Goal: Transaction & Acquisition: Purchase product/service

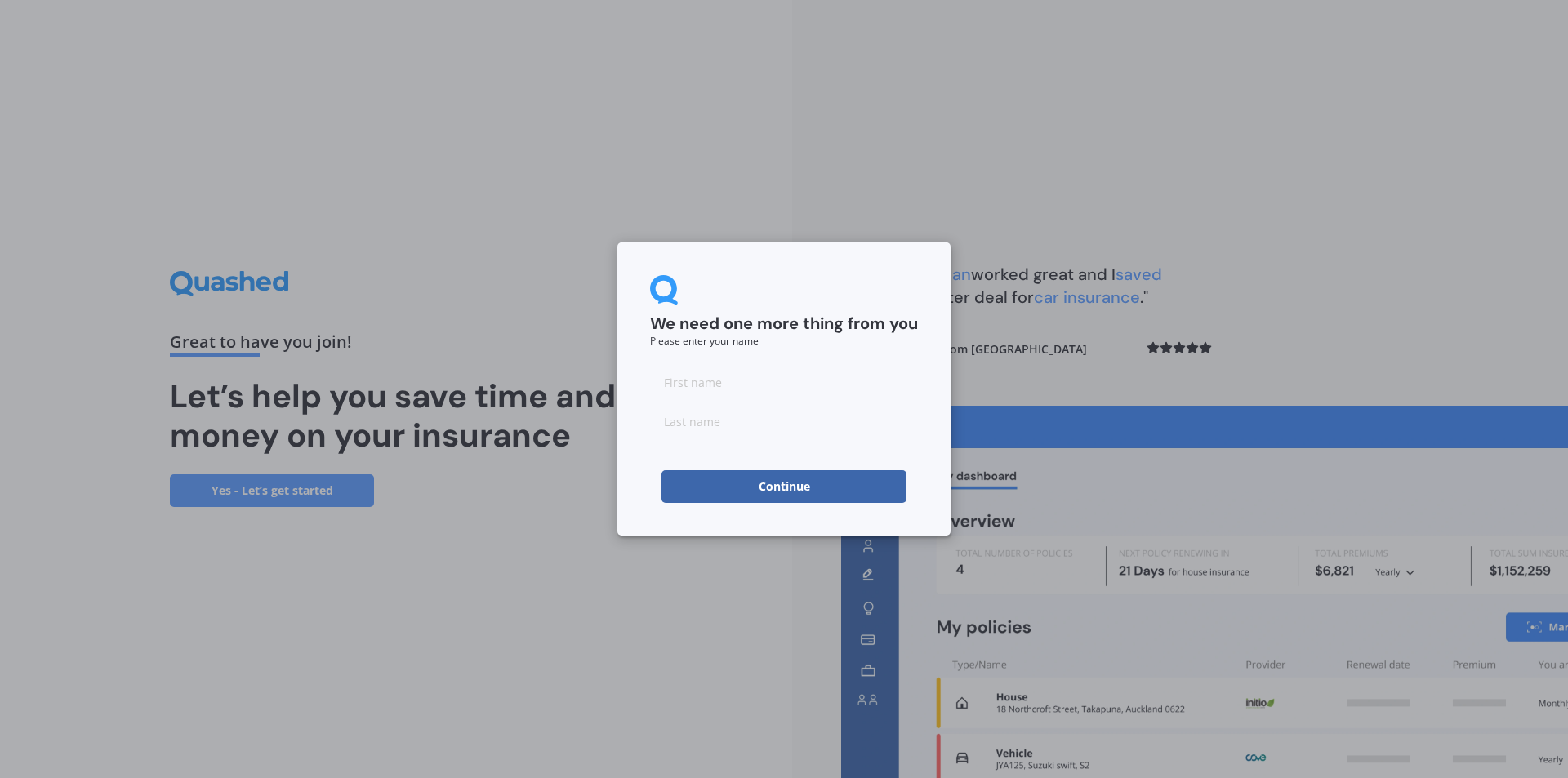
click at [692, 387] on input at bounding box center [784, 382] width 268 height 33
type input "[PERSON_NAME]"
type input "Bloggs"
click at [799, 479] on button "Continue" at bounding box center [784, 486] width 245 height 33
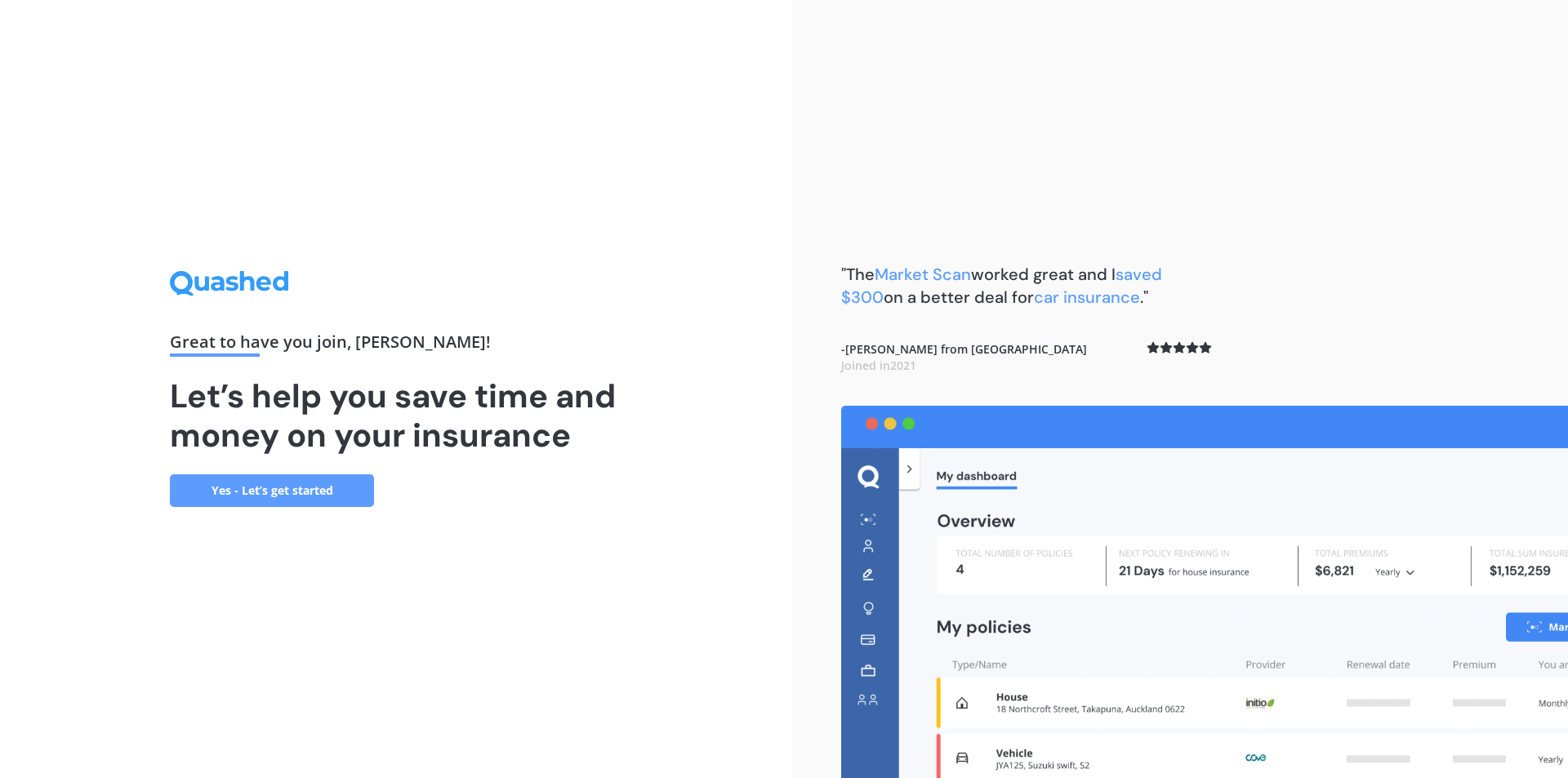
click at [295, 488] on link "Yes - Let’s get started" at bounding box center [272, 491] width 205 height 33
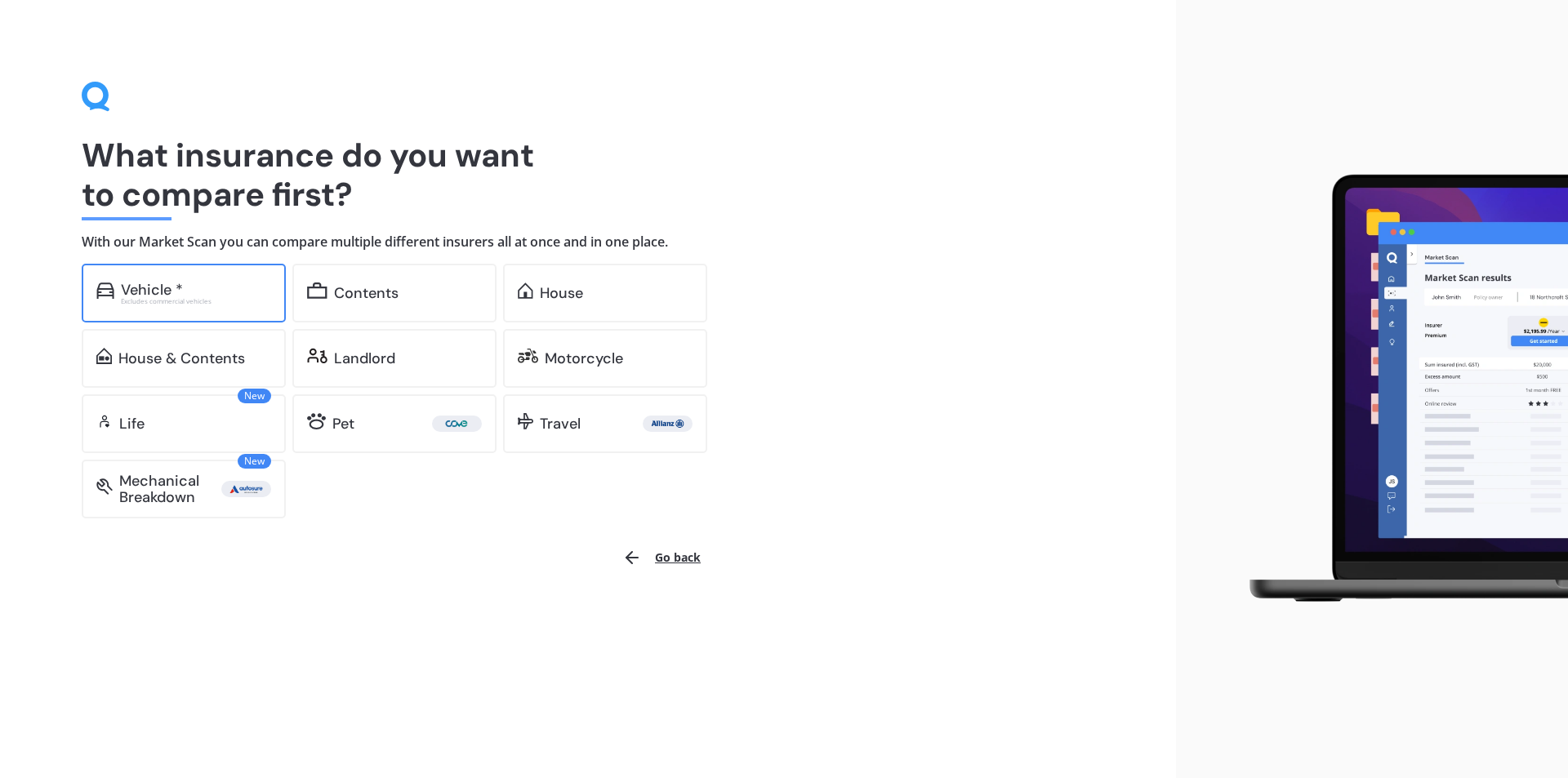
click at [217, 303] on div "Excludes commercial vehicles" at bounding box center [195, 301] width 150 height 6
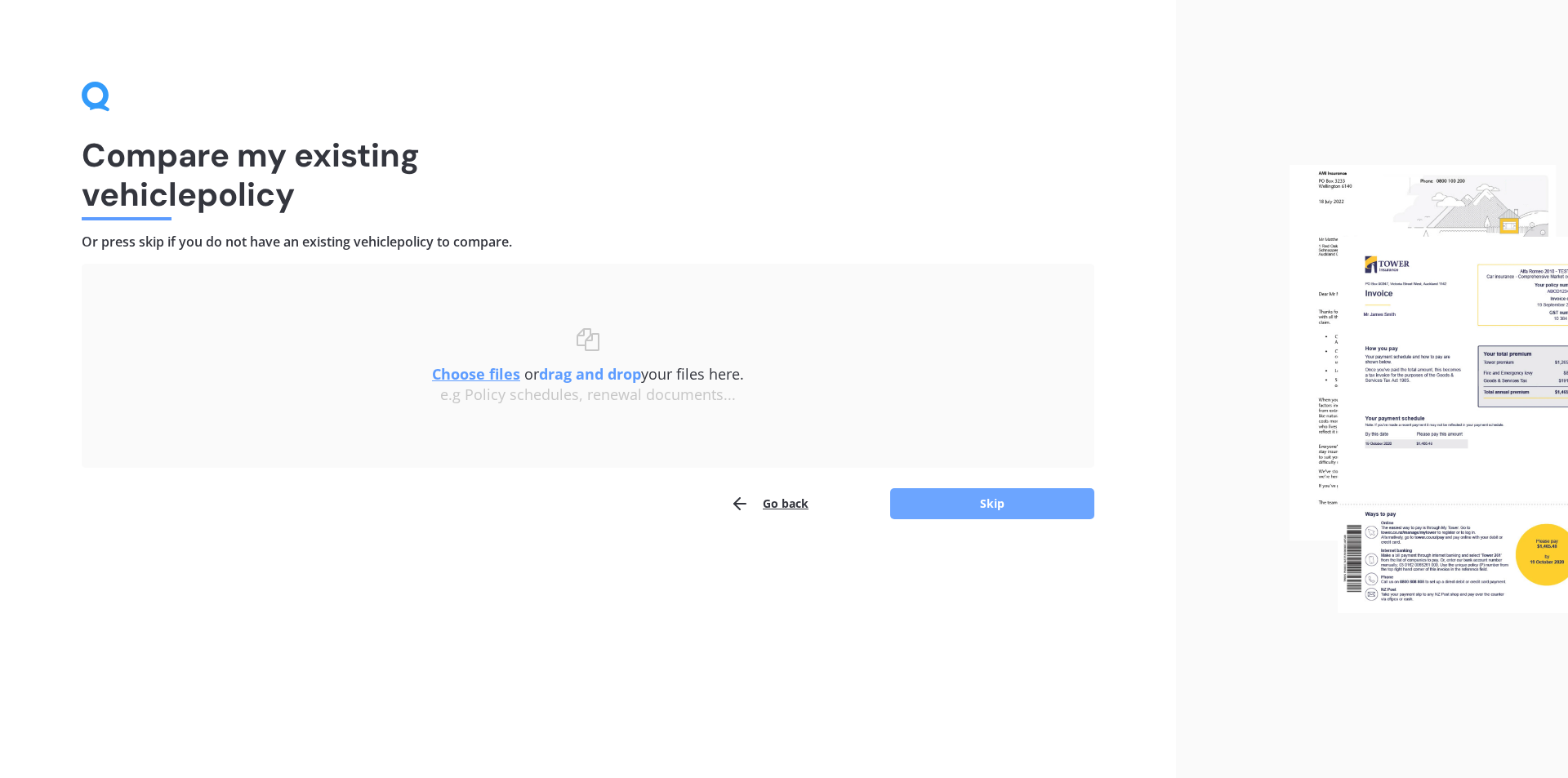
click at [991, 506] on button "Skip" at bounding box center [992, 504] width 205 height 31
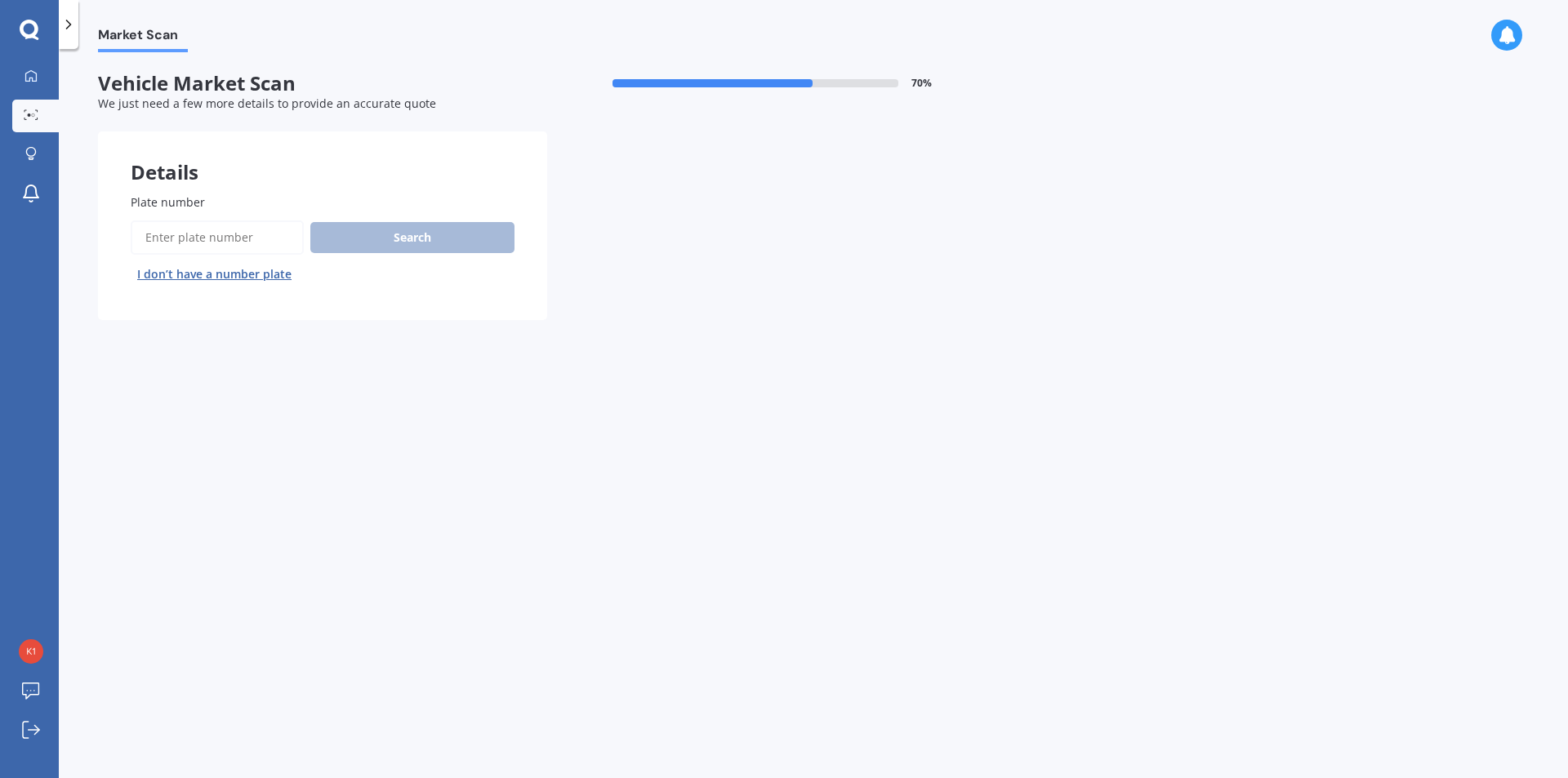
click at [242, 274] on button "I don’t have a number plate" at bounding box center [215, 274] width 167 height 26
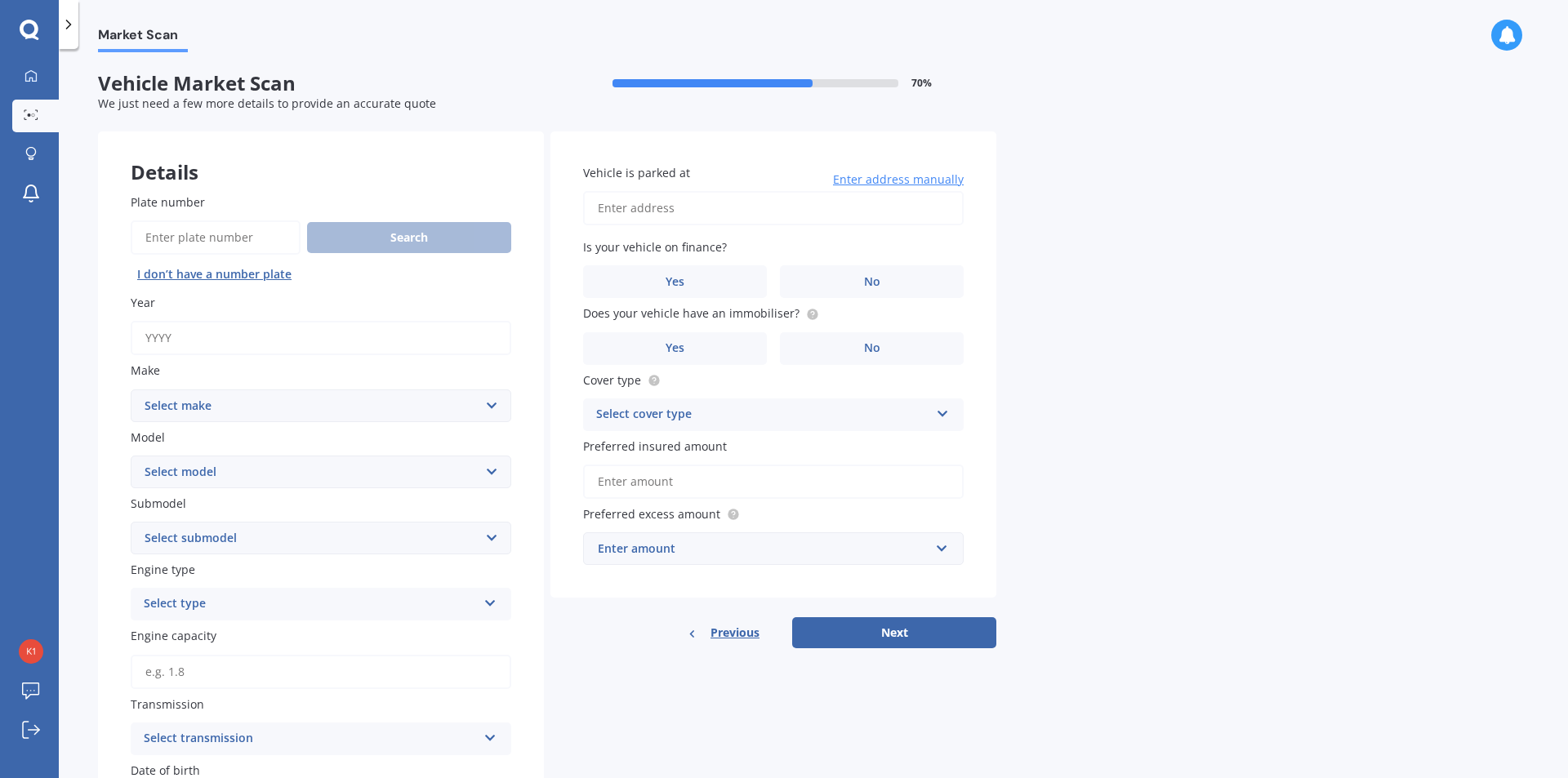
click at [253, 340] on input "Year" at bounding box center [321, 338] width 381 height 35
type input "2018"
click at [268, 404] on select "Select make AC ALFA ROMEO ASTON [PERSON_NAME] AUDI AUSTIN BEDFORD Bentley BMW B…" at bounding box center [321, 405] width 381 height 33
select select "AUDI"
click at [131, 389] on select "Select make AC ALFA ROMEO ASTON [PERSON_NAME] AUDI AUSTIN BEDFORD Bentley BMW B…" at bounding box center [321, 405] width 381 height 33
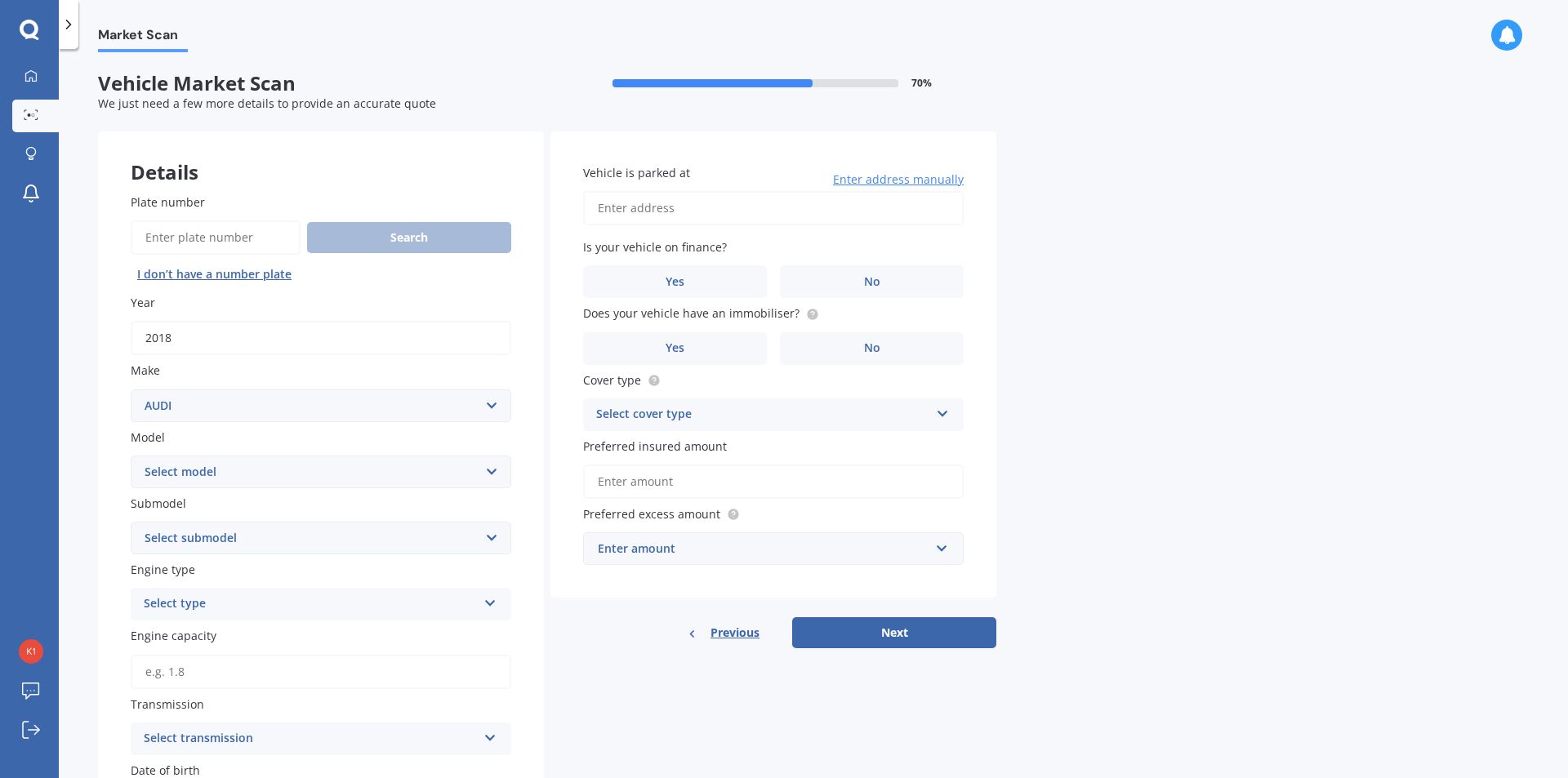
click at [216, 474] on select "Select model 100 200T 80 90 A1 A3 A4 A4 All Road 4WD A5 A6 A7 A8 Allroad Cabrio…" at bounding box center [321, 472] width 381 height 33
select select "RS6"
click at [131, 455] on select "Select model 100 200T 80 90 A1 A3 A4 A4 All Road 4WD A5 A6 A7 A8 Allroad Cabrio…" at bounding box center [321, 472] width 381 height 33
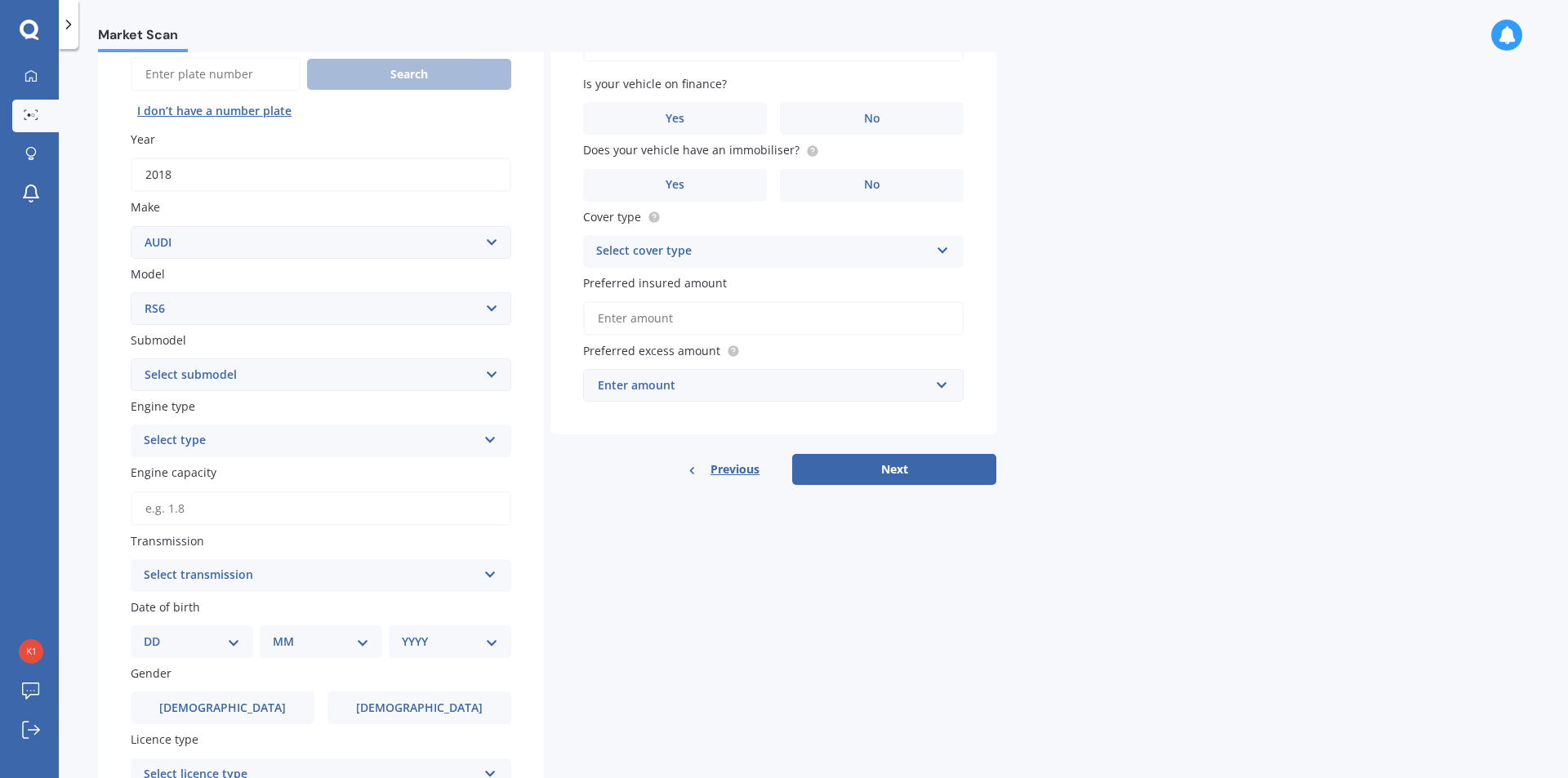
scroll to position [244, 0]
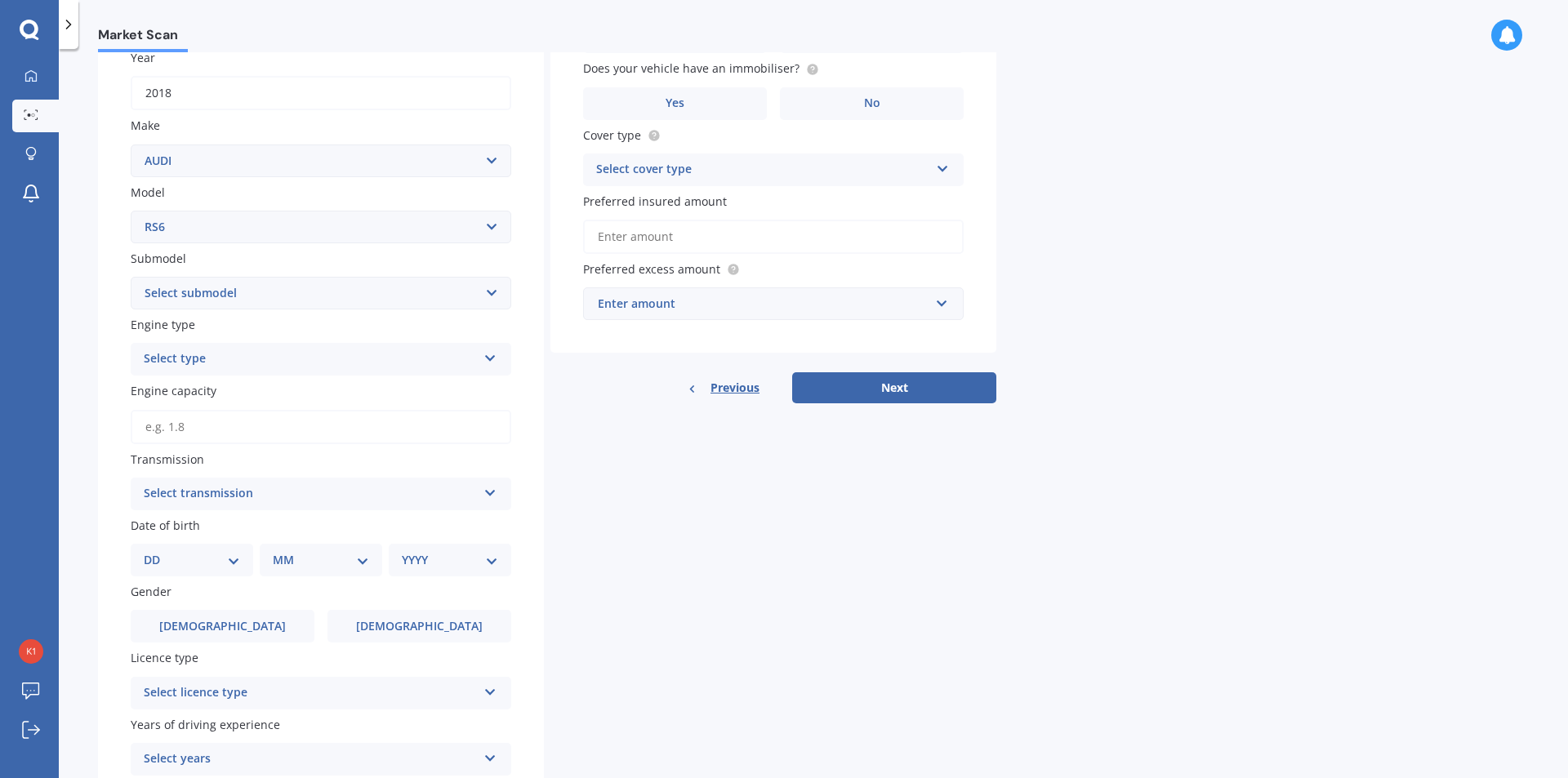
click at [288, 299] on select "Select submodel (All)" at bounding box center [321, 294] width 381 height 33
select select "(ALL)"
click at [131, 277] on select "Select submodel (All)" at bounding box center [321, 294] width 381 height 33
click at [299, 351] on div "Select type" at bounding box center [310, 359] width 333 height 20
click at [294, 389] on div "Petrol" at bounding box center [321, 391] width 379 height 29
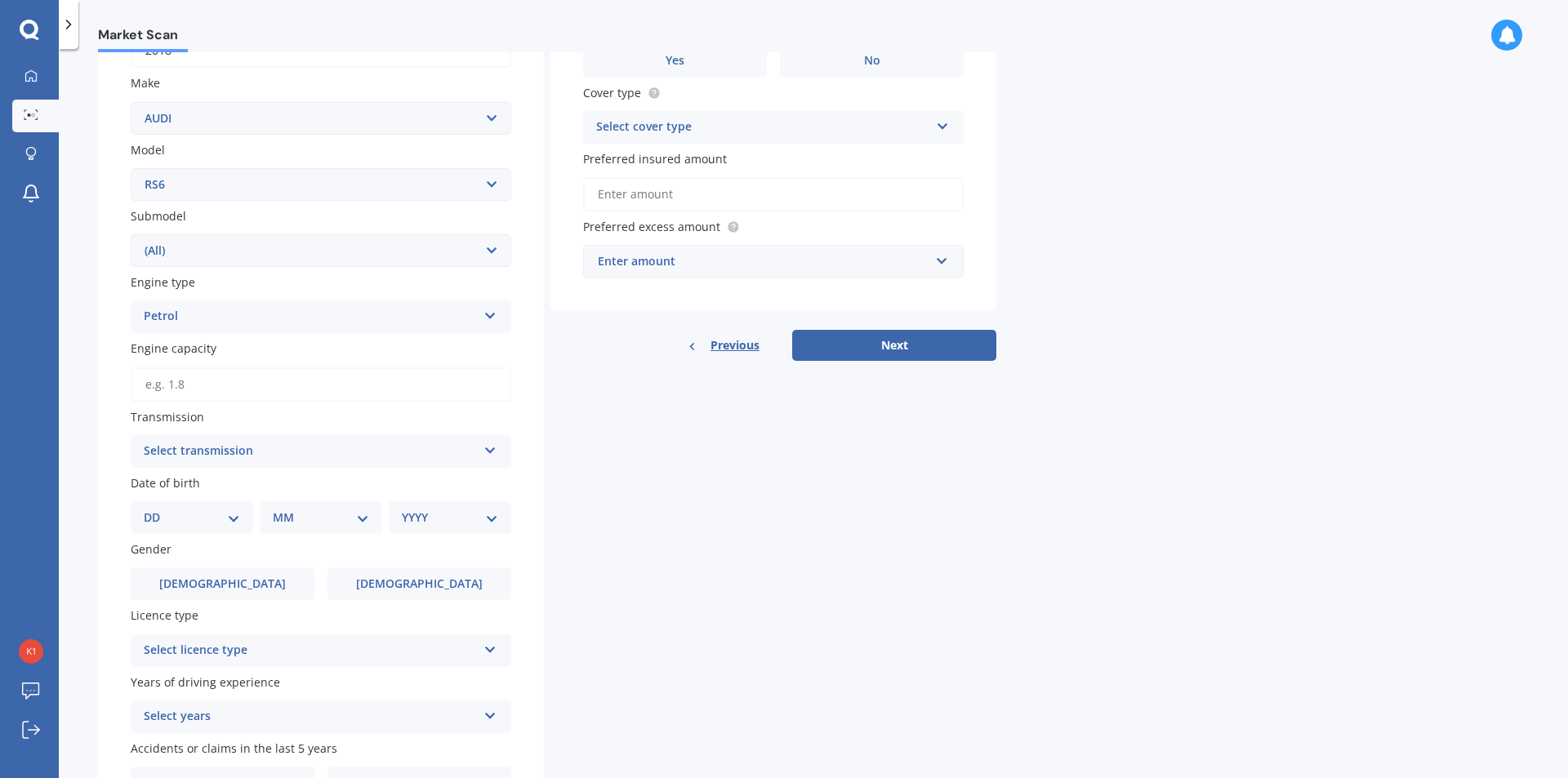
scroll to position [326, 0]
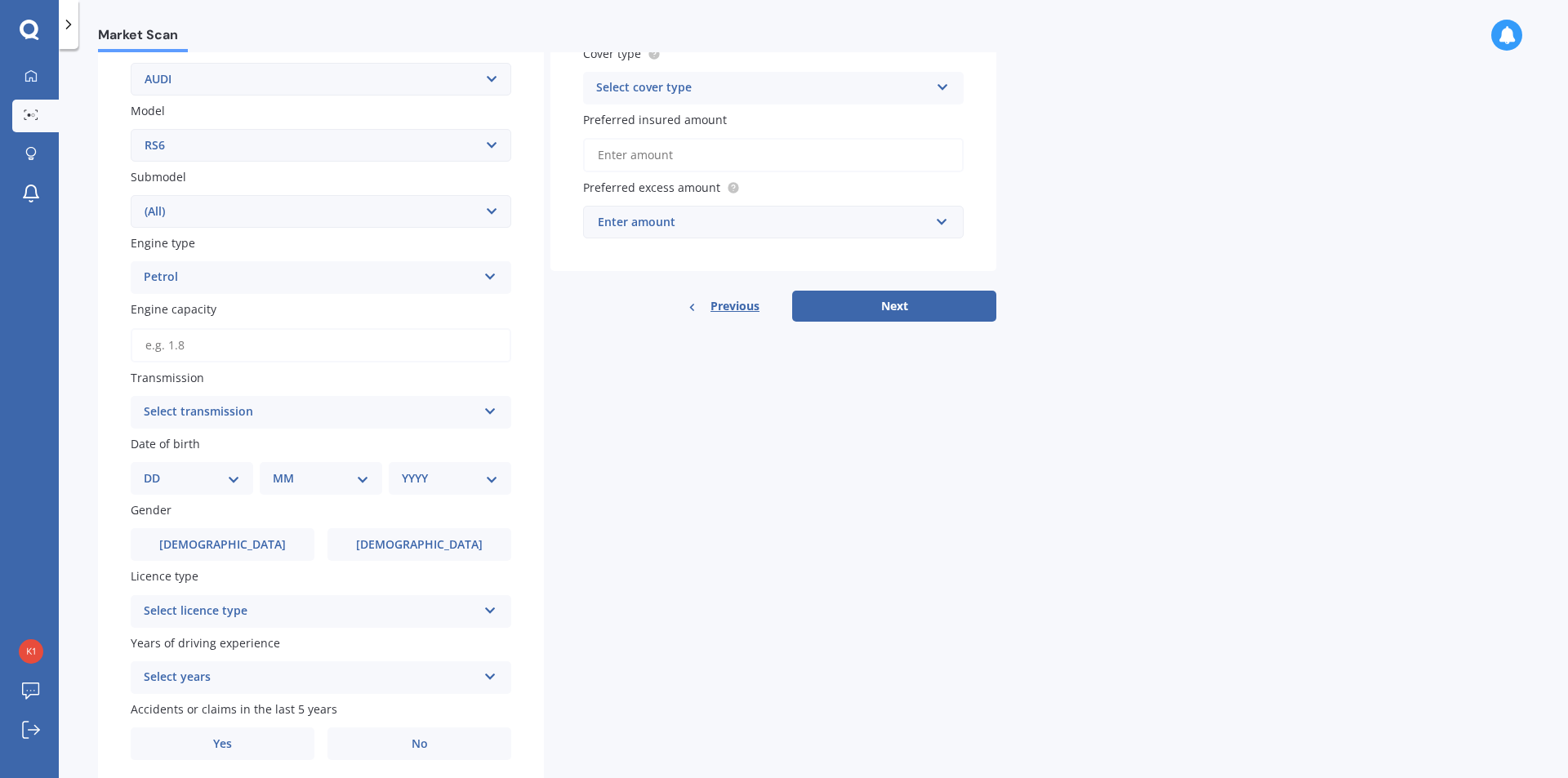
click at [292, 346] on input "Engine capacity" at bounding box center [321, 345] width 381 height 35
click at [644, 444] on div "Details Plate number Search I don’t have a number plate Year [DATE] Make Select…" at bounding box center [547, 298] width 898 height 988
click at [269, 355] on input "Engine capacity" at bounding box center [321, 345] width 381 height 35
type input "445.0"
drag, startPoint x: 248, startPoint y: 350, endPoint x: 117, endPoint y: 334, distance: 132.0
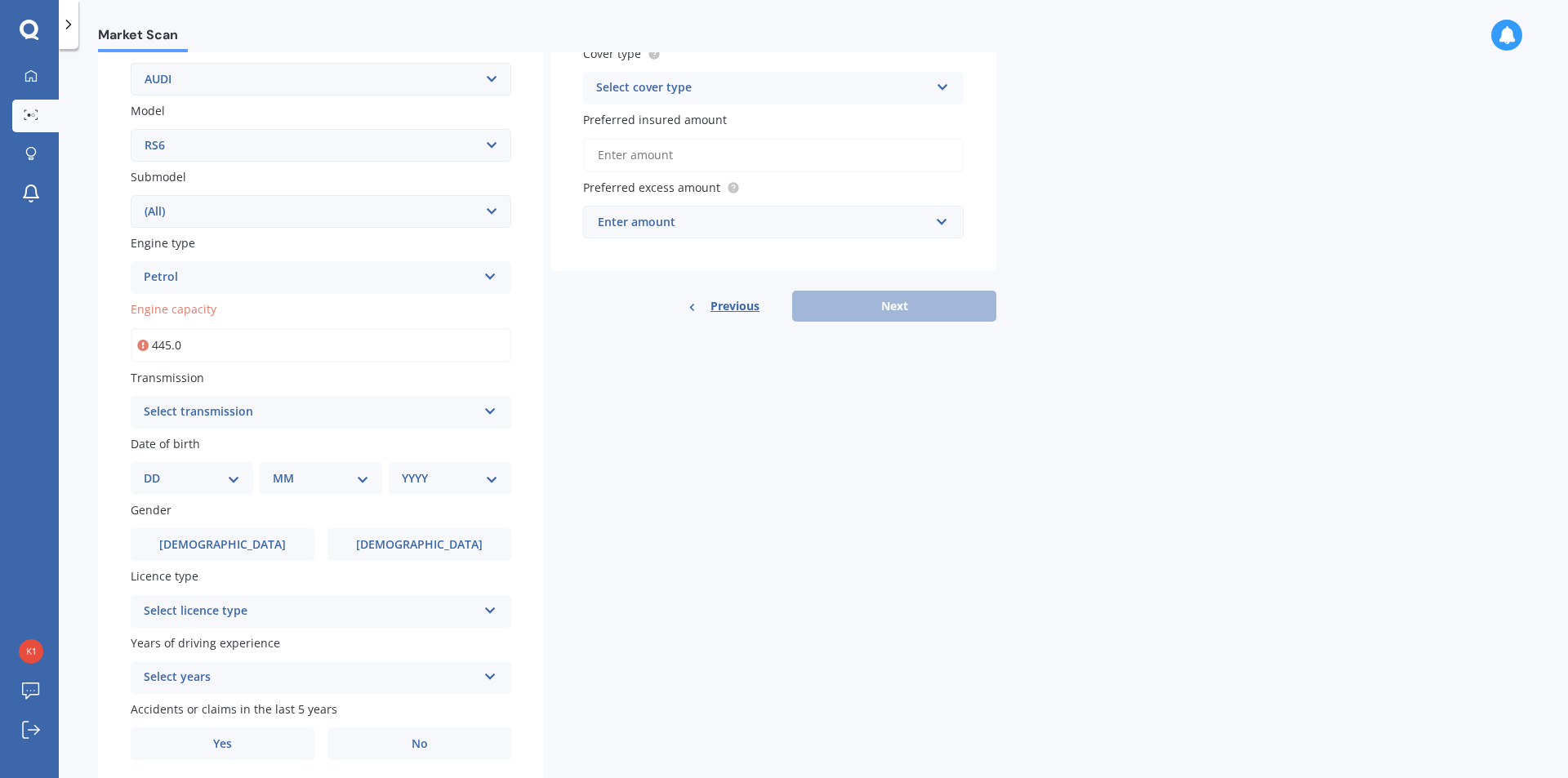
click at [117, 334] on div "Plate number Search I don’t have a number plate Year [DATE] Make Select make AC…" at bounding box center [321, 314] width 445 height 959
click at [200, 344] on input "Engine capacity" at bounding box center [321, 345] width 381 height 35
type input "4.0"
click at [360, 405] on div "Select transmission" at bounding box center [310, 413] width 333 height 20
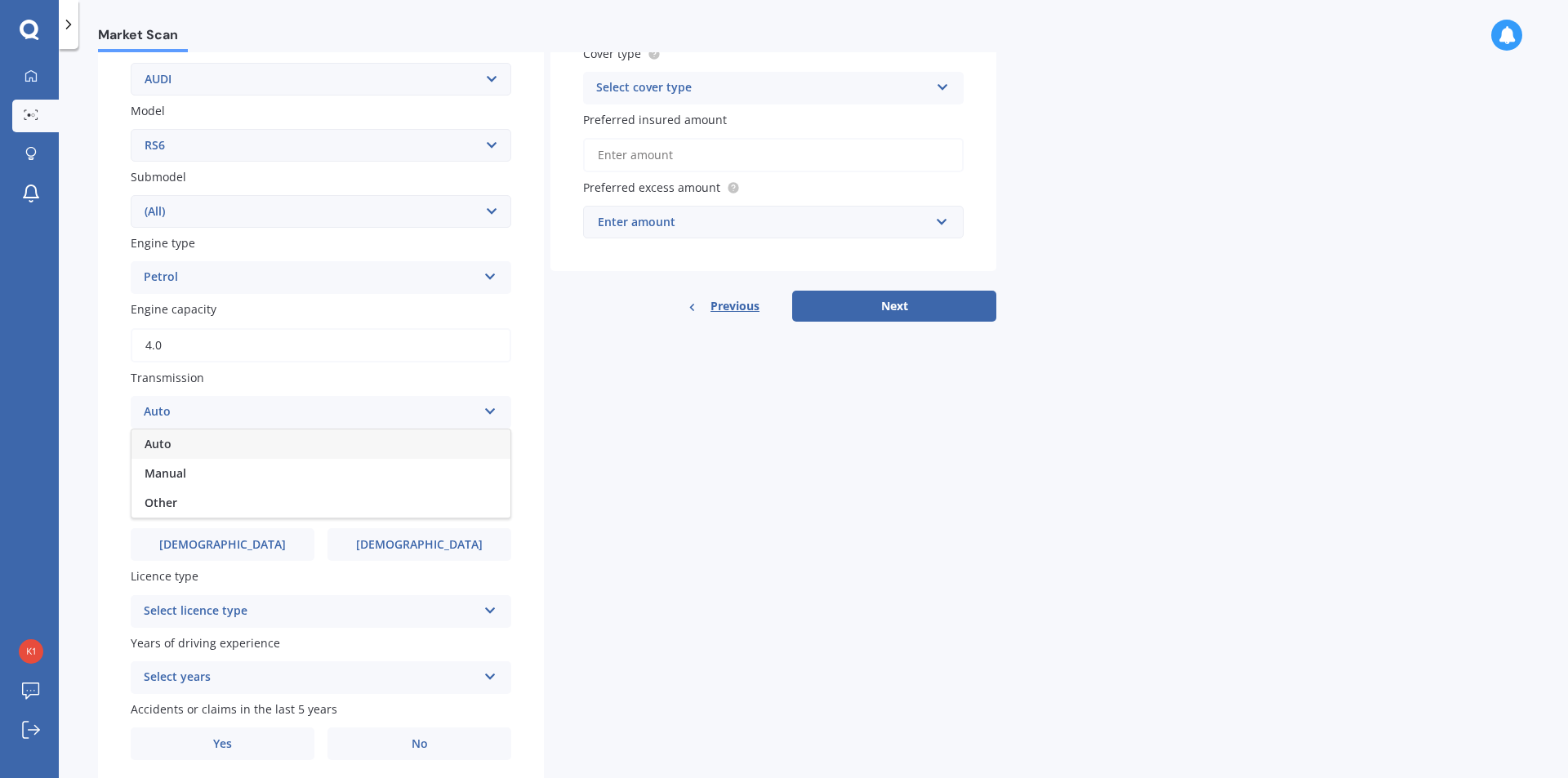
click at [346, 453] on div "Auto" at bounding box center [321, 444] width 379 height 29
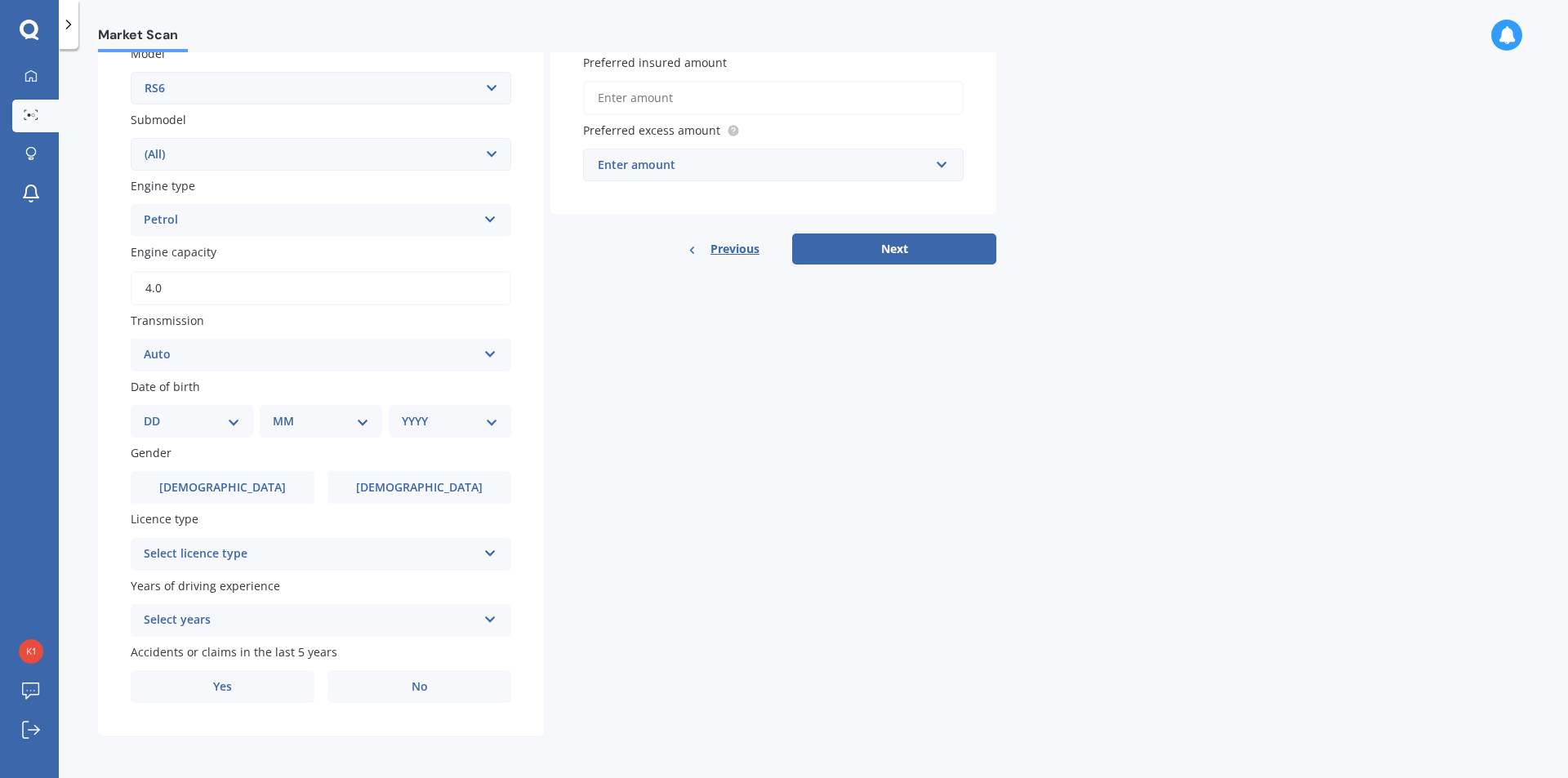
click at [233, 426] on select "DD 01 02 03 04 05 06 07 08 09 10 11 12 13 14 15 16 17 18 19 20 21 22 23 24 25 2…" at bounding box center [192, 422] width 96 height 18
select select "01"
click at [156, 413] on select "DD 01 02 03 04 05 06 07 08 09 10 11 12 13 14 15 16 17 18 19 20 21 22 23 24 25 2…" at bounding box center [192, 422] width 96 height 18
click at [306, 421] on select "MM 01 02 03 04 05 06 07 08 09 10 11 12" at bounding box center [324, 422] width 90 height 18
select select "01"
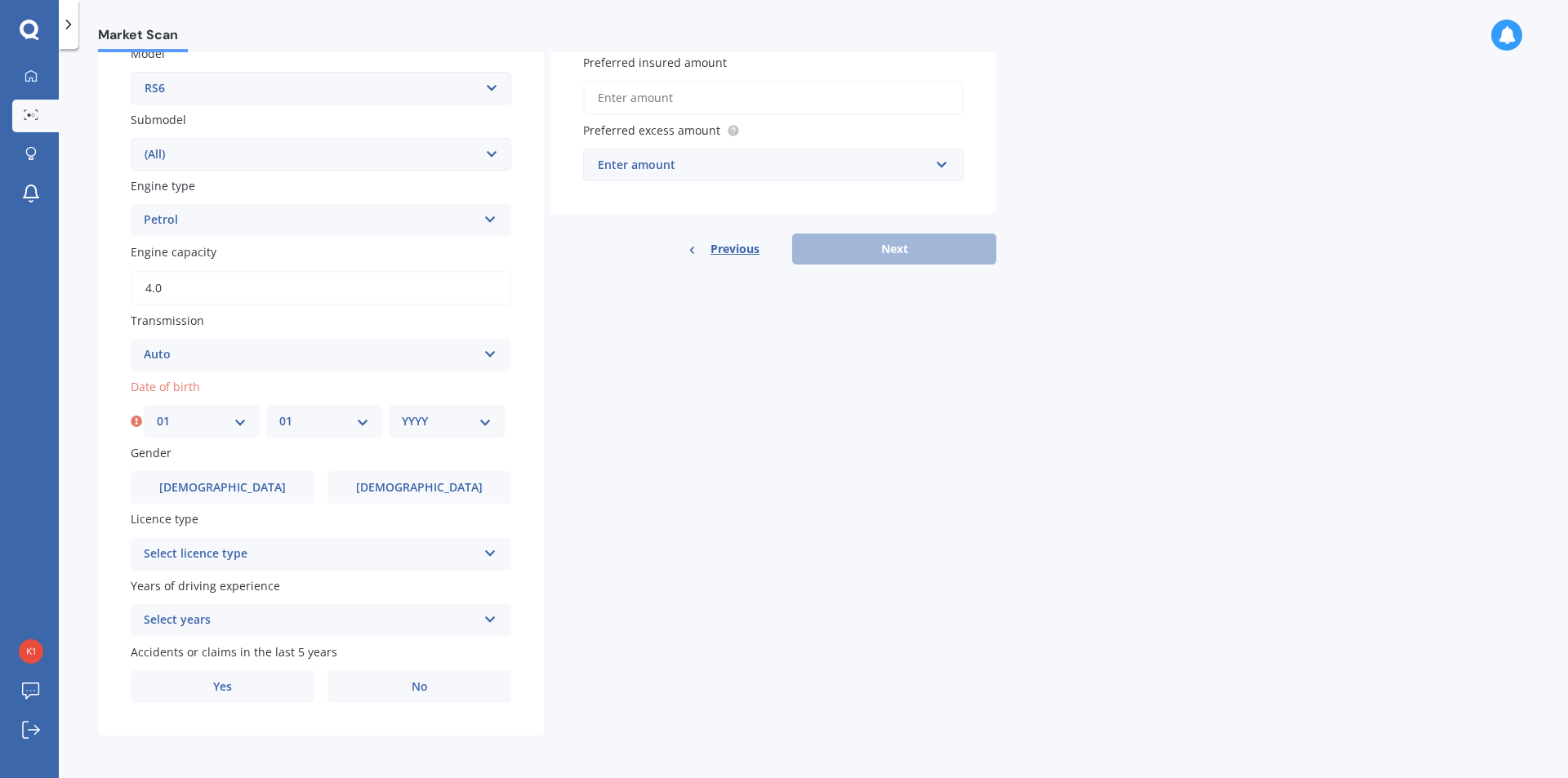
click at [279, 413] on select "MM 01 02 03 04 05 06 07 08 09 10 11 12" at bounding box center [324, 422] width 90 height 18
click at [418, 424] on select "YYYY 2025 2024 2023 2022 2021 2020 2019 2018 2017 2016 2015 2014 2013 2012 2011…" at bounding box center [446, 422] width 90 height 18
select select "1966"
click at [402, 413] on select "YYYY 2025 2024 2023 2022 2021 2020 2019 2018 2017 2016 2015 2014 2013 2012 2011…" at bounding box center [446, 422] width 90 height 18
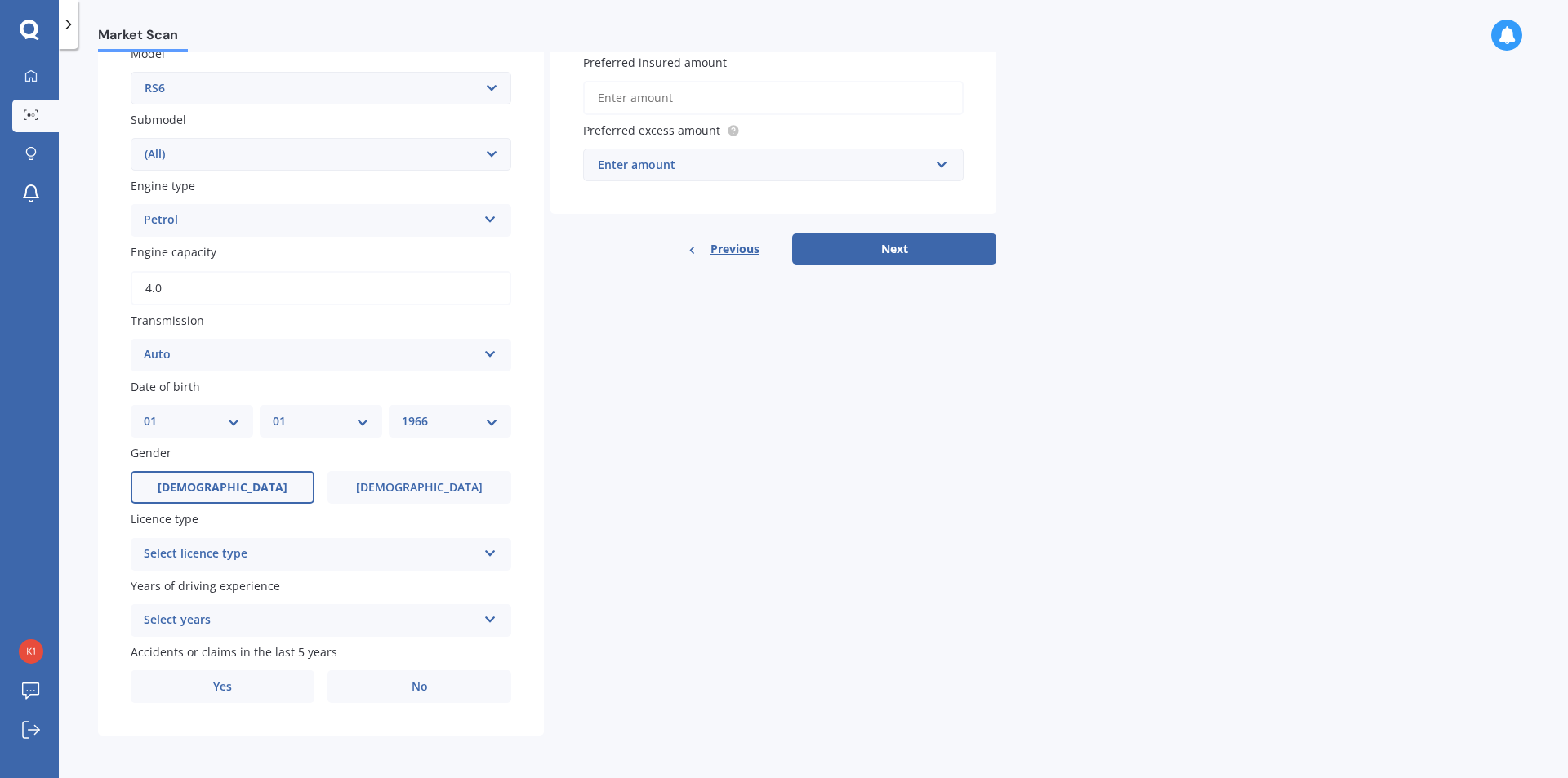
click at [250, 496] on label "[DEMOGRAPHIC_DATA]" at bounding box center [223, 487] width 184 height 33
click at [0, 0] on input "[DEMOGRAPHIC_DATA]" at bounding box center [0, 0] width 0 height 0
click at [293, 551] on div "Select licence type" at bounding box center [310, 554] width 333 height 20
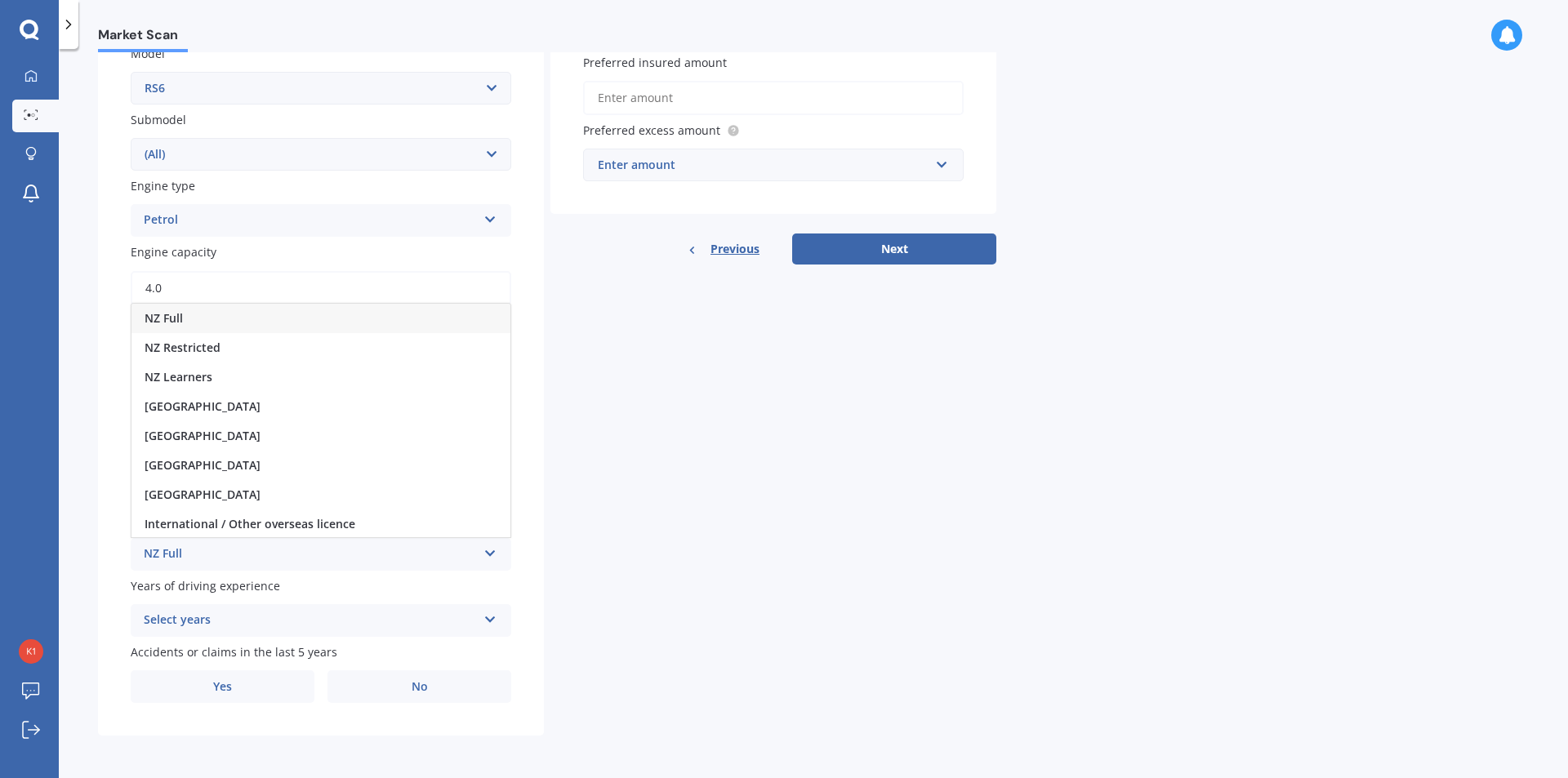
click at [282, 316] on div "NZ Full" at bounding box center [321, 318] width 379 height 29
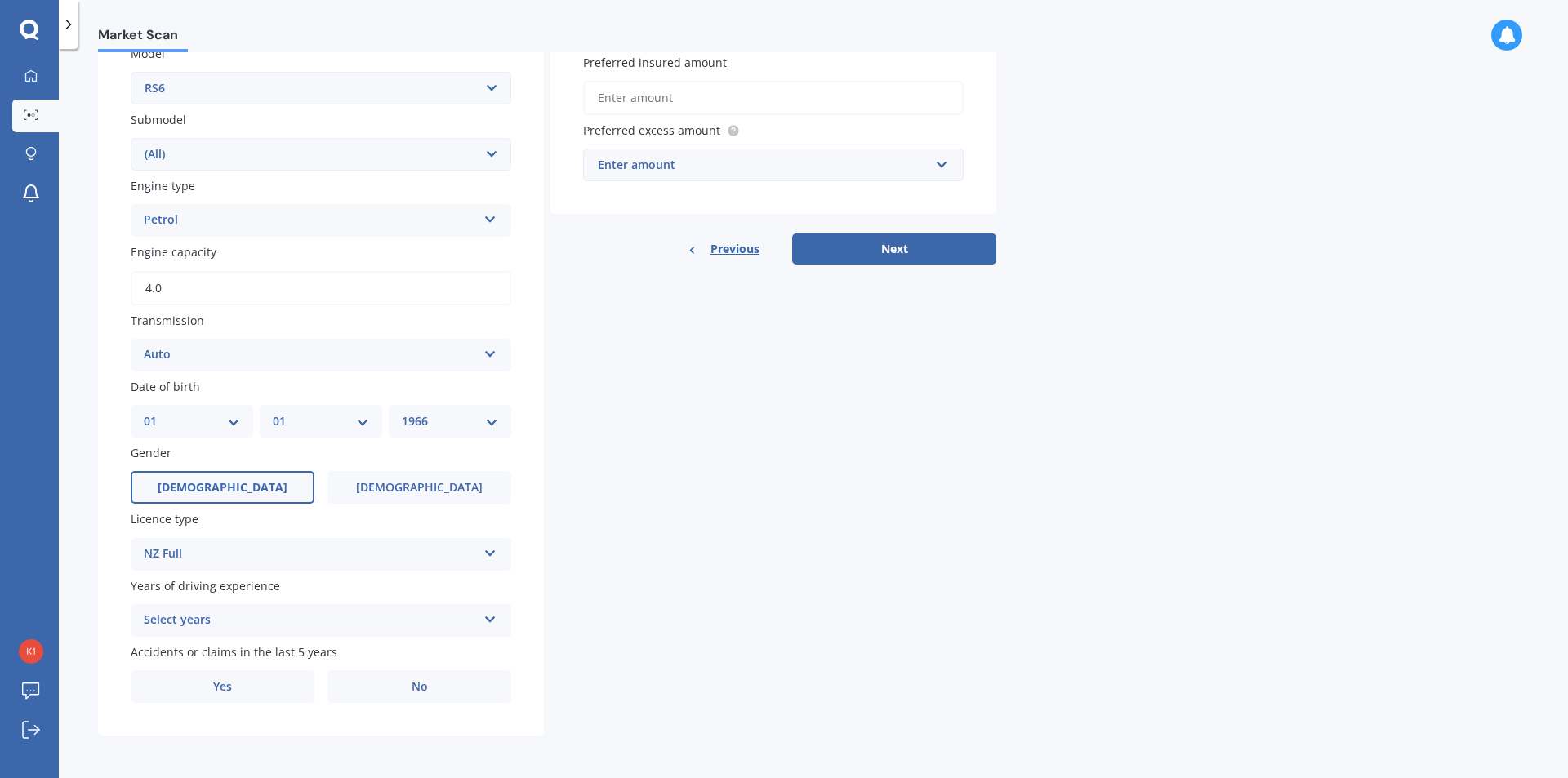
click at [485, 622] on icon at bounding box center [490, 616] width 14 height 12
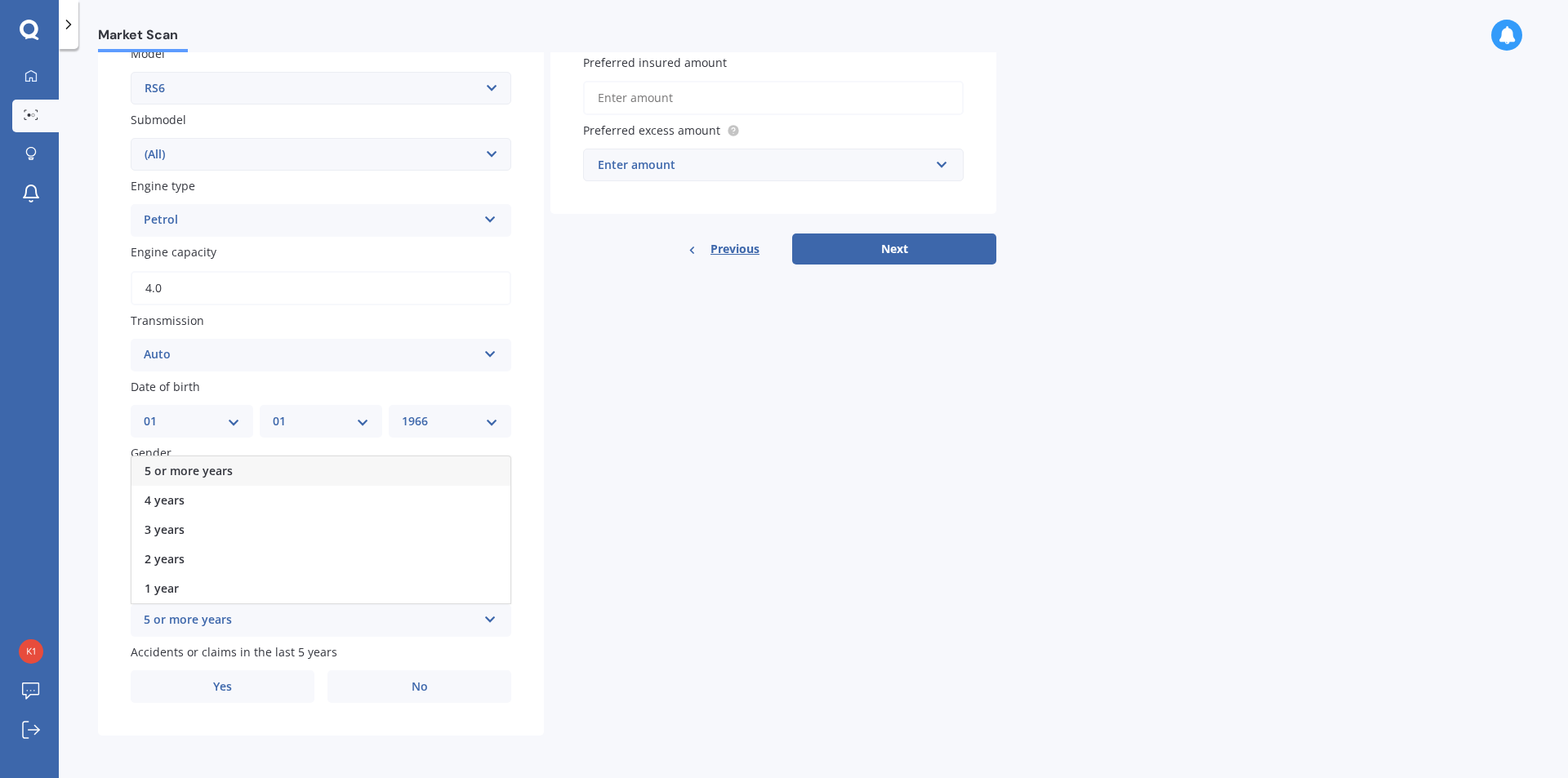
click at [362, 471] on div "5 or more years" at bounding box center [321, 471] width 379 height 29
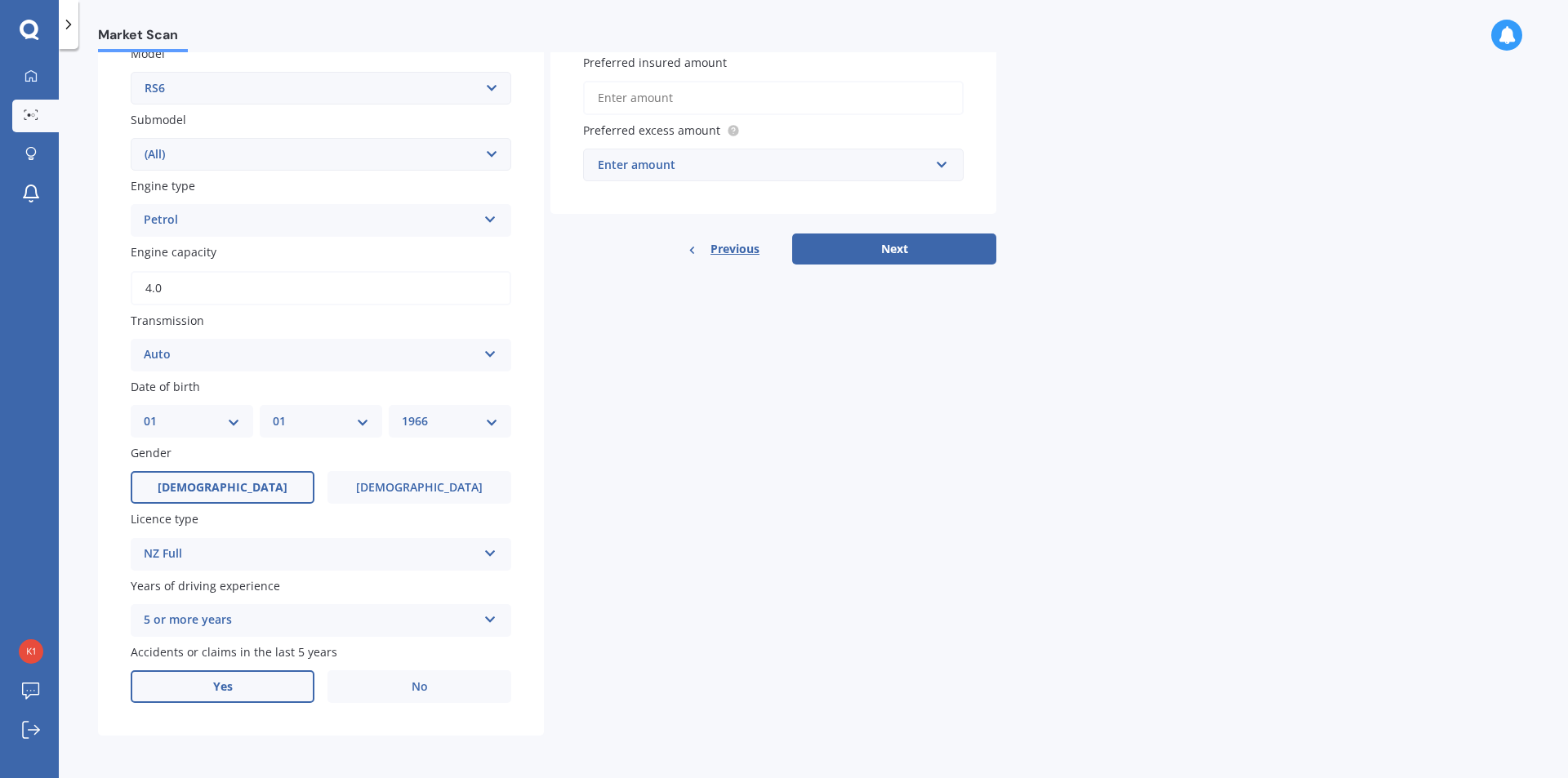
click at [269, 679] on label "Yes" at bounding box center [223, 686] width 184 height 33
click at [0, 0] on input "Yes" at bounding box center [0, 0] width 0 height 0
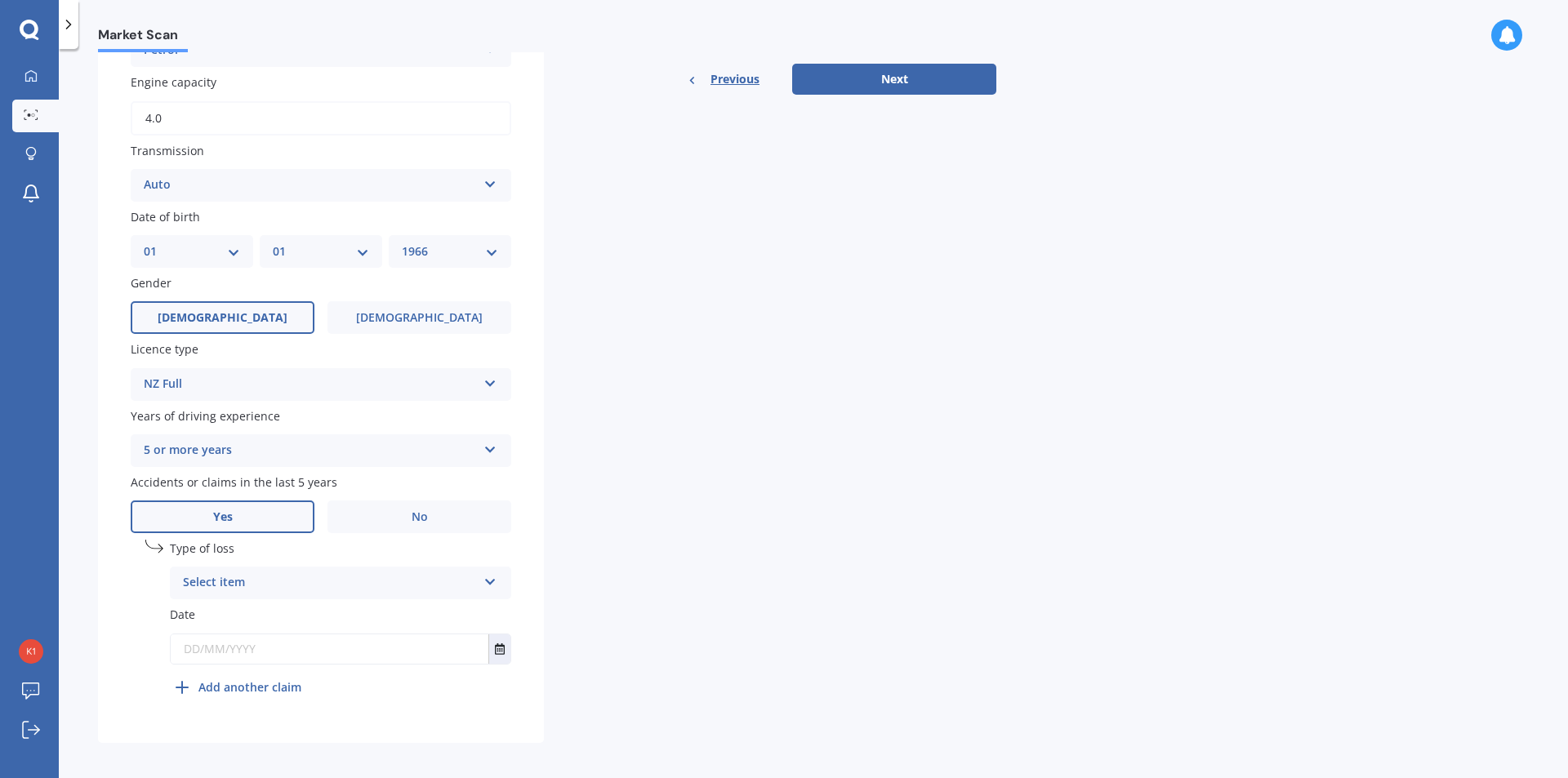
scroll to position [561, 0]
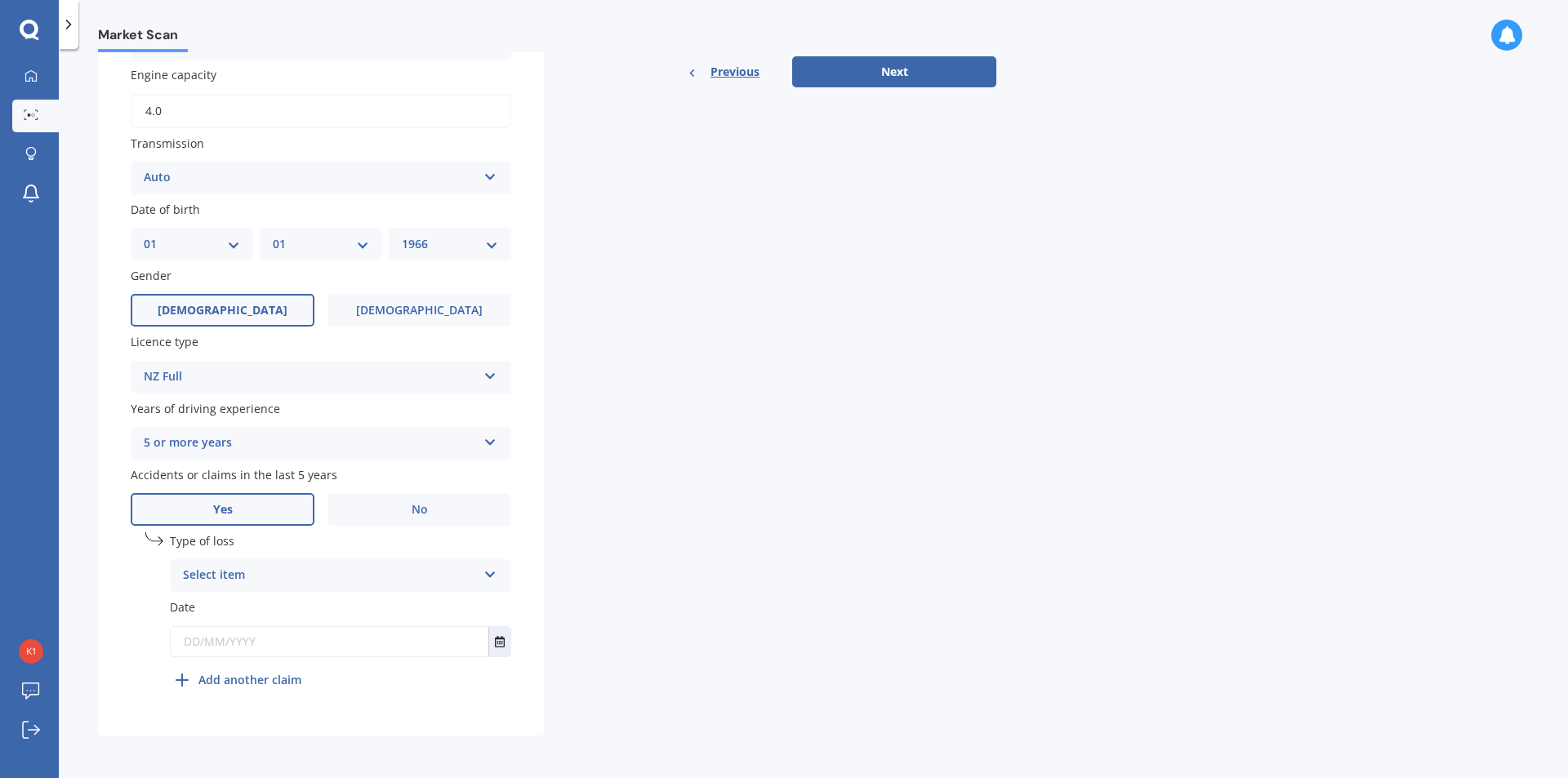
click at [346, 579] on div "Select item" at bounding box center [329, 576] width 294 height 20
click at [338, 628] on div "Not at fault accident" at bounding box center [341, 636] width 340 height 29
click at [344, 567] on div "Not at fault accident" at bounding box center [329, 576] width 294 height 20
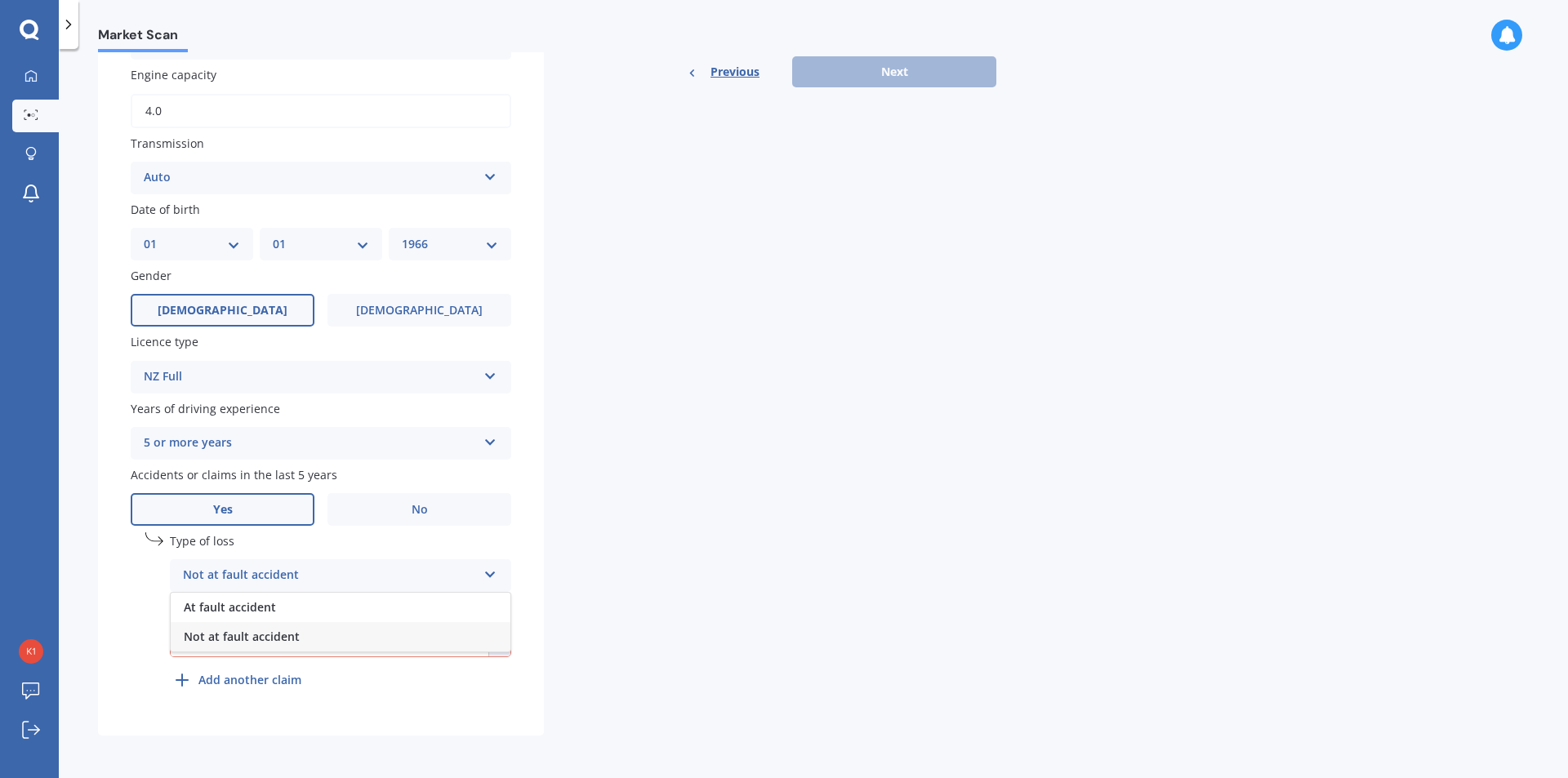
click at [335, 633] on div "Not at fault accident" at bounding box center [341, 636] width 340 height 29
click at [337, 650] on input "text" at bounding box center [329, 642] width 317 height 29
type input "[DATE]"
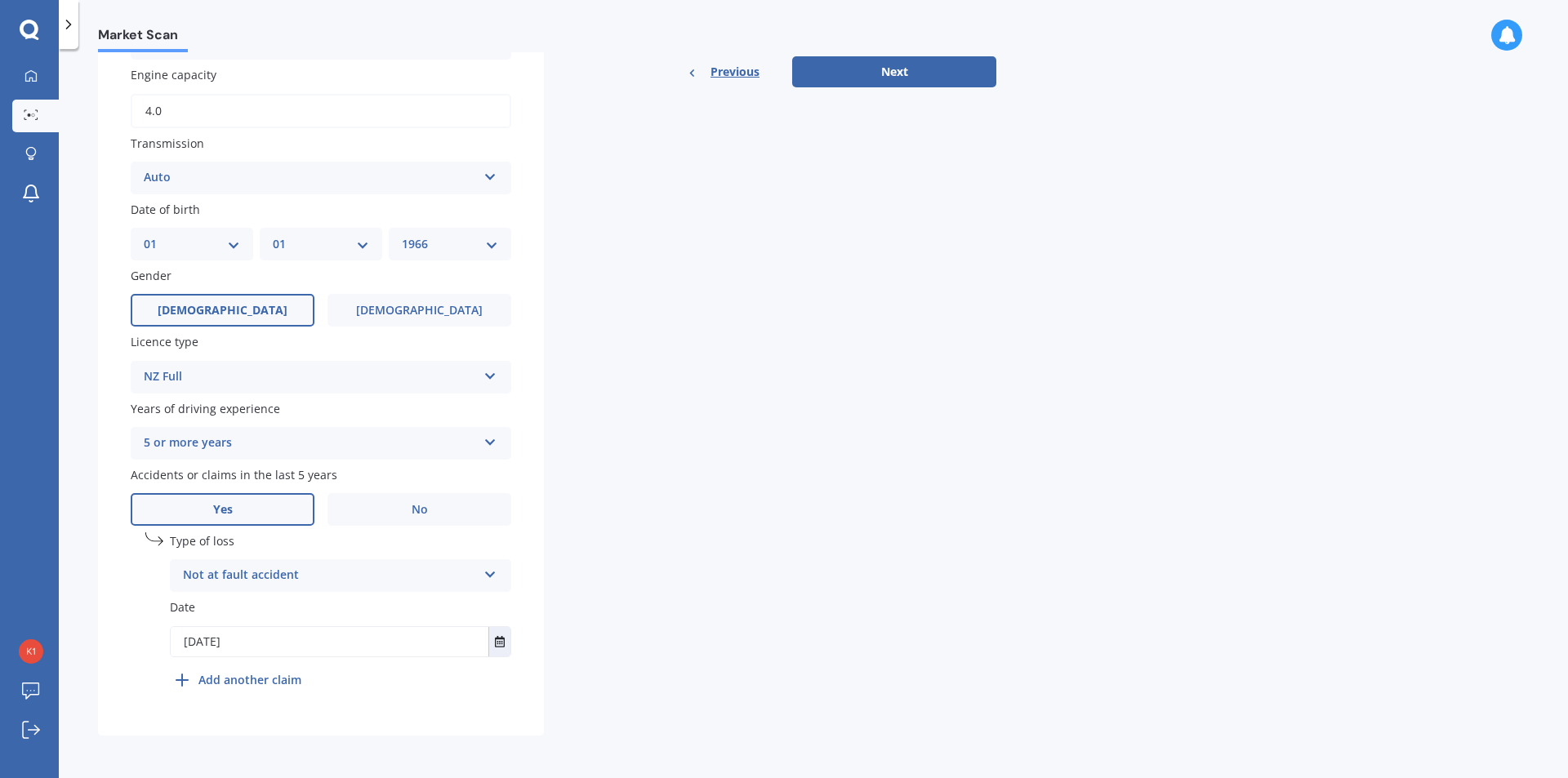
click at [571, 555] on div "Details Plate number Search I don’t have a number plate Year [DATE] Make Select…" at bounding box center [547, 154] width 898 height 1165
click at [944, 85] on button "Next" at bounding box center [894, 72] width 205 height 31
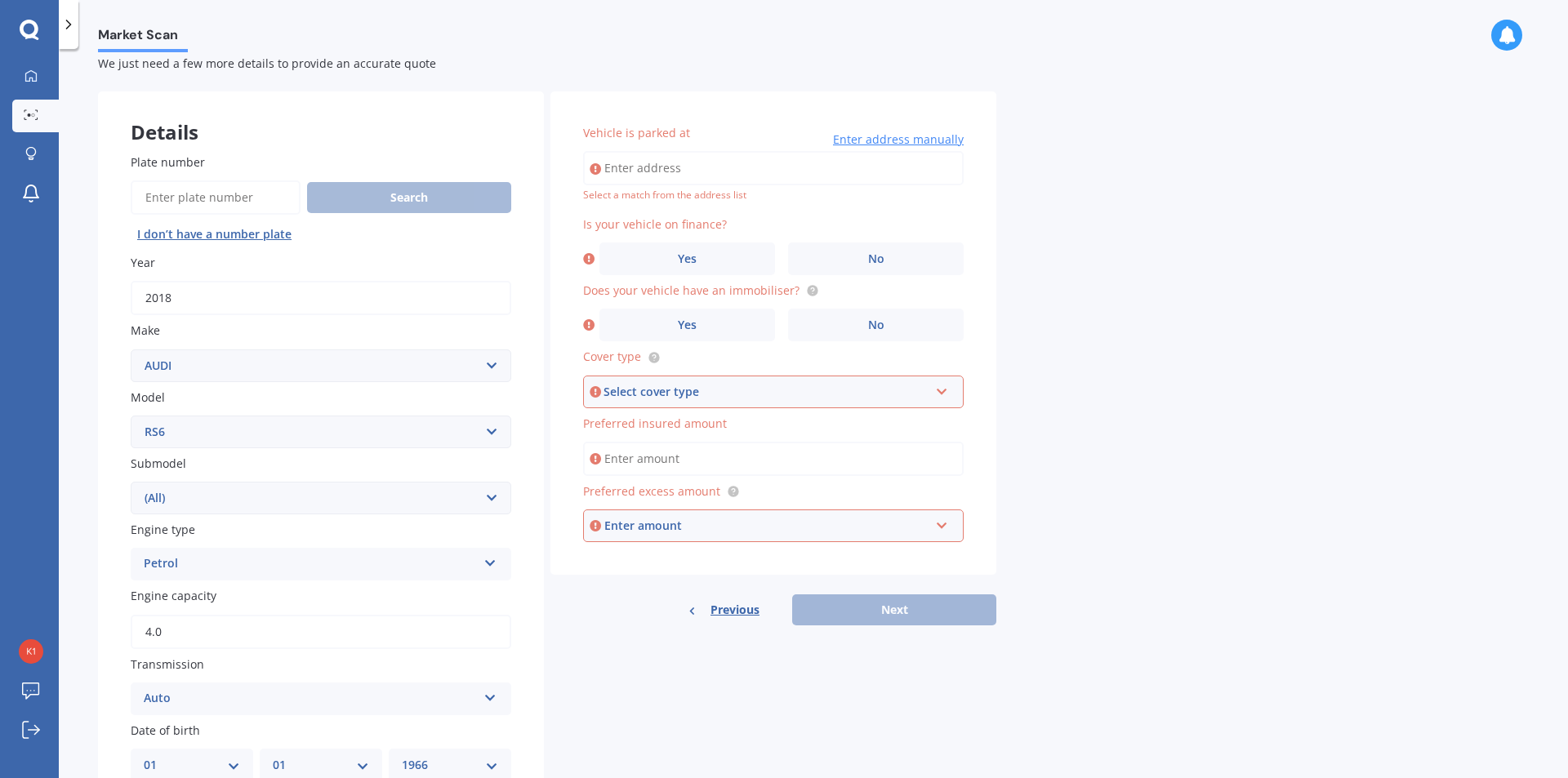
scroll to position [0, 0]
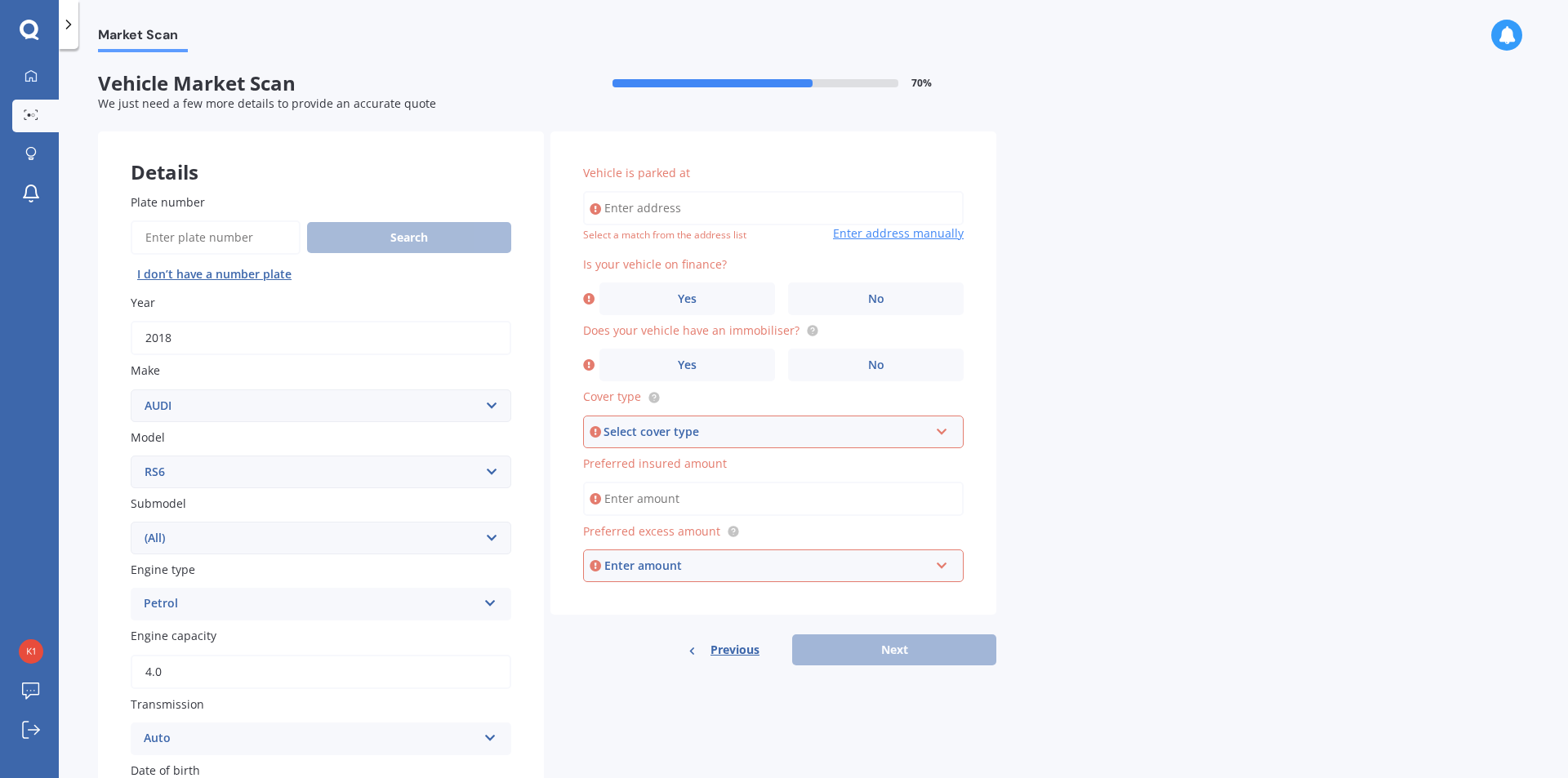
click at [766, 211] on input "Vehicle is parked at" at bounding box center [773, 208] width 381 height 35
type input "[STREET_ADDRESS]"
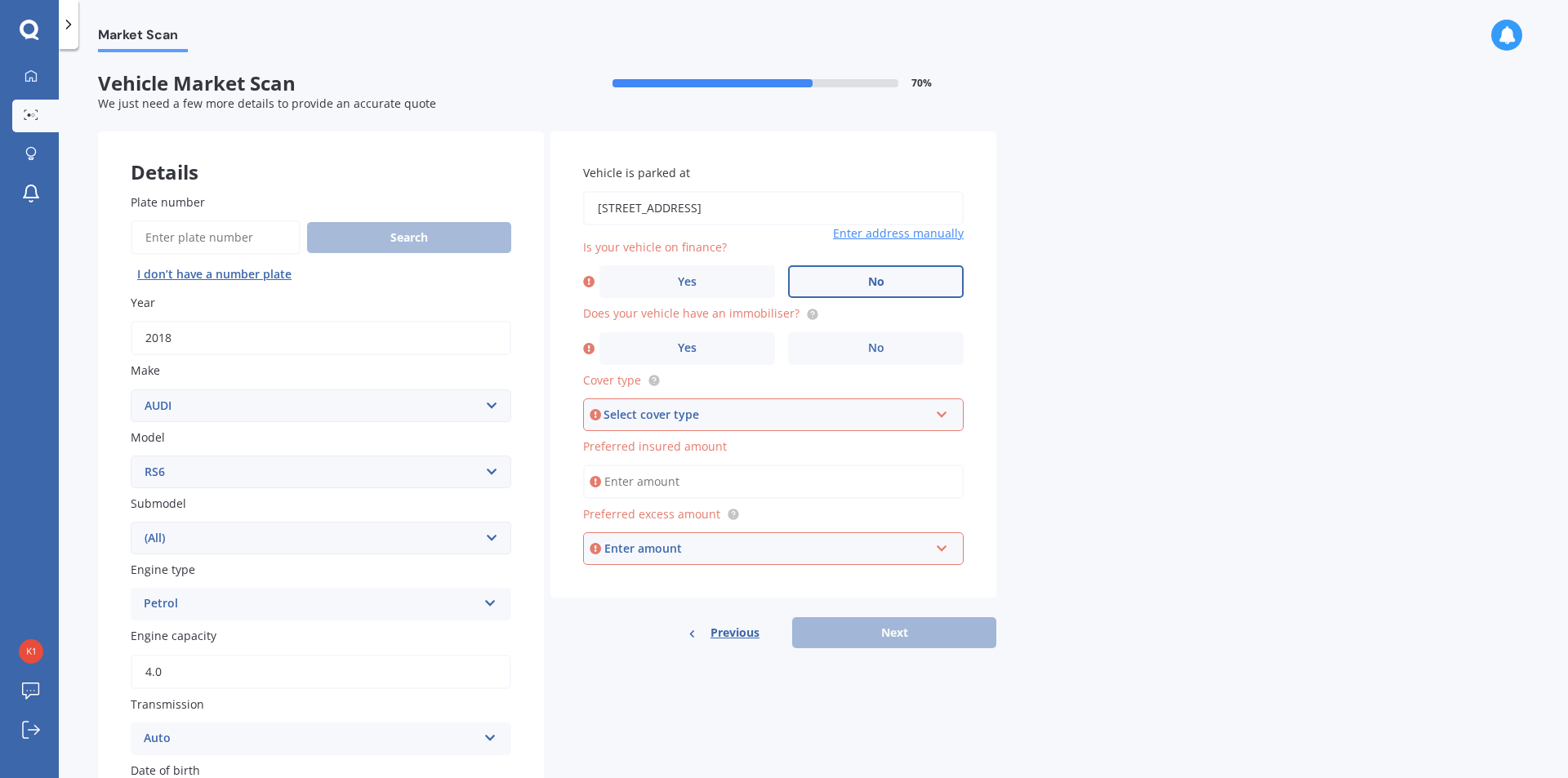
click at [838, 288] on label "No" at bounding box center [875, 282] width 175 height 33
click at [0, 0] on input "No" at bounding box center [0, 0] width 0 height 0
click at [748, 334] on label "Yes" at bounding box center [686, 349] width 175 height 33
click at [0, 0] on input "Yes" at bounding box center [0, 0] width 0 height 0
click at [790, 409] on div "Select cover type" at bounding box center [766, 414] width 325 height 18
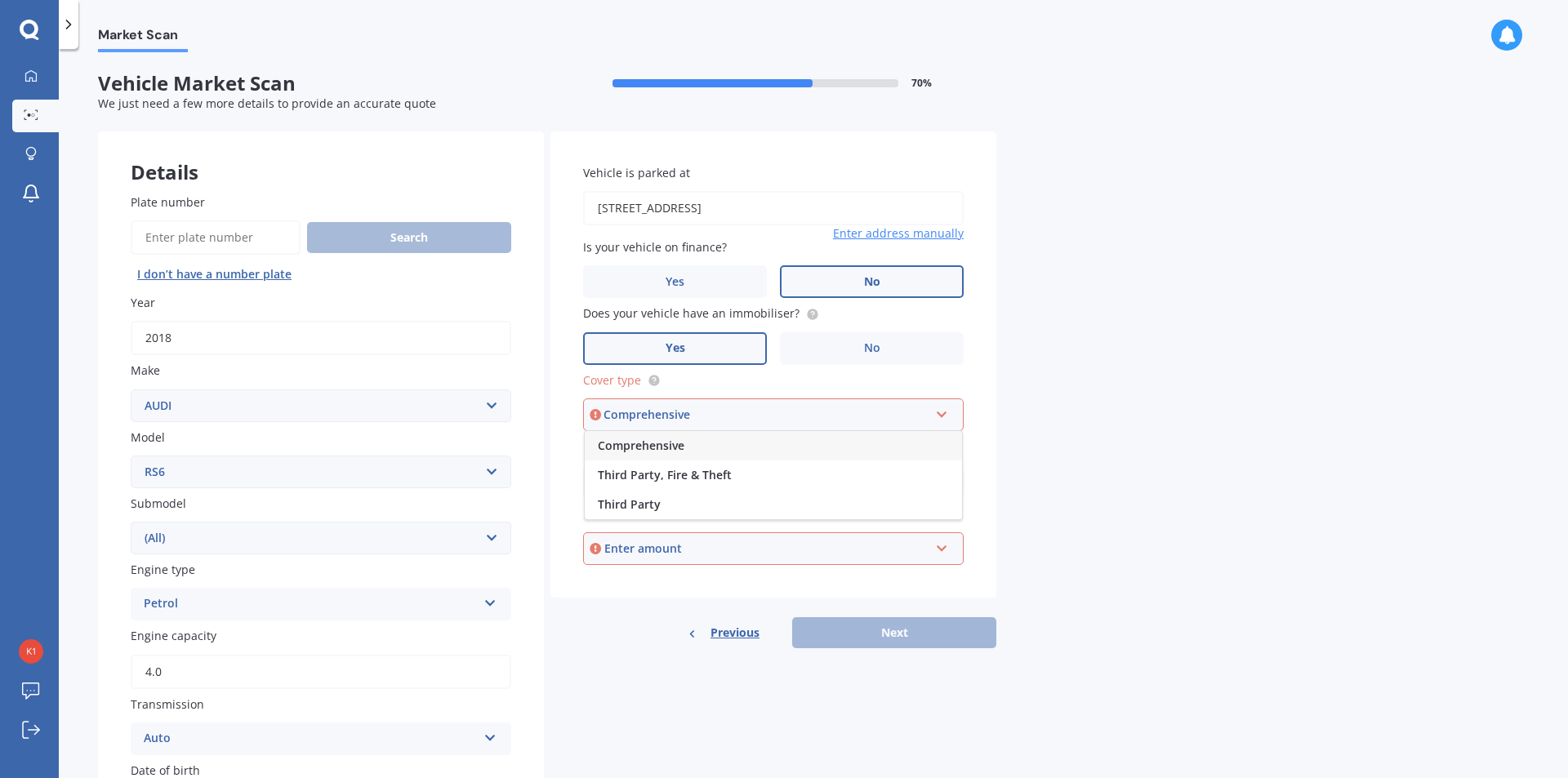
click at [783, 441] on div "Comprehensive" at bounding box center [773, 445] width 377 height 29
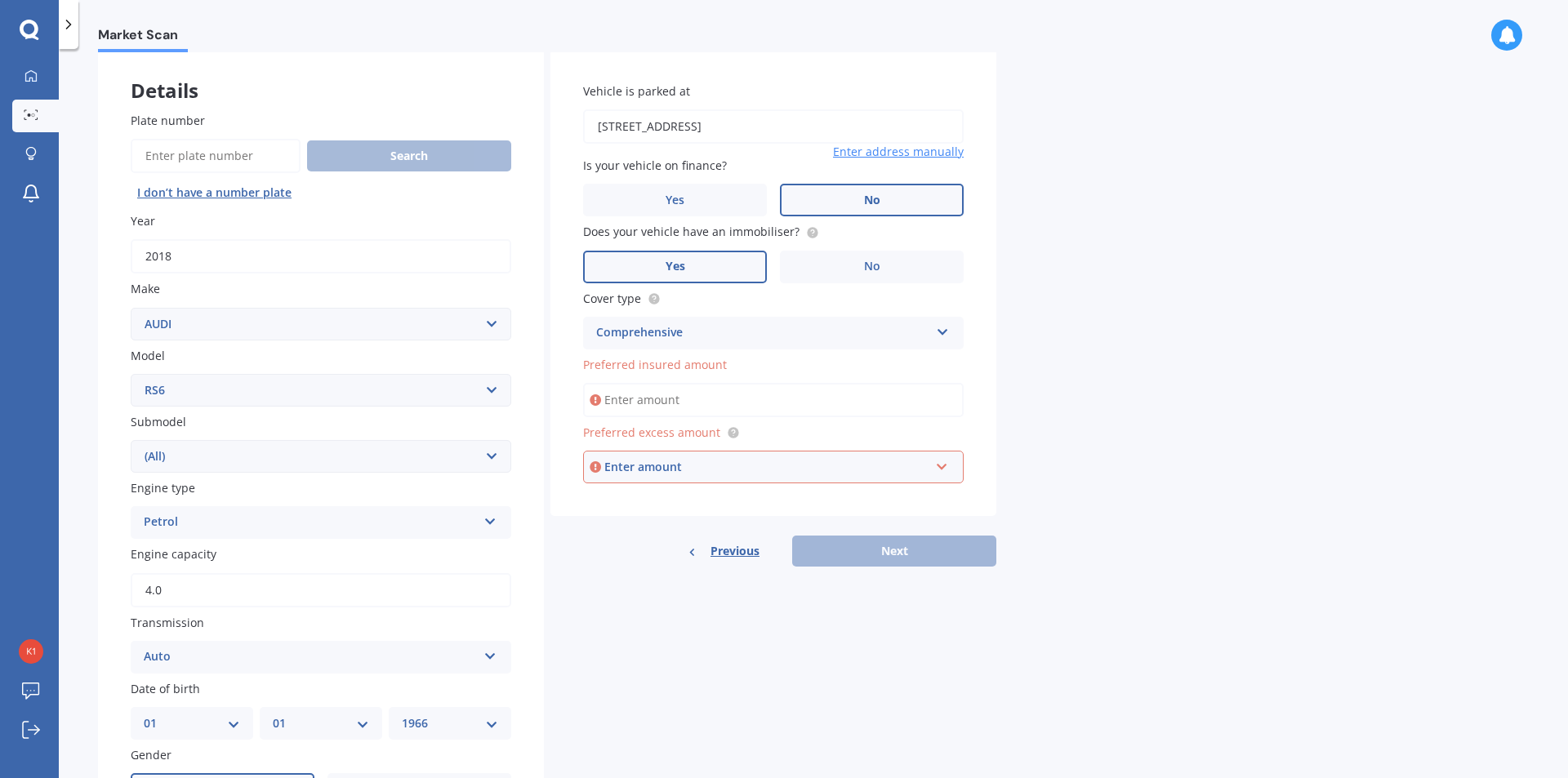
click at [754, 404] on input "Preferred insured amount" at bounding box center [773, 400] width 381 height 35
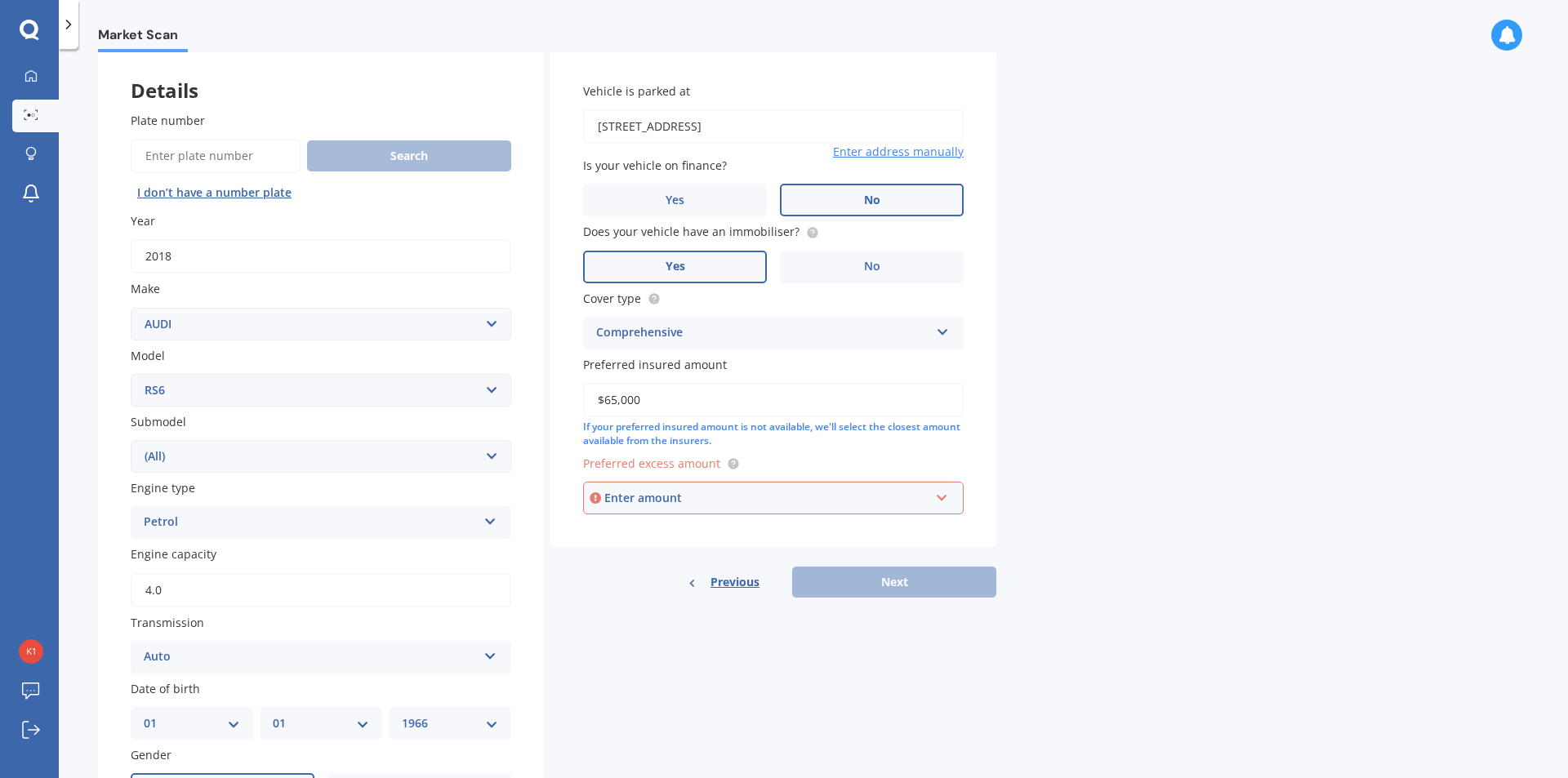
type input "$65,000"
click at [1004, 440] on div "Market Scan Vehicle Market Scan 70 % We just need a few more details to provide…" at bounding box center [814, 416] width 1509 height 729
click at [829, 491] on div "Enter amount" at bounding box center [767, 498] width 325 height 18
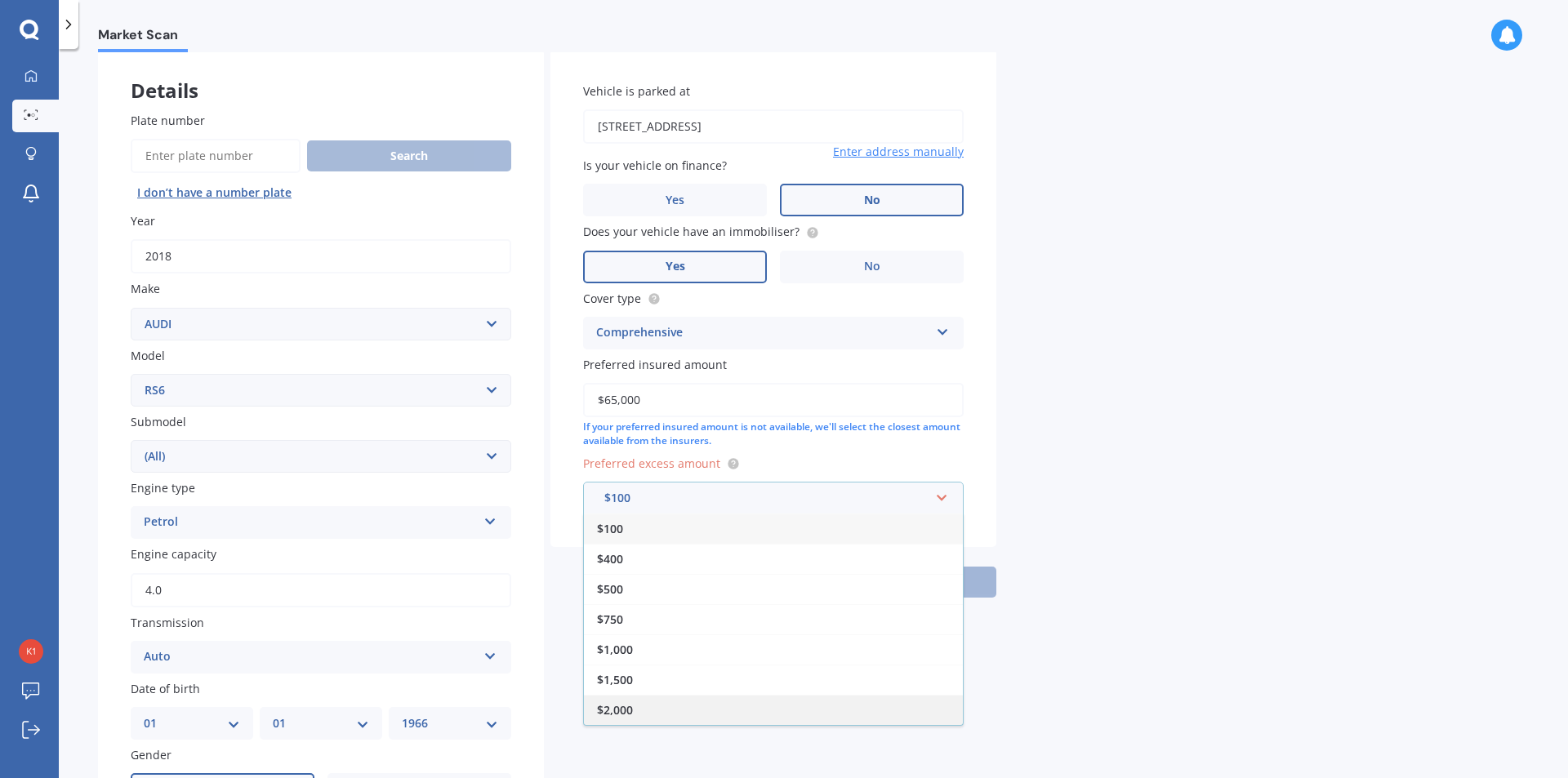
click at [771, 703] on div "$2,000" at bounding box center [773, 709] width 379 height 30
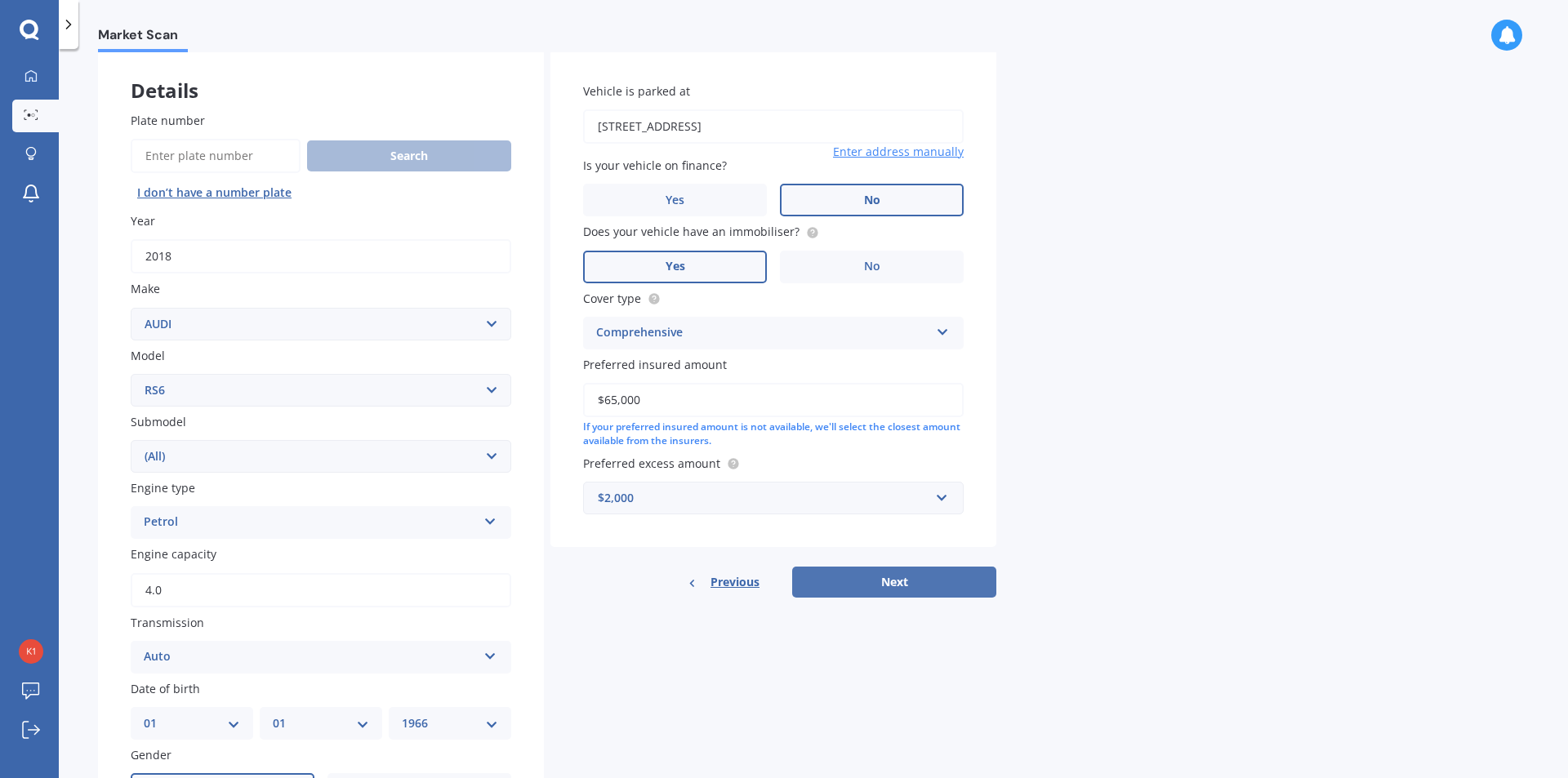
click at [922, 591] on button "Next" at bounding box center [894, 582] width 205 height 31
select select "01"
select select "1966"
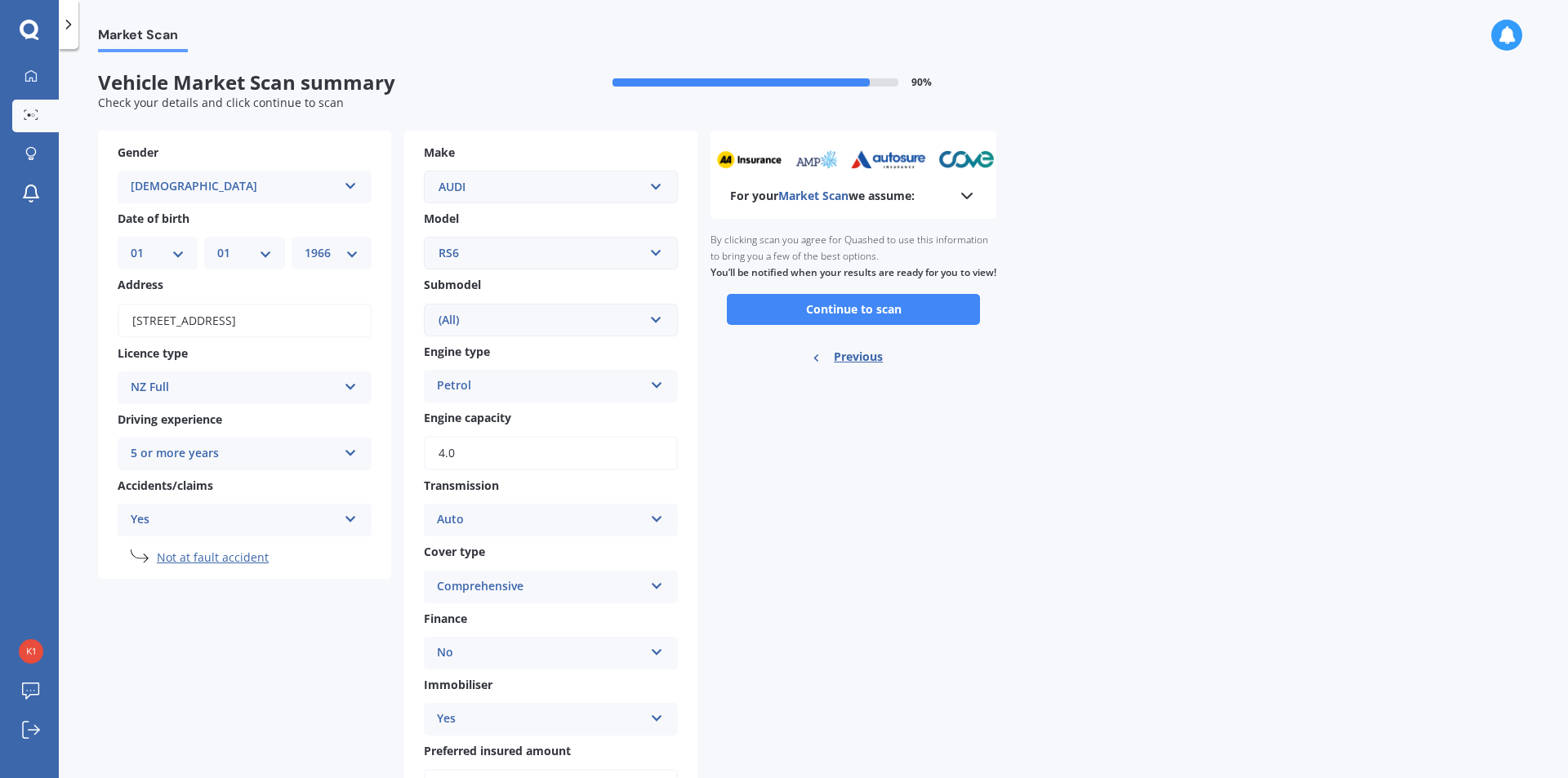
scroll to position [0, 0]
click at [883, 325] on button "Continue to scan" at bounding box center [853, 310] width 253 height 31
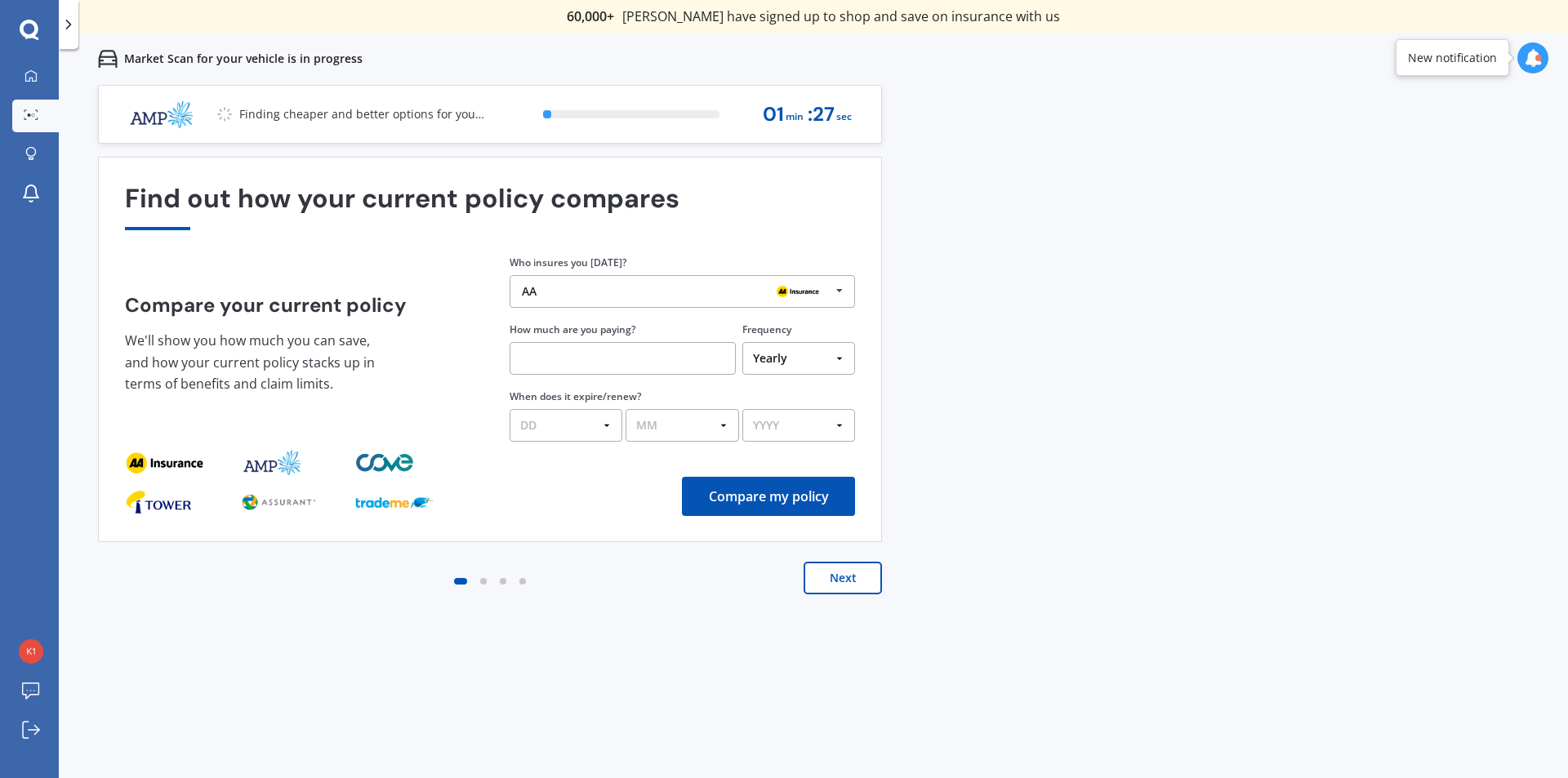
click at [847, 291] on icon at bounding box center [839, 291] width 25 height 30
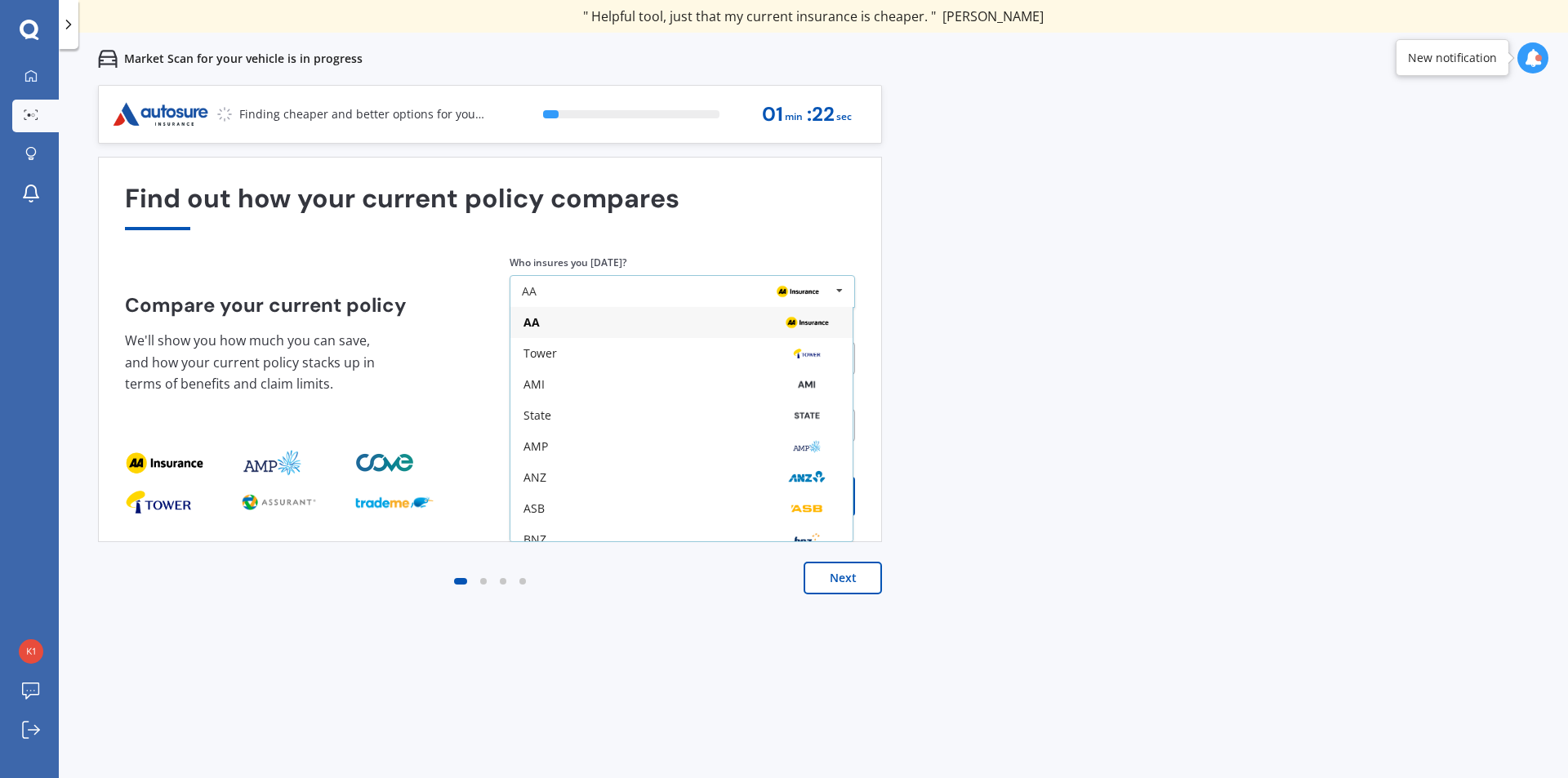
scroll to position [107, 0]
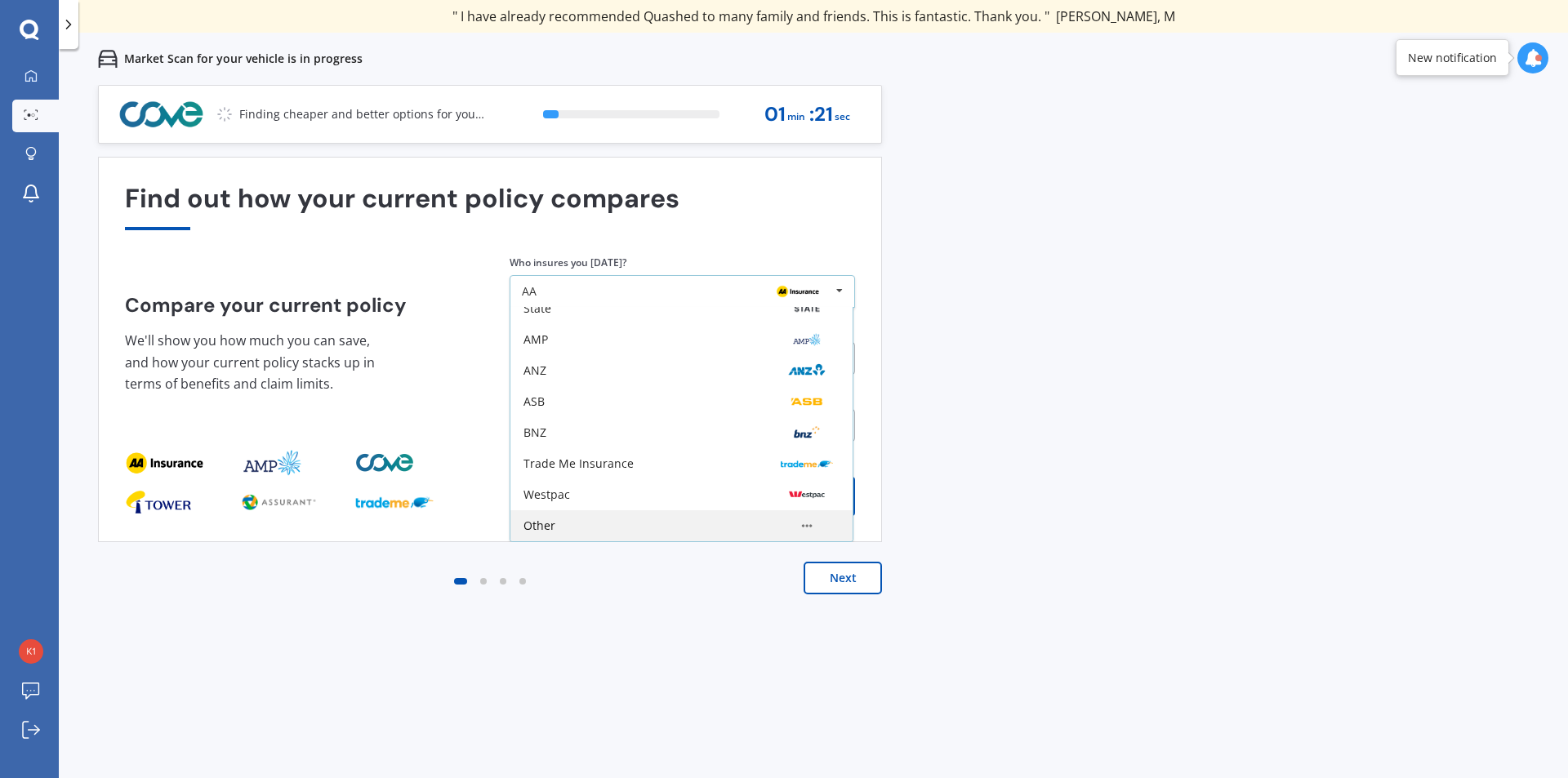
click at [774, 528] on div at bounding box center [807, 526] width 65 height 20
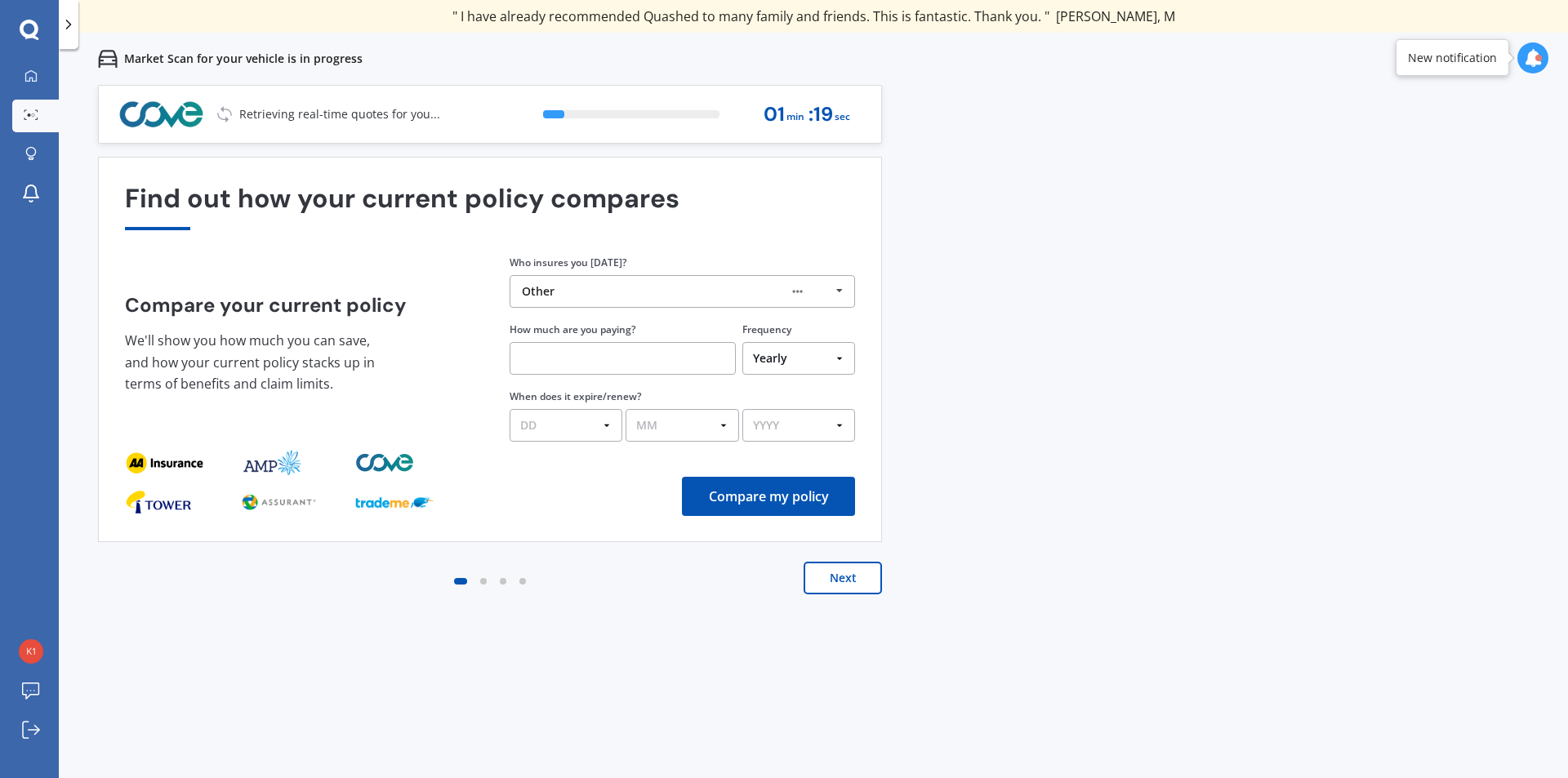
click at [659, 359] on input "text" at bounding box center [623, 358] width 226 height 33
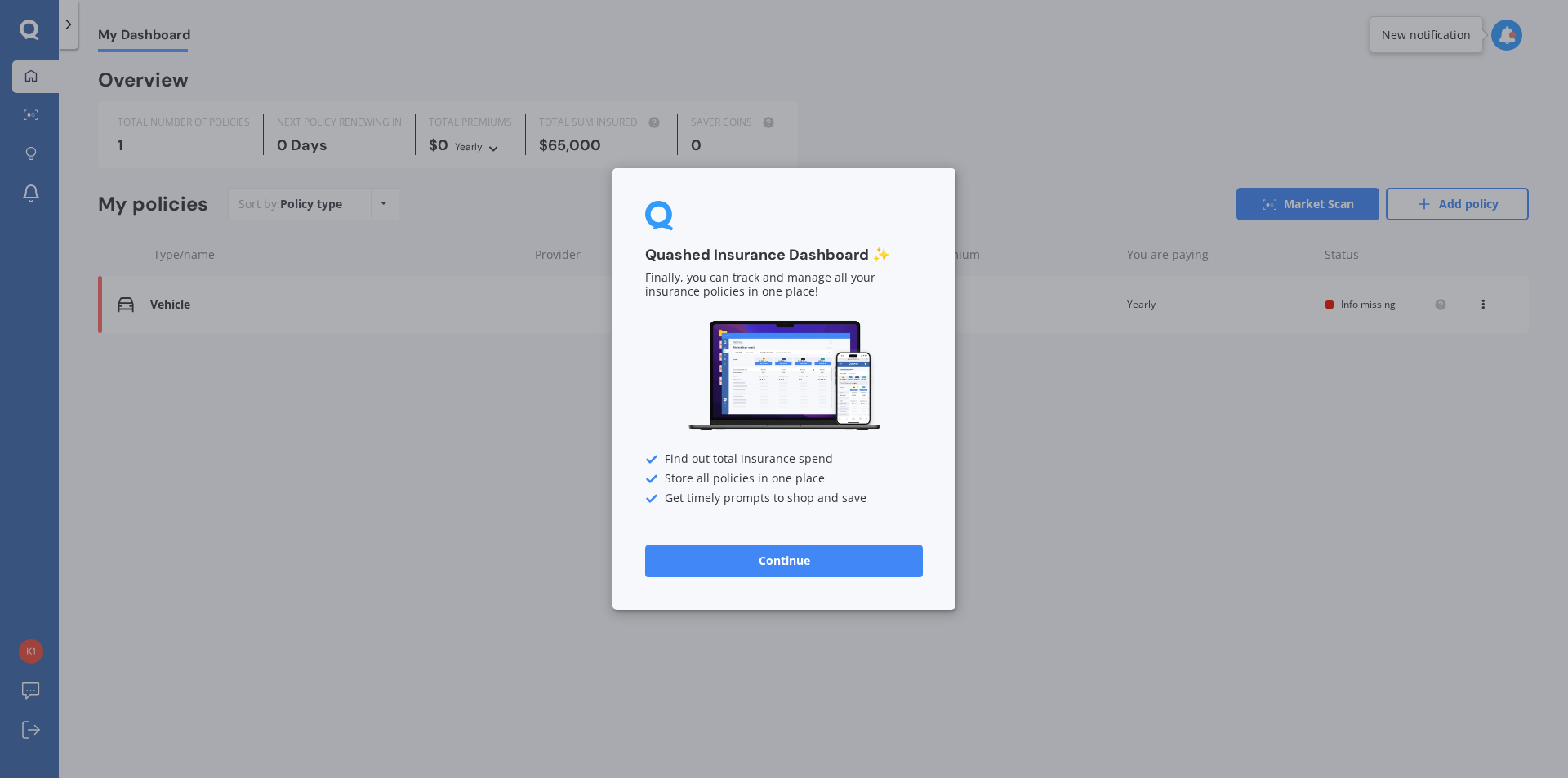
click at [814, 559] on button "Continue" at bounding box center [784, 561] width 277 height 33
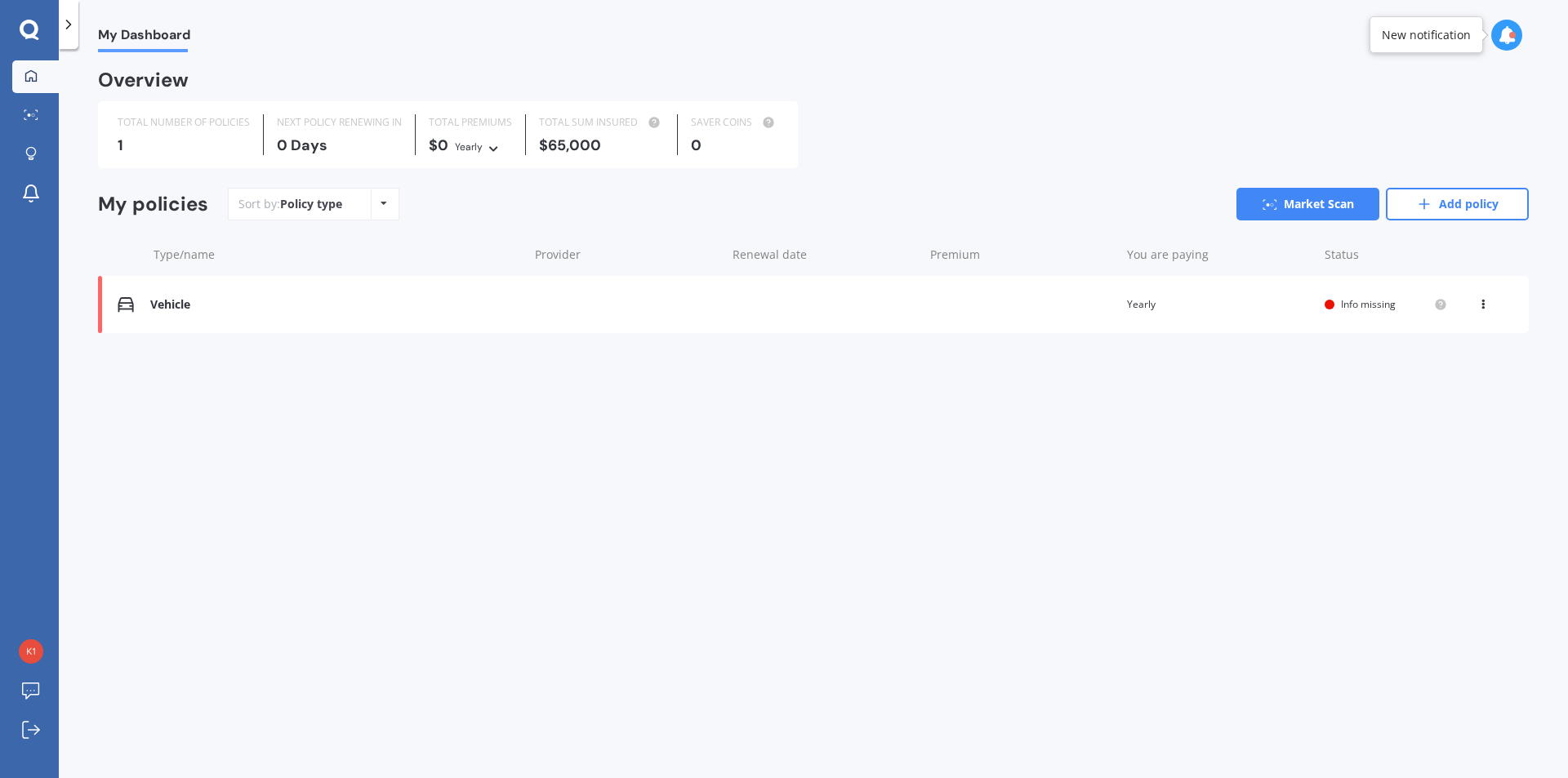
click at [590, 154] on div "$65,000" at bounding box center [601, 145] width 125 height 16
click at [118, 139] on div "1" at bounding box center [184, 145] width 133 height 16
click at [343, 281] on div "Vehicle Renewal date Premium You are paying Yearly Status Info missing View opt…" at bounding box center [814, 304] width 1431 height 57
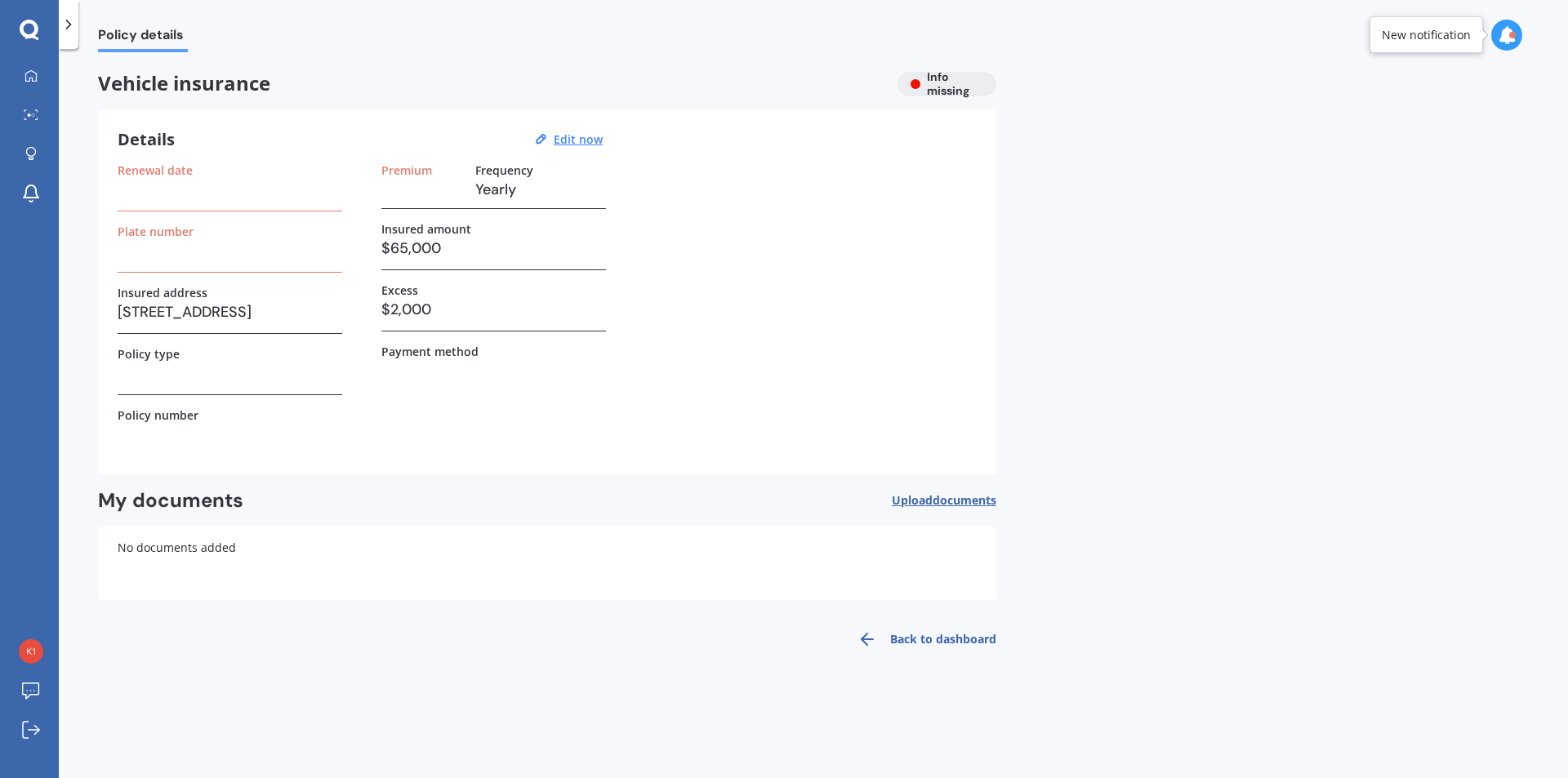
click at [448, 253] on h3 "$65,000" at bounding box center [493, 248] width 225 height 25
click at [572, 139] on u "Edit now" at bounding box center [578, 139] width 49 height 15
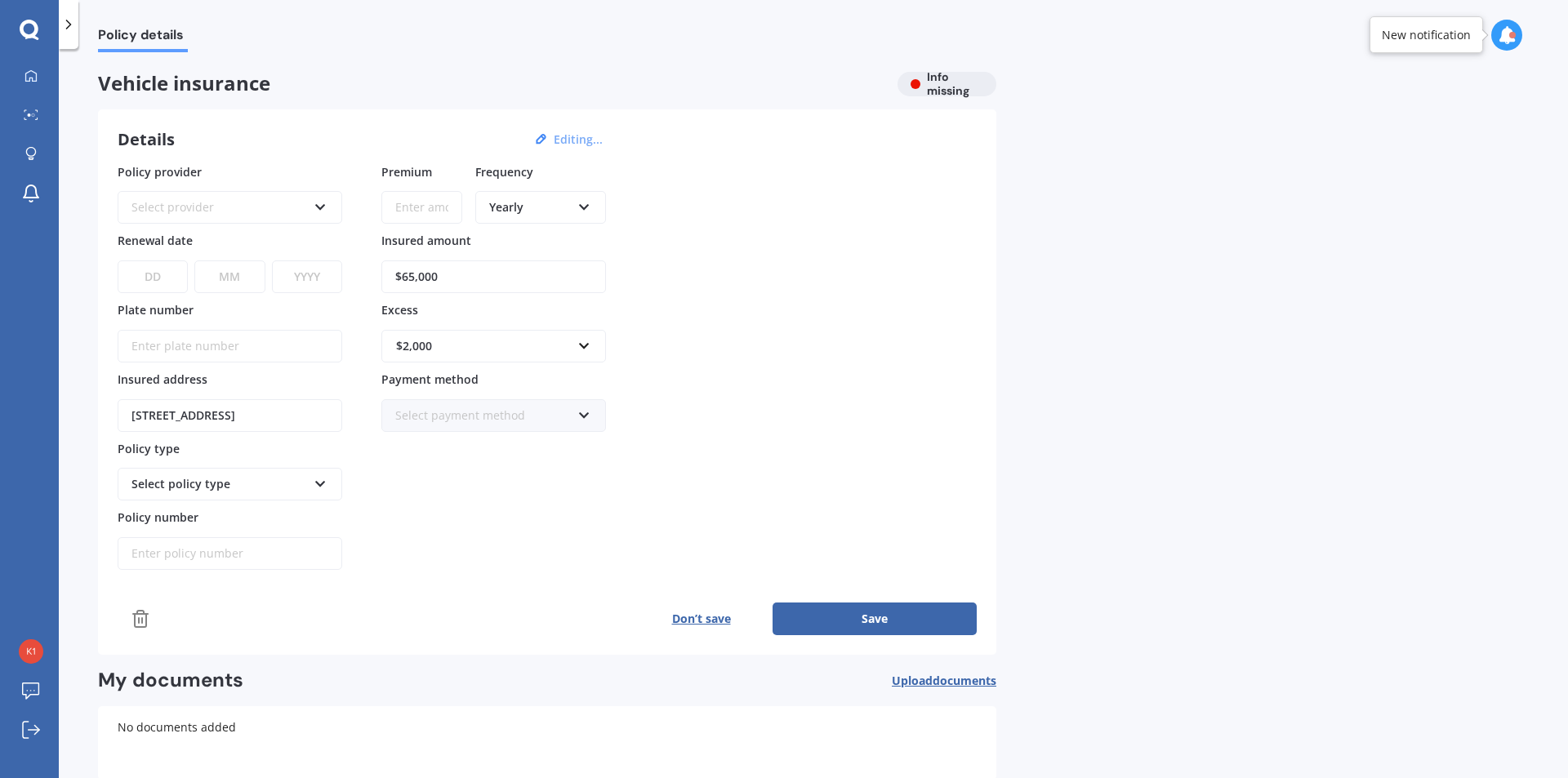
drag, startPoint x: 485, startPoint y: 278, endPoint x: 371, endPoint y: 267, distance: 114.5
click at [371, 267] on div "Policy provider Select provider AA AMI AMP ANZ ASB [PERSON_NAME] Ando Assurant …" at bounding box center [546, 367] width 859 height 407
type input "$104,000"
drag, startPoint x: 434, startPoint y: 349, endPoint x: 382, endPoint y: 346, distance: 52.1
click at [382, 346] on div "$2,000 $100 $400 $500 $750 $1,000 $1,500 $2,000" at bounding box center [493, 346] width 225 height 33
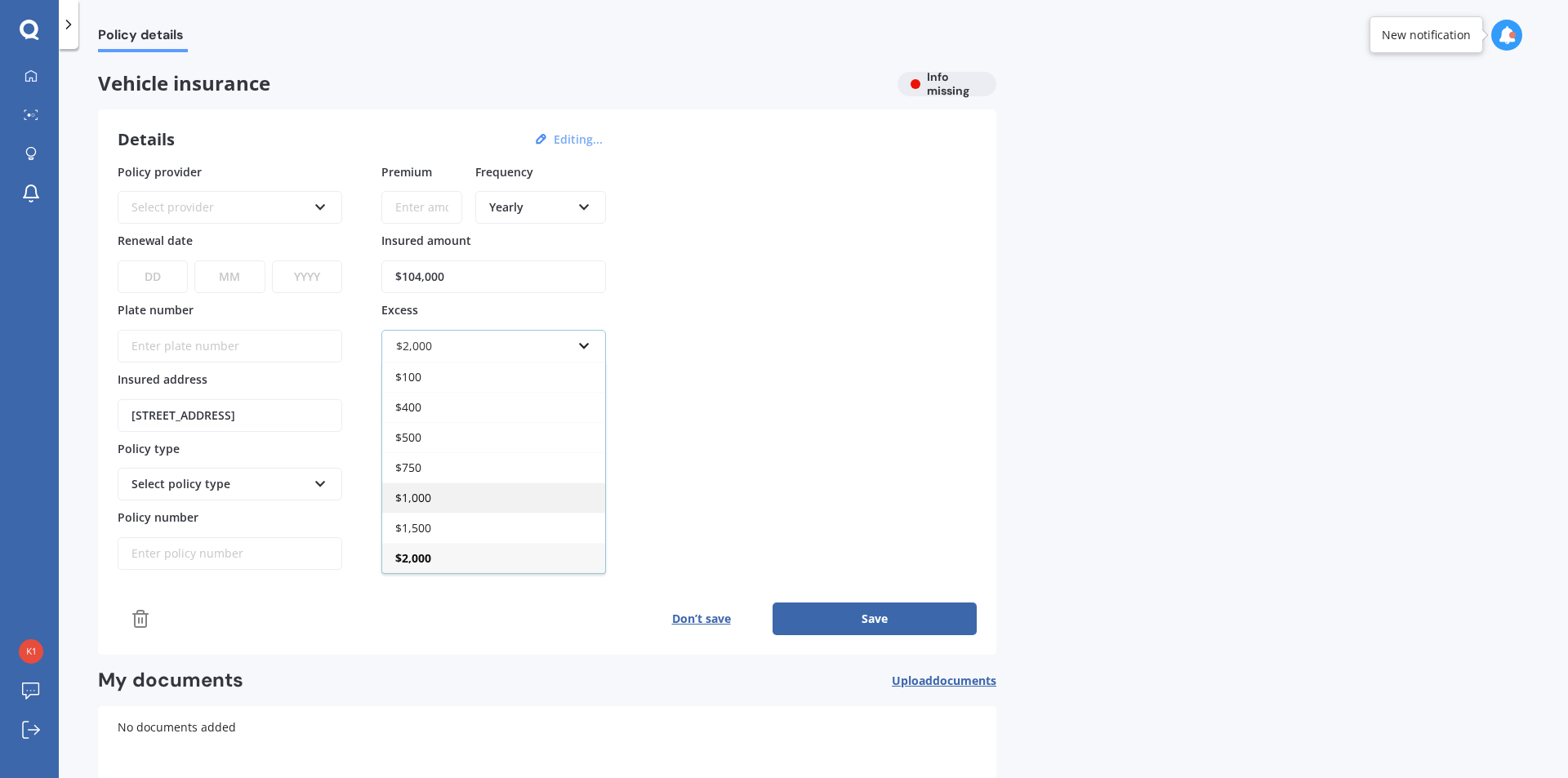
click at [431, 496] on div "$1,000" at bounding box center [493, 497] width 223 height 30
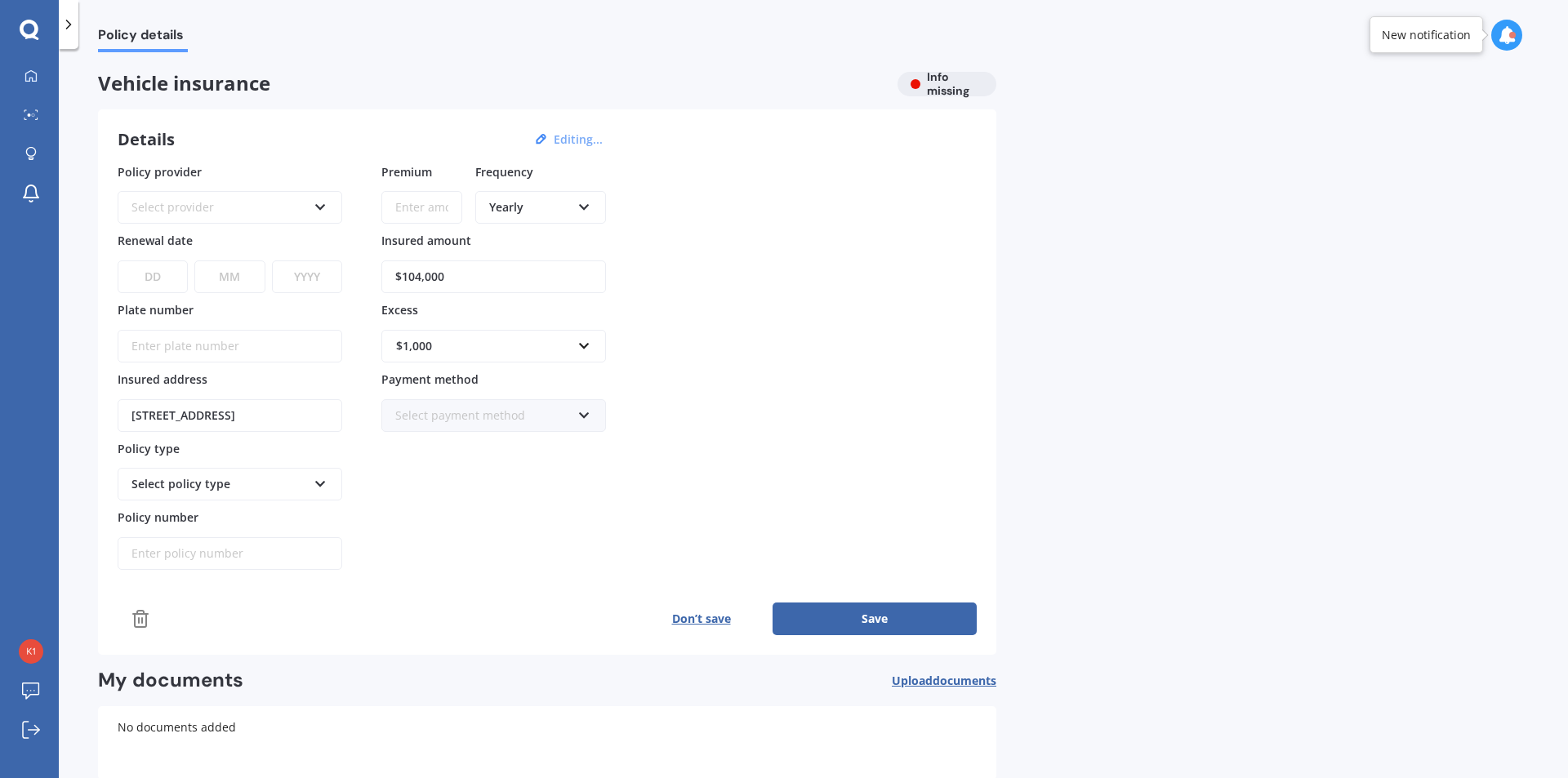
click at [924, 626] on button "Save" at bounding box center [874, 619] width 205 height 33
click at [924, 623] on button "Save" at bounding box center [874, 619] width 205 height 33
type input "AV01D"
click at [850, 615] on button "Save" at bounding box center [874, 619] width 205 height 33
click at [317, 210] on icon at bounding box center [320, 204] width 14 height 12
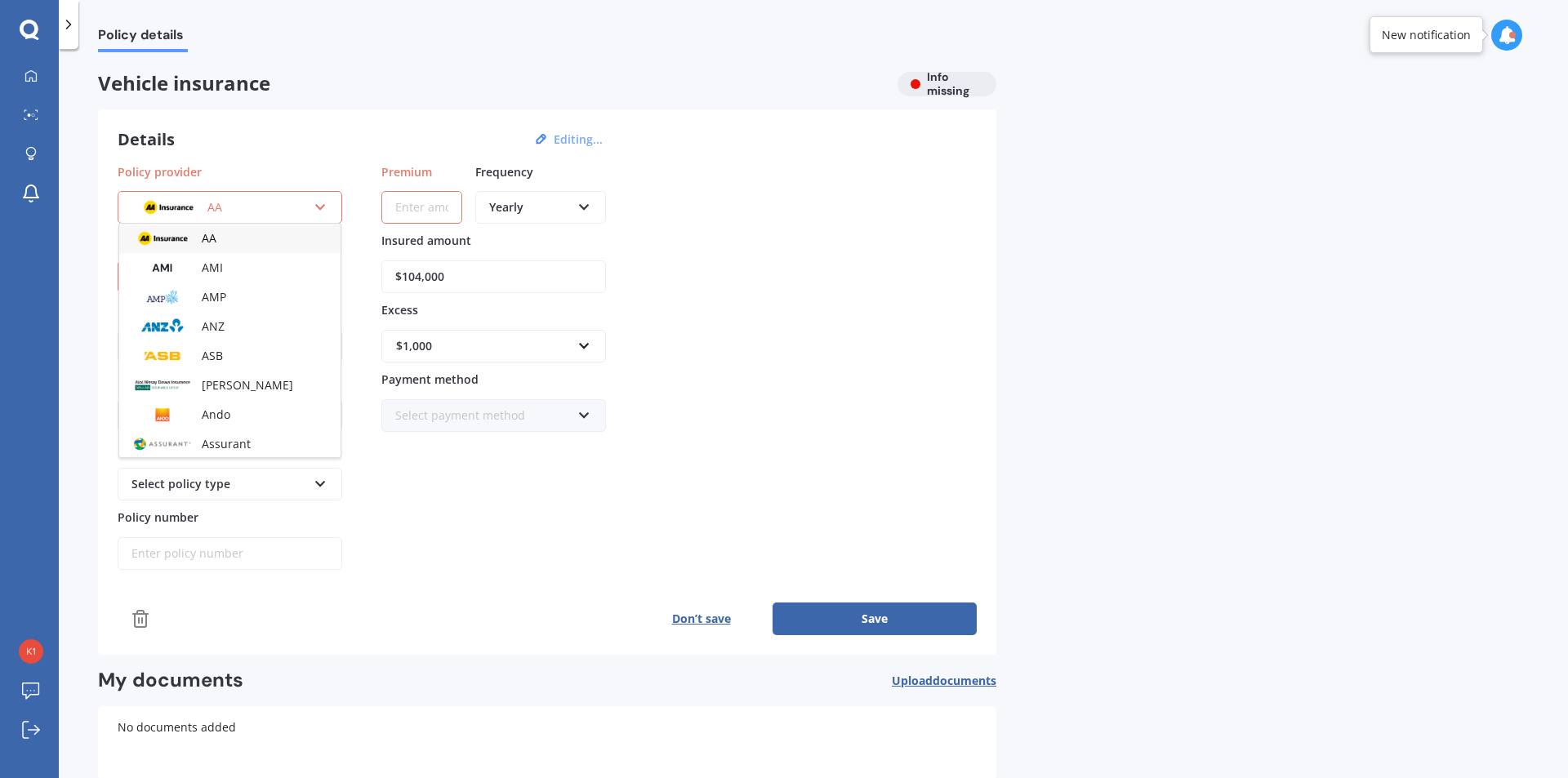
click at [731, 370] on div "Policy provider AA AA AMI AMP ANZ ASB Aioi Nissay Dowa Ando Assurant Autosure B…" at bounding box center [546, 367] width 859 height 407
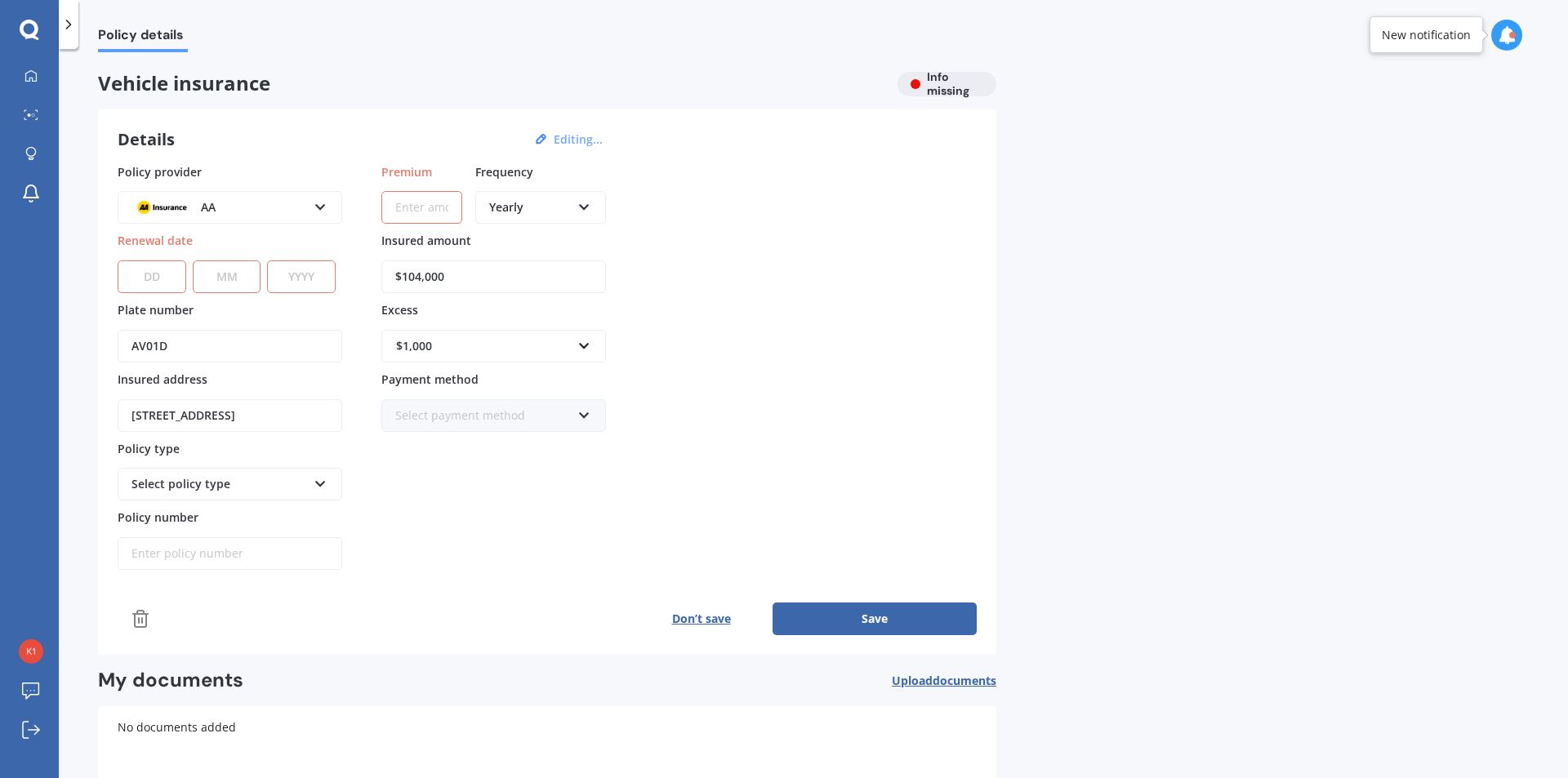
click at [312, 207] on div "AA AA AMI AMP ANZ ASB Aioi Nissay Dowa Ando Assurant Autosure BNZ Co-Operative …" at bounding box center [229, 207] width 225 height 33
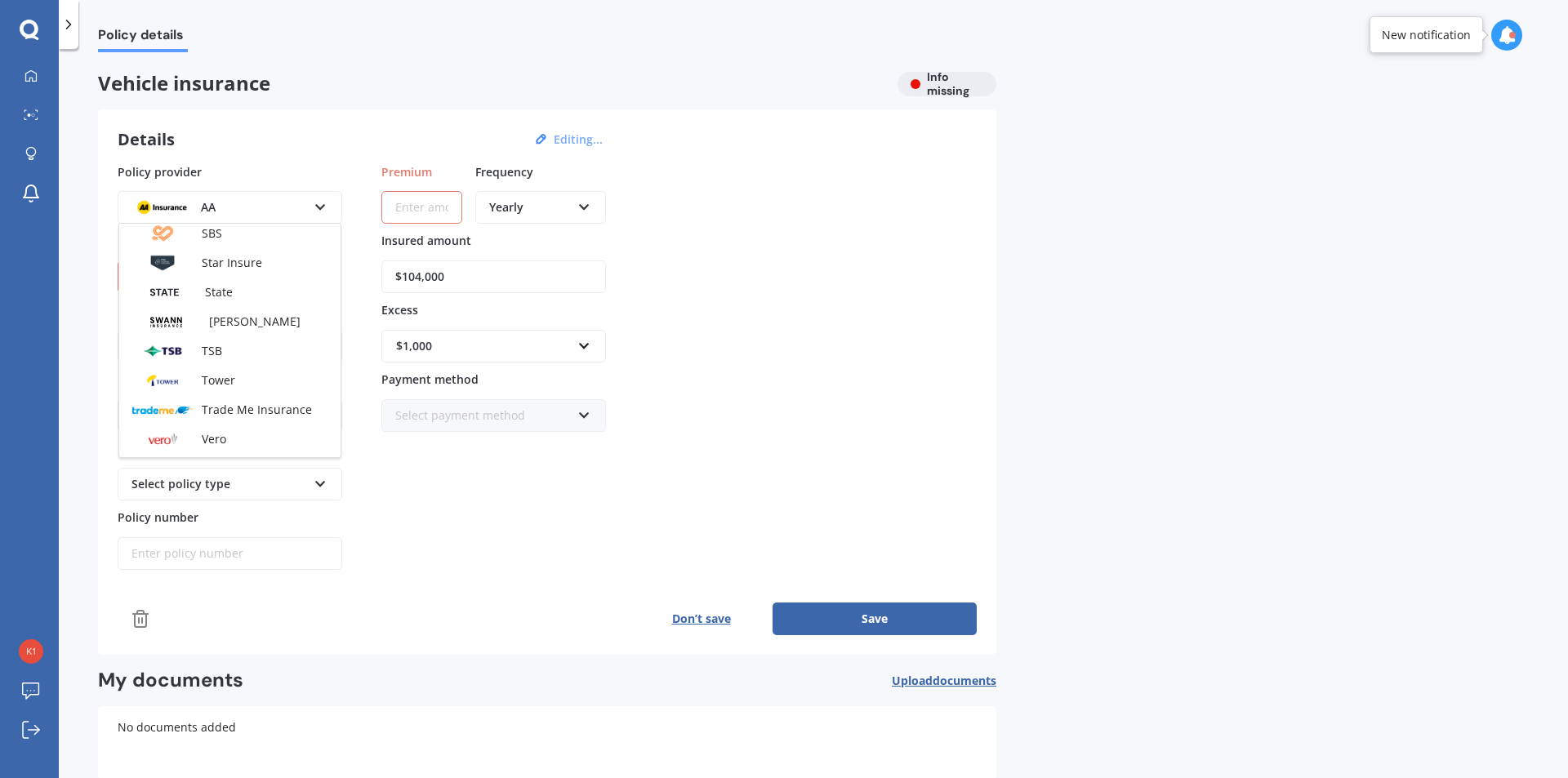
scroll to position [523, 0]
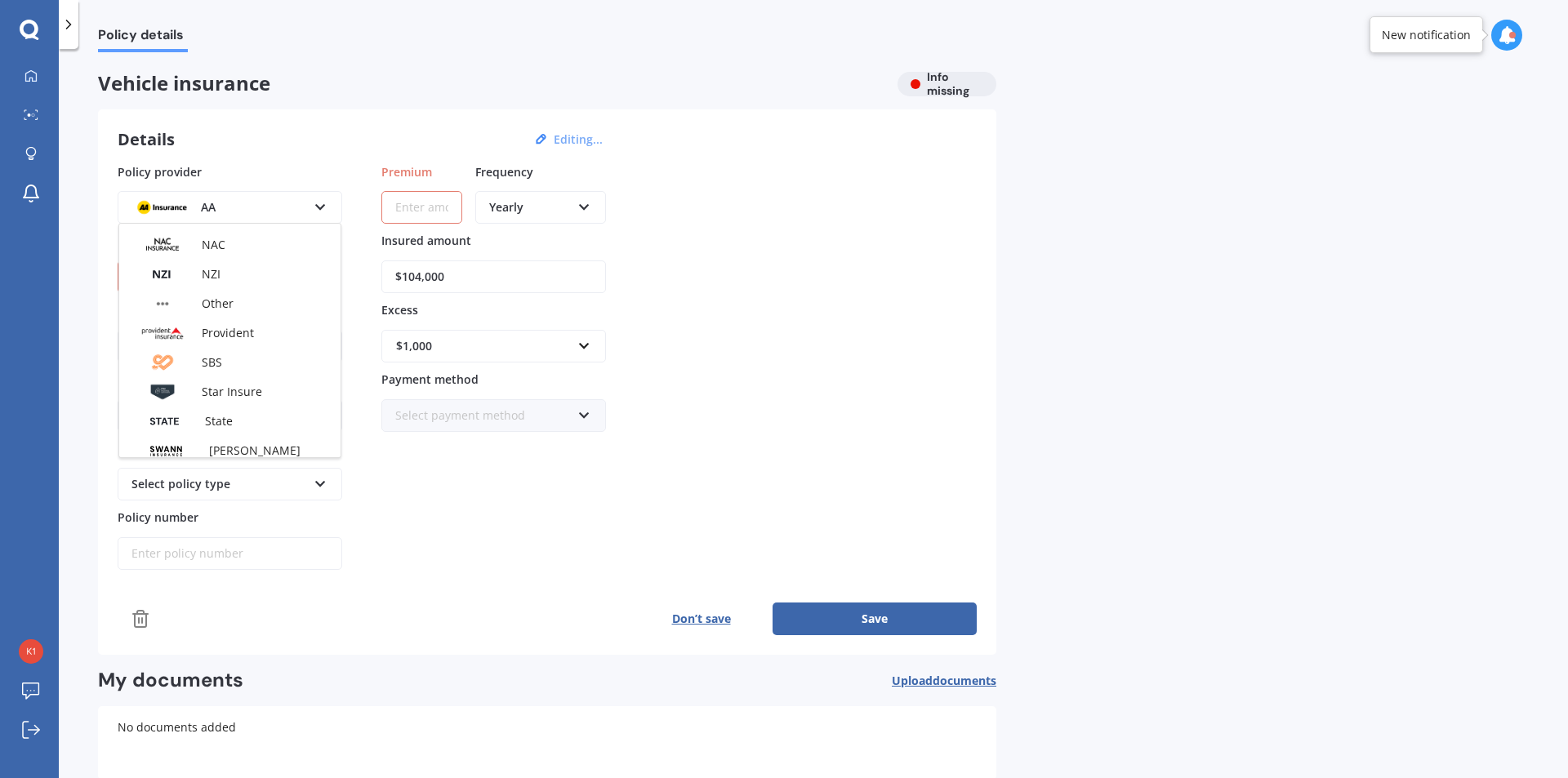
click at [986, 478] on div "Details Editing... Policy provider AA AA AMI AMP ANZ ASB [PERSON_NAME] Dowa And…" at bounding box center [547, 382] width 898 height 545
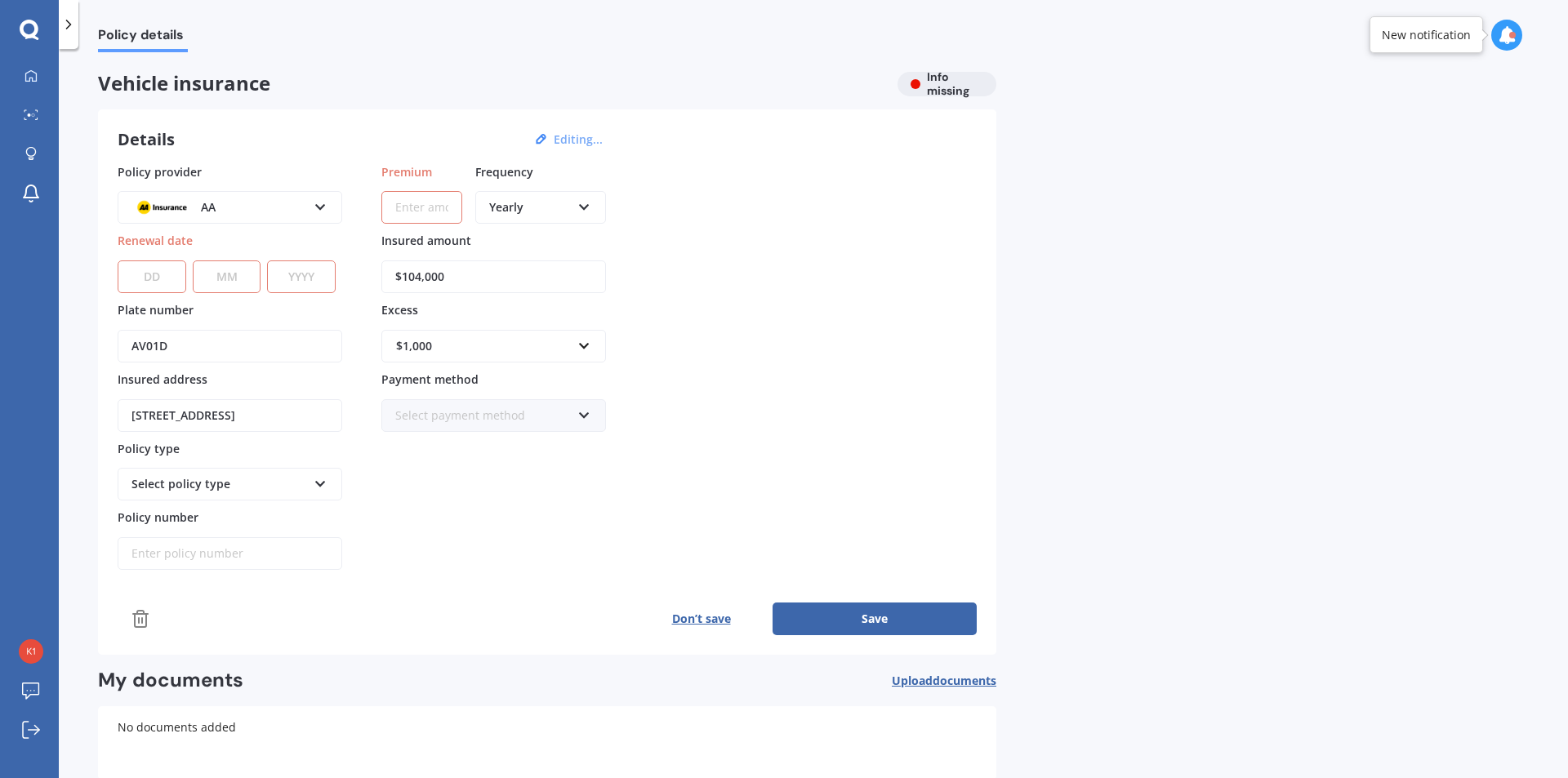
click at [883, 621] on button "Save" at bounding box center [874, 619] width 205 height 33
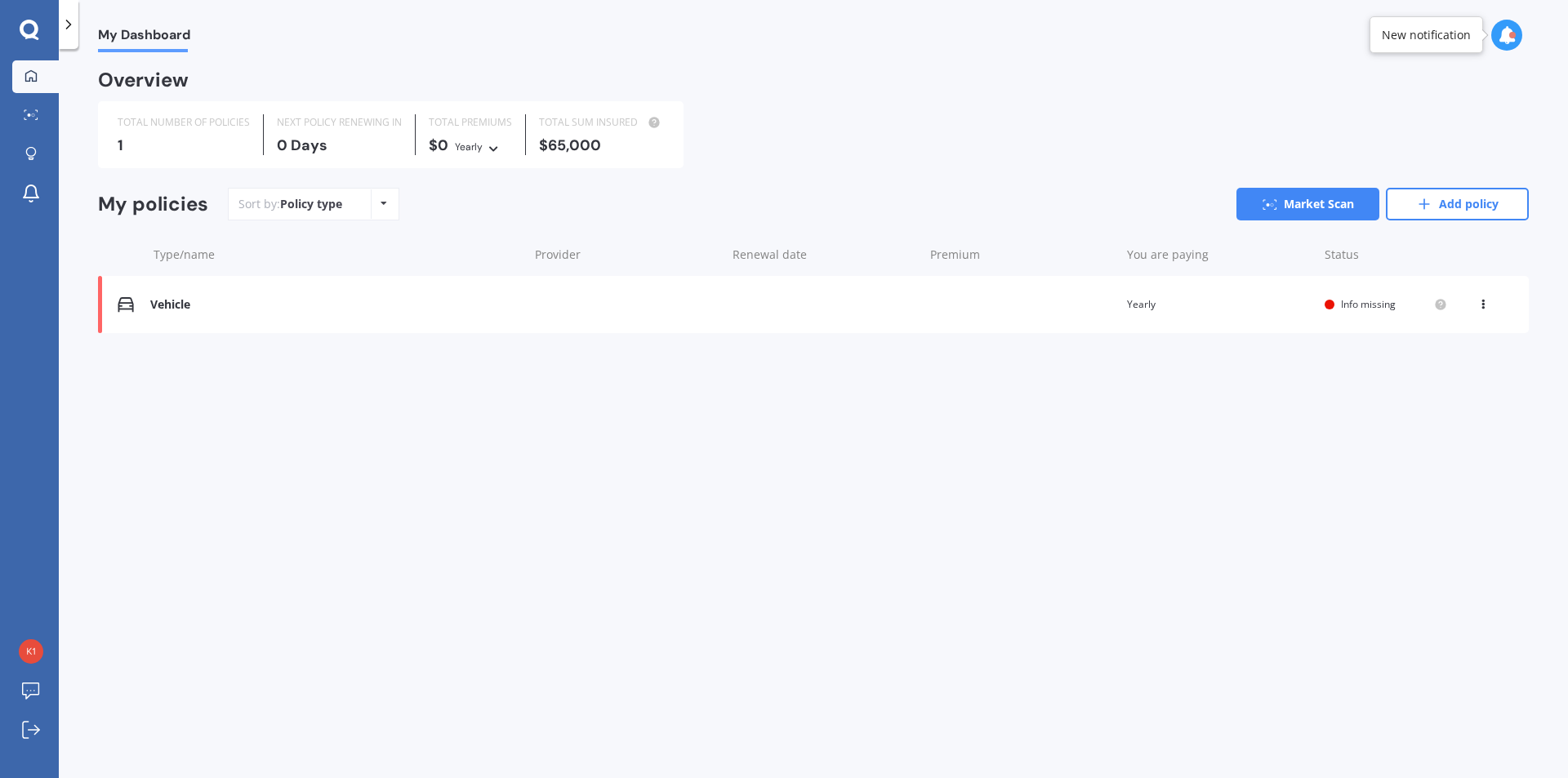
click at [581, 149] on div "$65,000" at bounding box center [601, 145] width 125 height 16
click at [1483, 196] on link "Add policy" at bounding box center [1456, 204] width 143 height 33
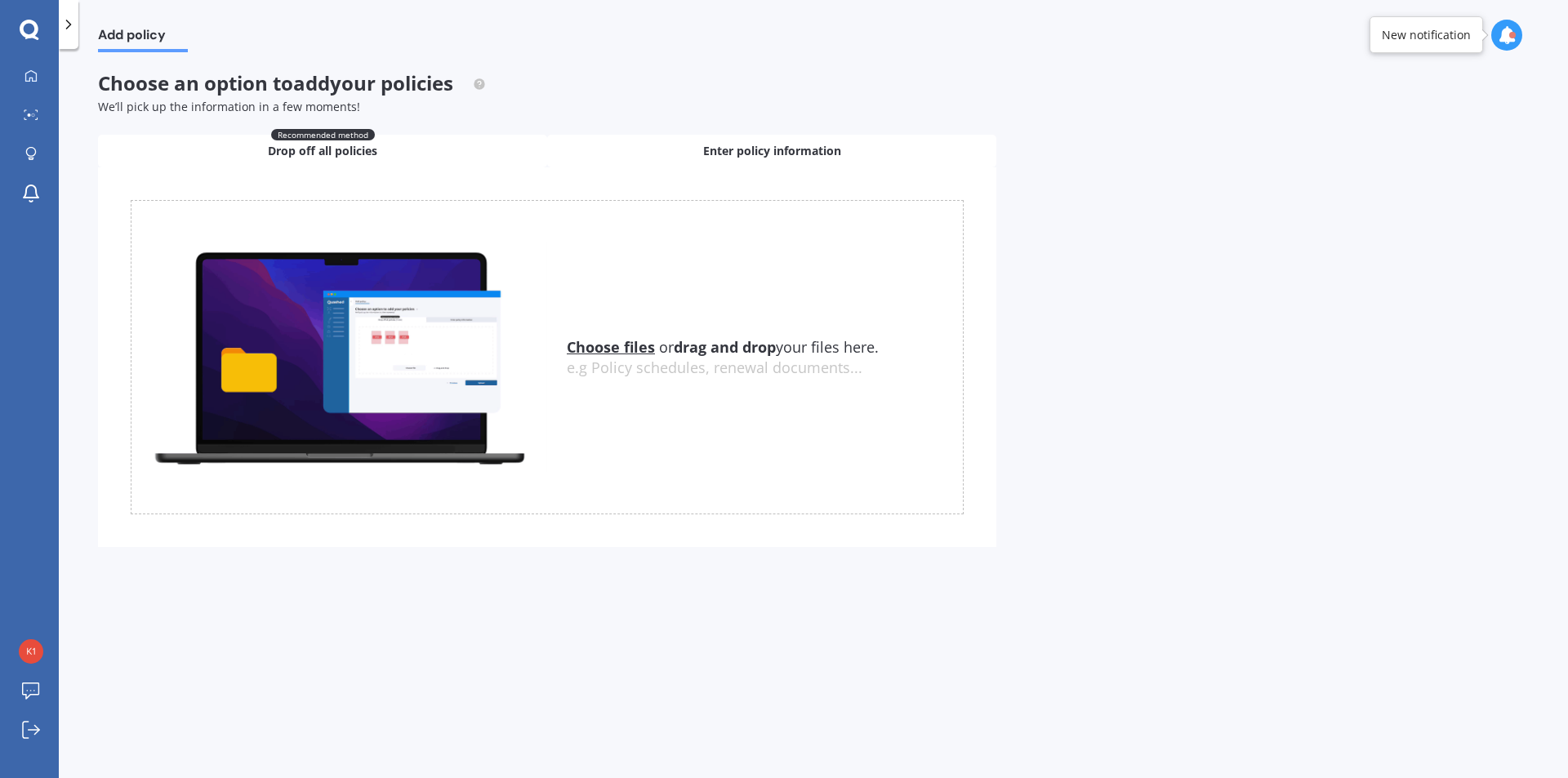
click at [664, 155] on div "Enter policy information" at bounding box center [772, 151] width 449 height 33
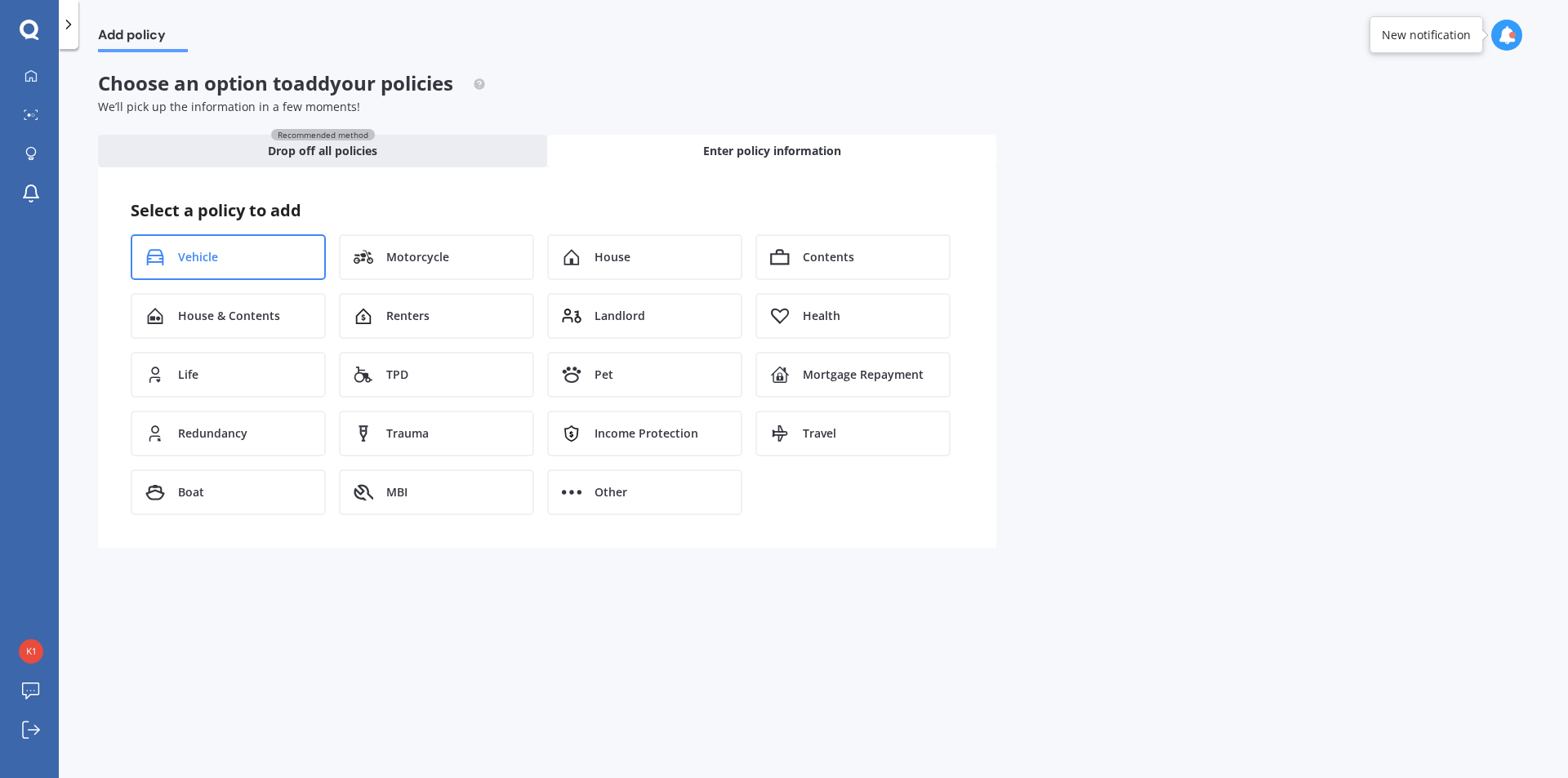
click at [187, 261] on span "Vehicle" at bounding box center [198, 257] width 40 height 16
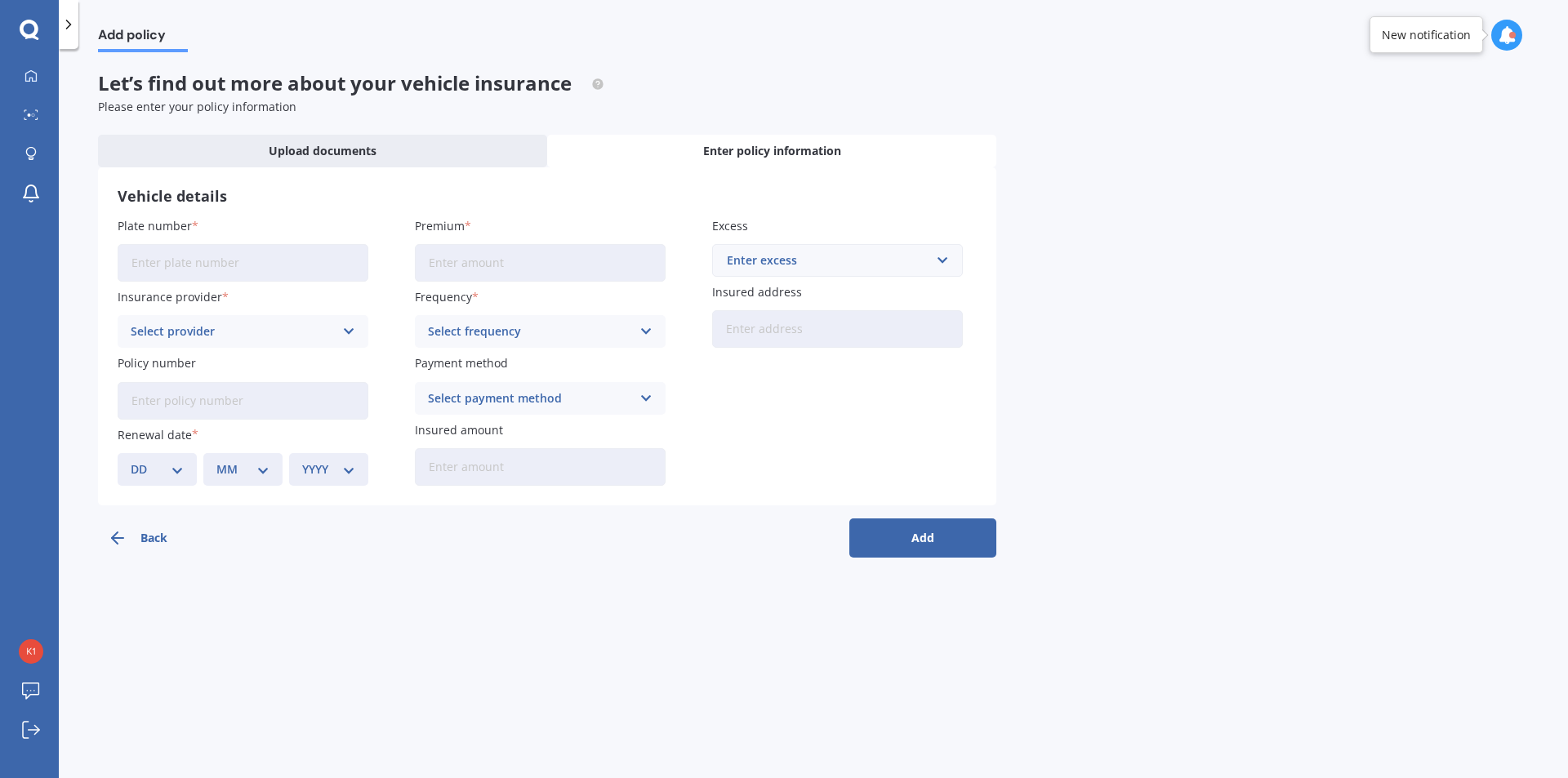
click at [289, 334] on div "Select provider" at bounding box center [233, 332] width 204 height 18
click at [454, 563] on div "Add policy Let’s find out more about your vehicle insurance Please enter your p…" at bounding box center [814, 416] width 1509 height 729
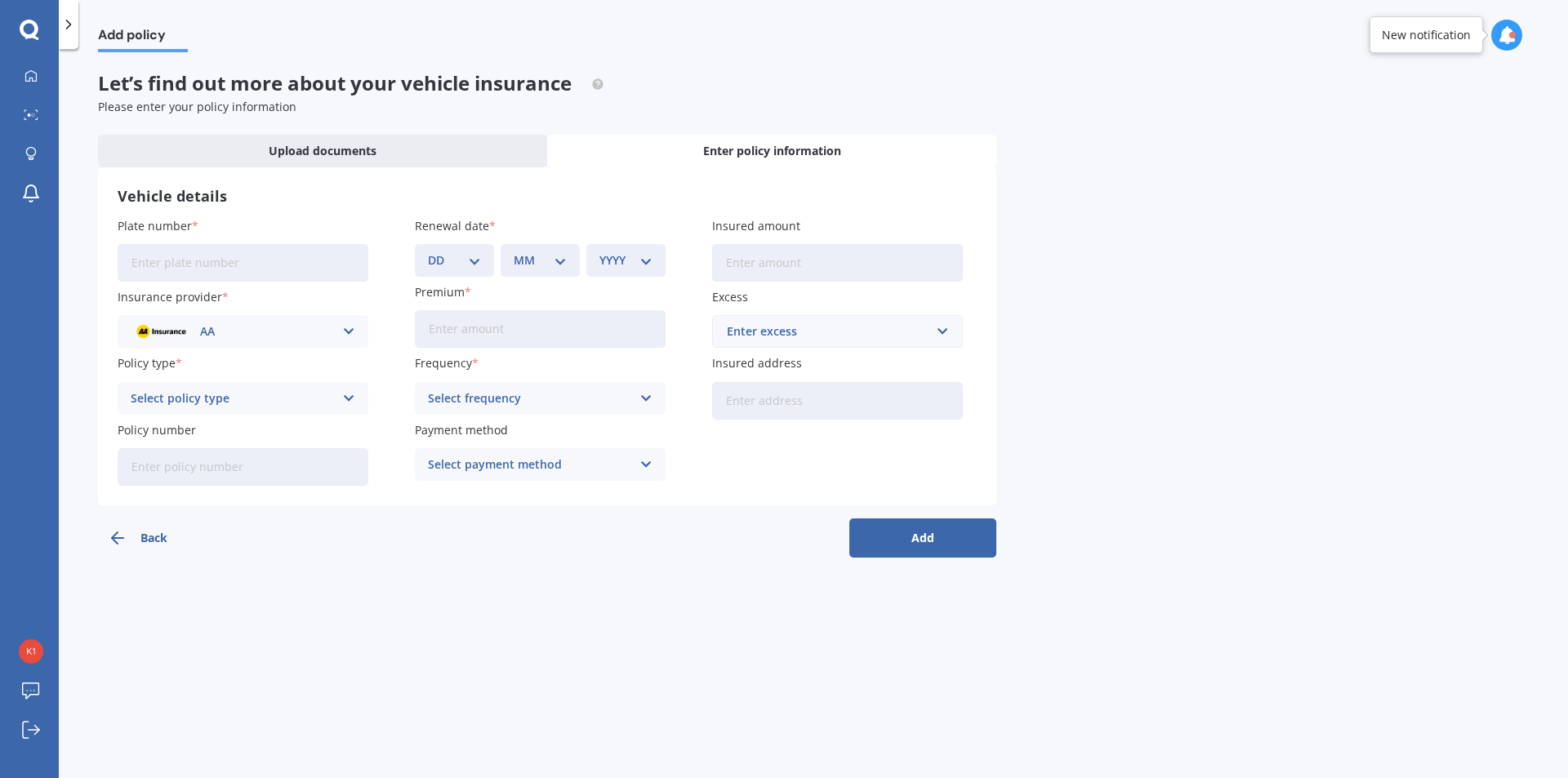
click at [125, 536] on icon "button" at bounding box center [118, 538] width 20 height 20
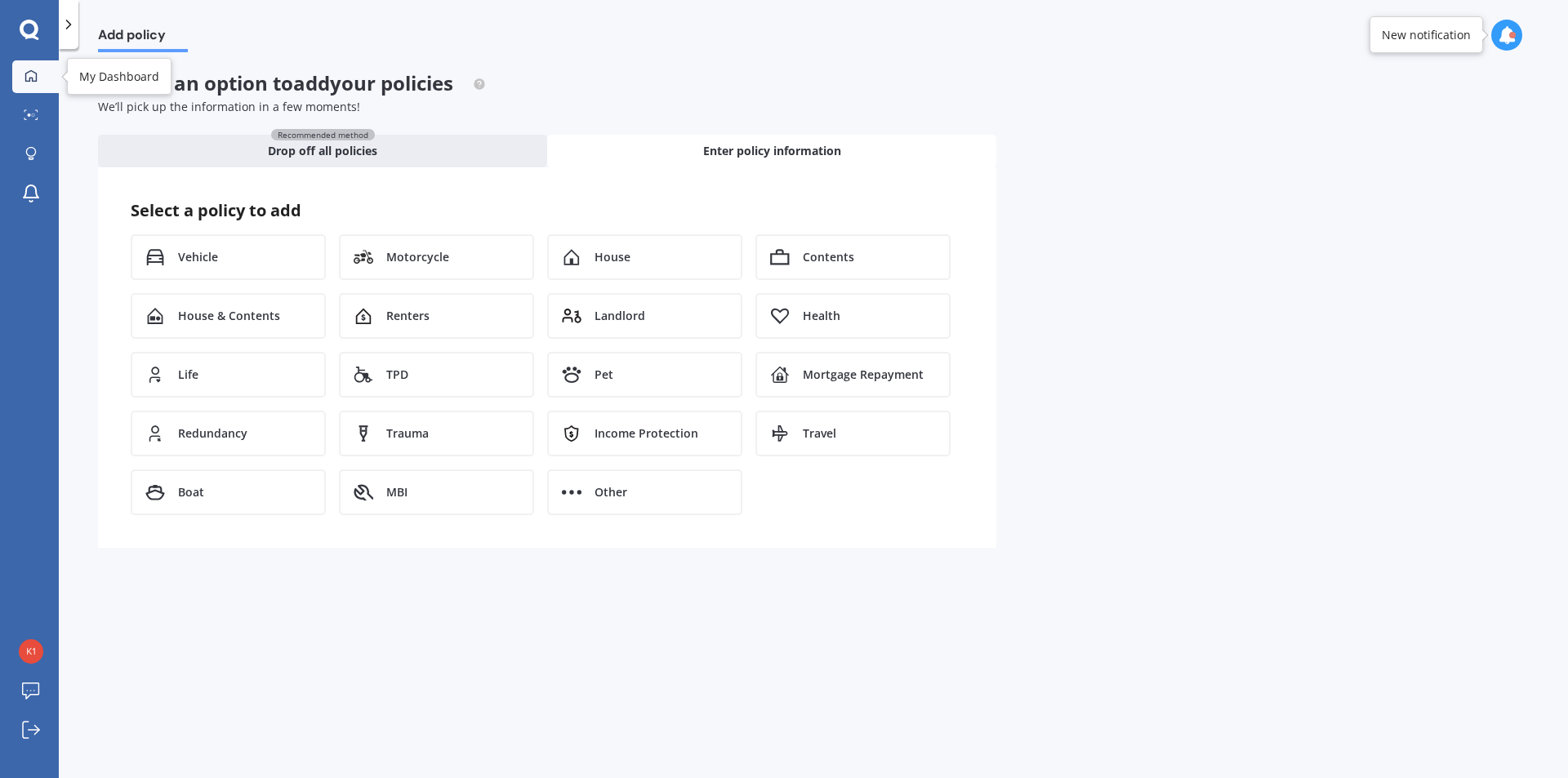
click at [21, 60] on link "My Dashboard" at bounding box center [35, 76] width 46 height 33
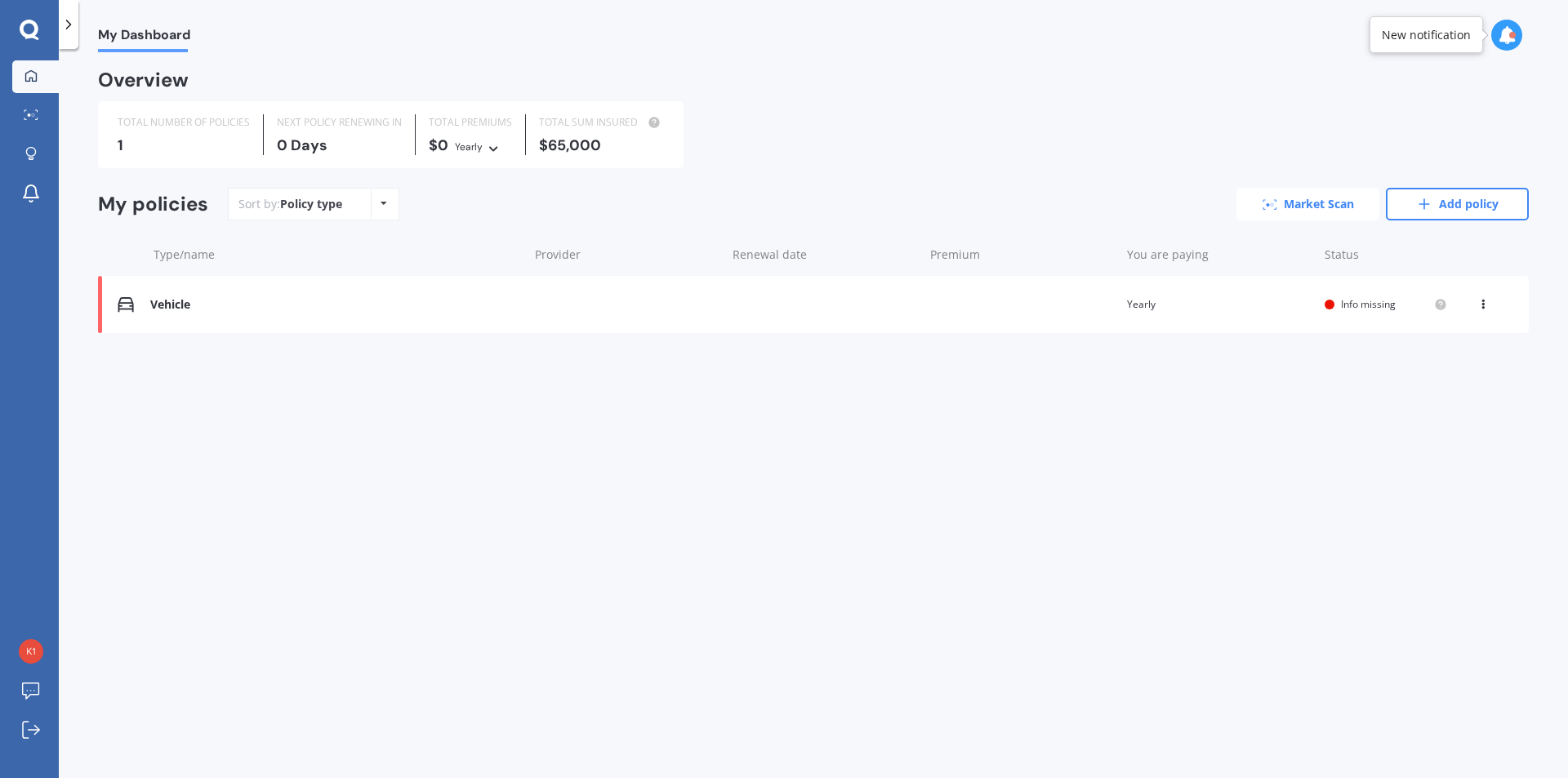
click at [1313, 200] on link "Market Scan" at bounding box center [1307, 204] width 143 height 33
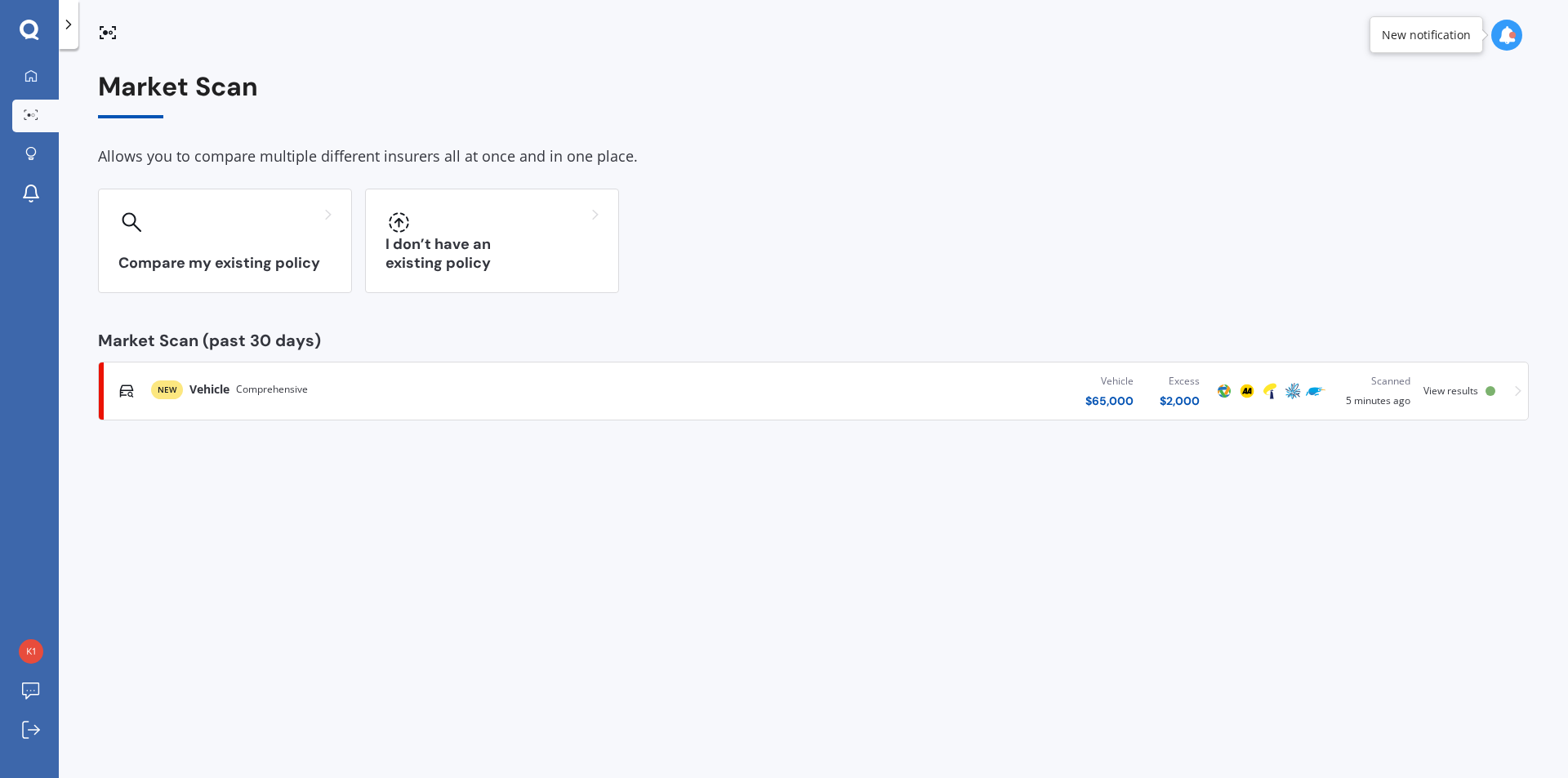
click at [1457, 392] on span "View results" at bounding box center [1451, 390] width 55 height 14
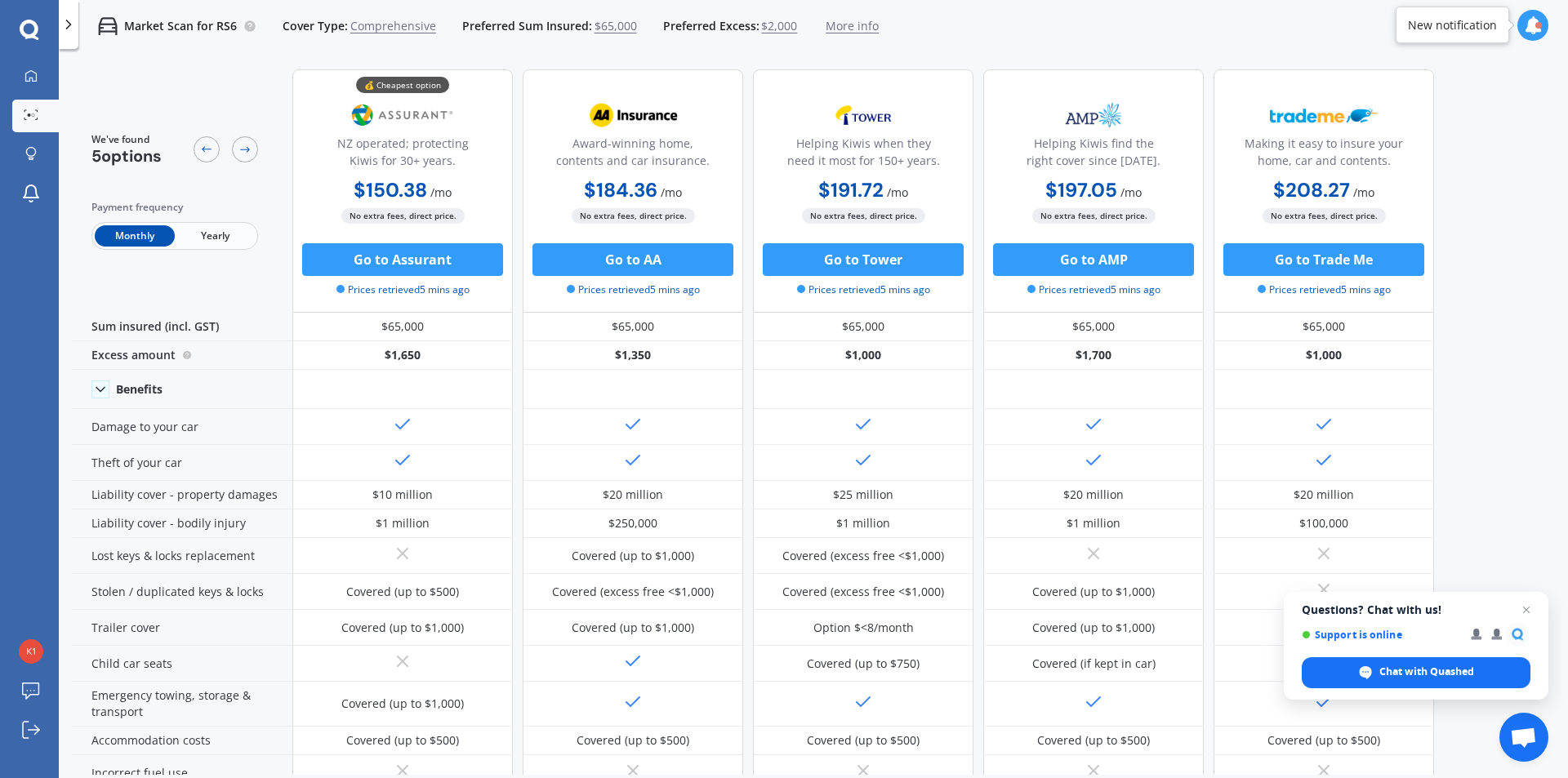
click at [211, 240] on span "Yearly" at bounding box center [215, 235] width 80 height 21
click at [617, 28] on span "$65,000" at bounding box center [615, 26] width 43 height 16
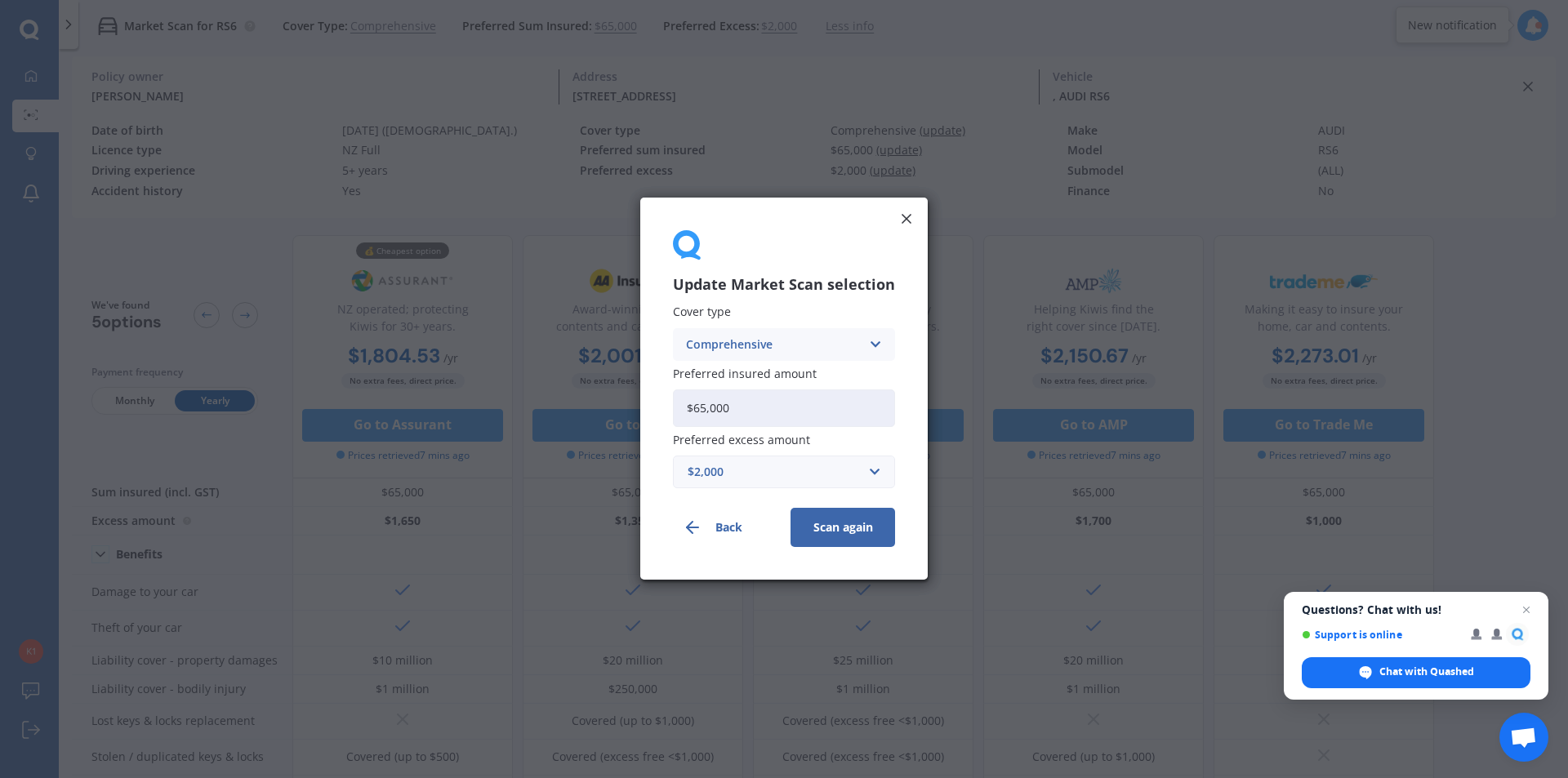
click at [784, 413] on input "$65,000" at bounding box center [784, 407] width 222 height 37
drag, startPoint x: 784, startPoint y: 413, endPoint x: 615, endPoint y: 400, distance: 169.5
click at [615, 400] on div "Update Market Scan selection Cover type Comprehensive Comprehensive Third Party…" at bounding box center [784, 389] width 1568 height 778
type input "$104,000"
click at [814, 474] on div "$2,000" at bounding box center [774, 473] width 173 height 18
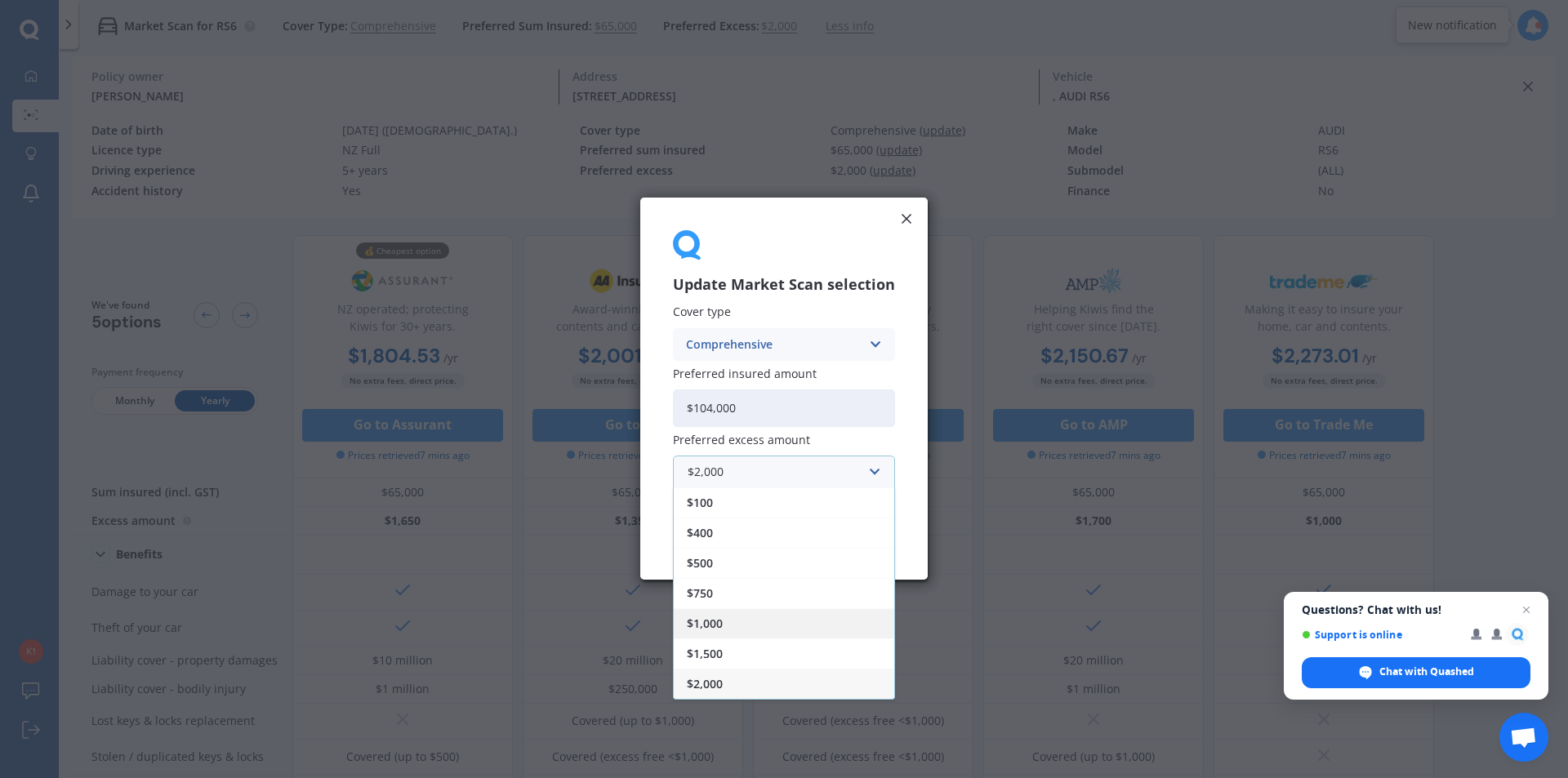
click at [774, 621] on div "$1,000" at bounding box center [784, 623] width 221 height 30
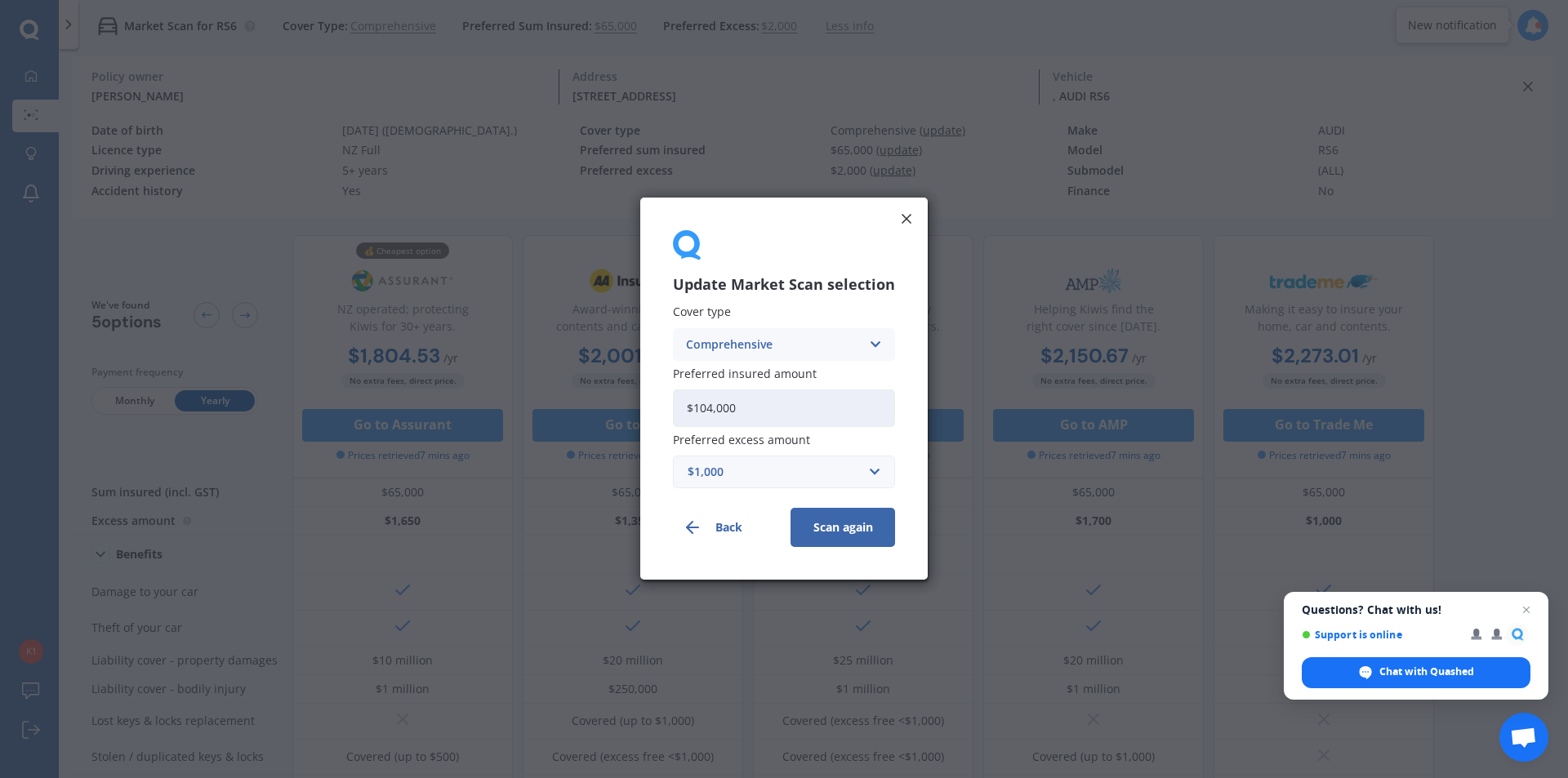
click at [823, 524] on button "Scan again" at bounding box center [843, 528] width 105 height 39
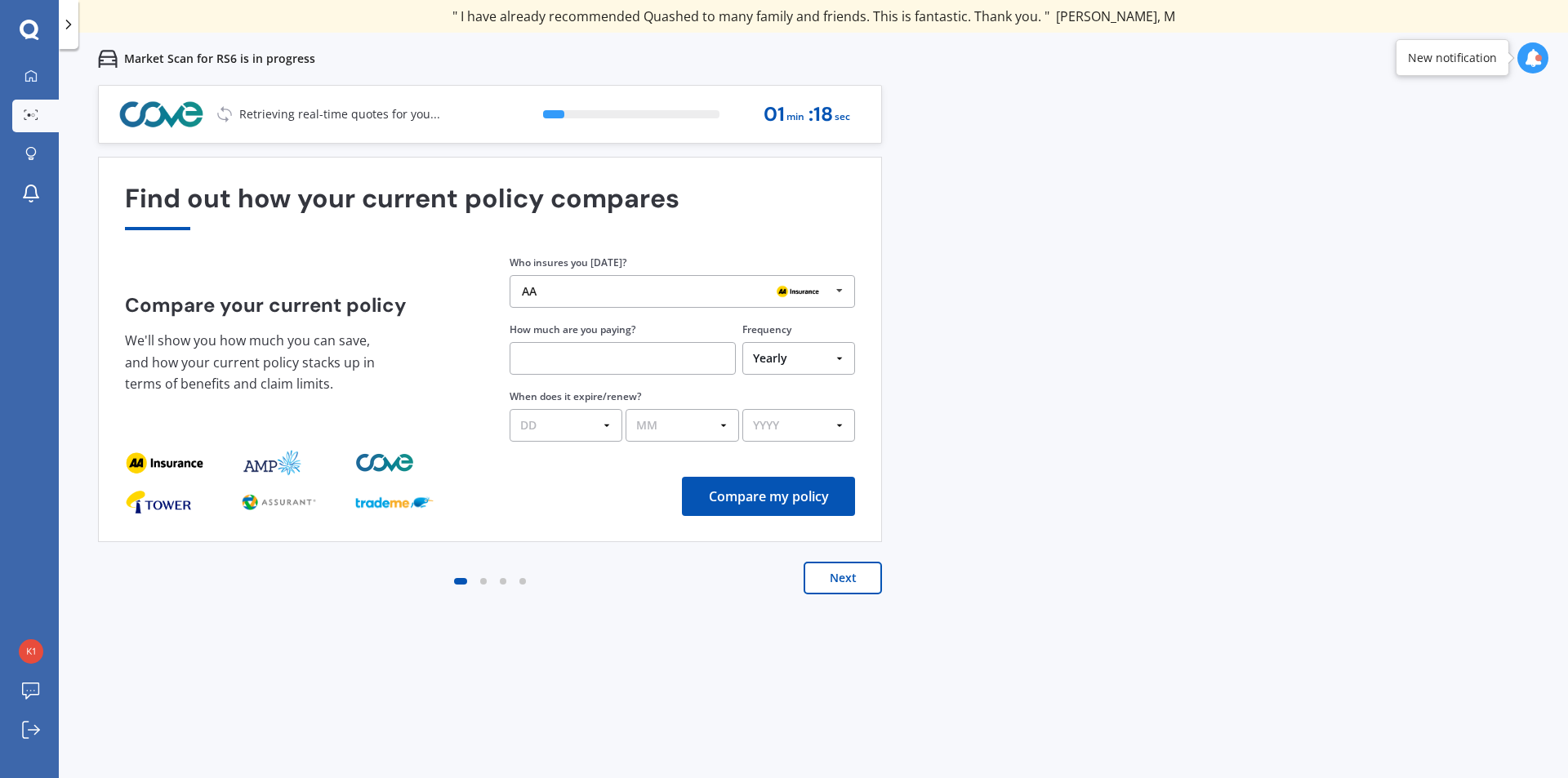
click at [837, 299] on icon at bounding box center [839, 291] width 25 height 30
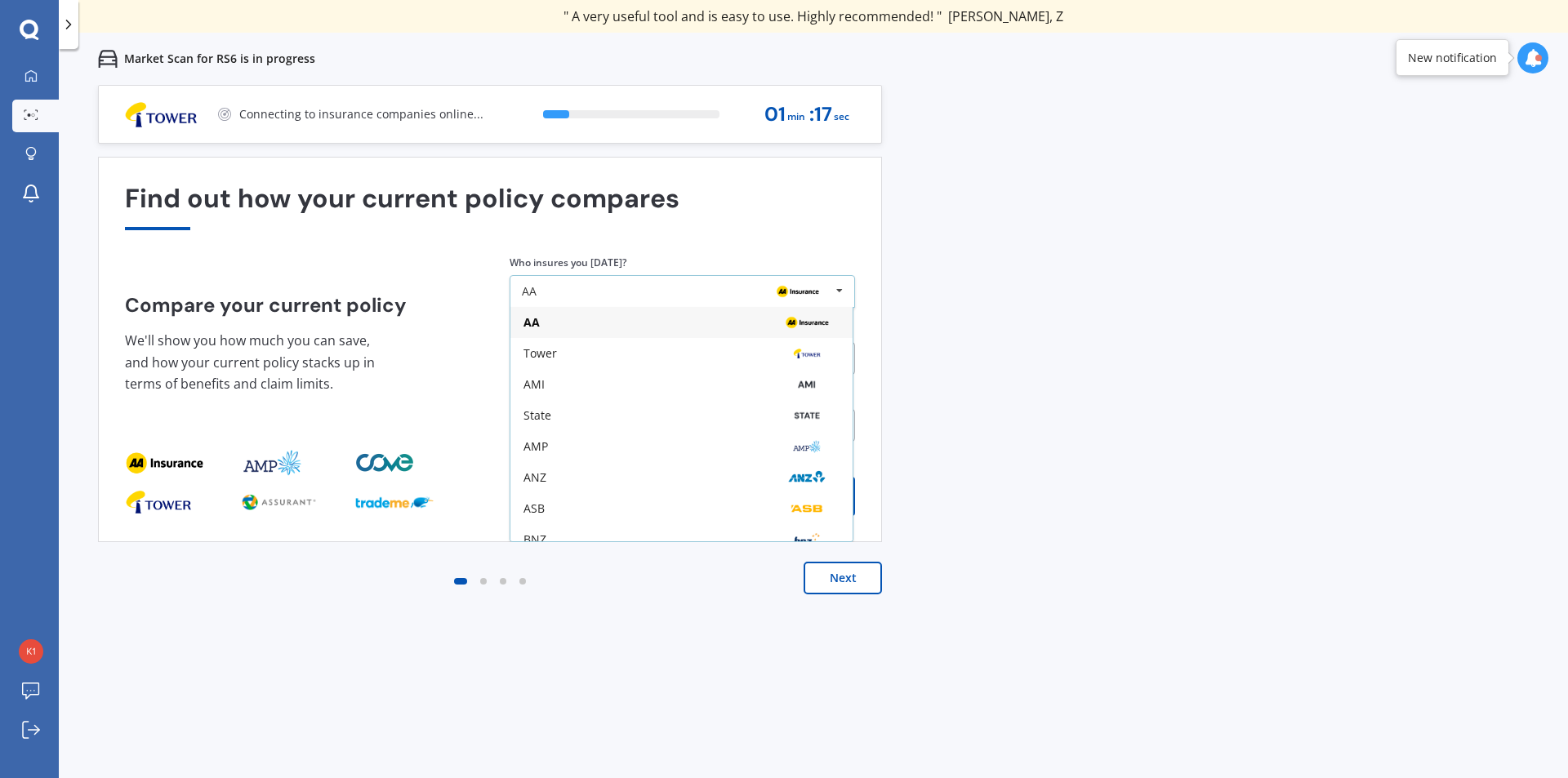
scroll to position [107, 0]
click at [799, 527] on img at bounding box center [806, 526] width 52 height 20
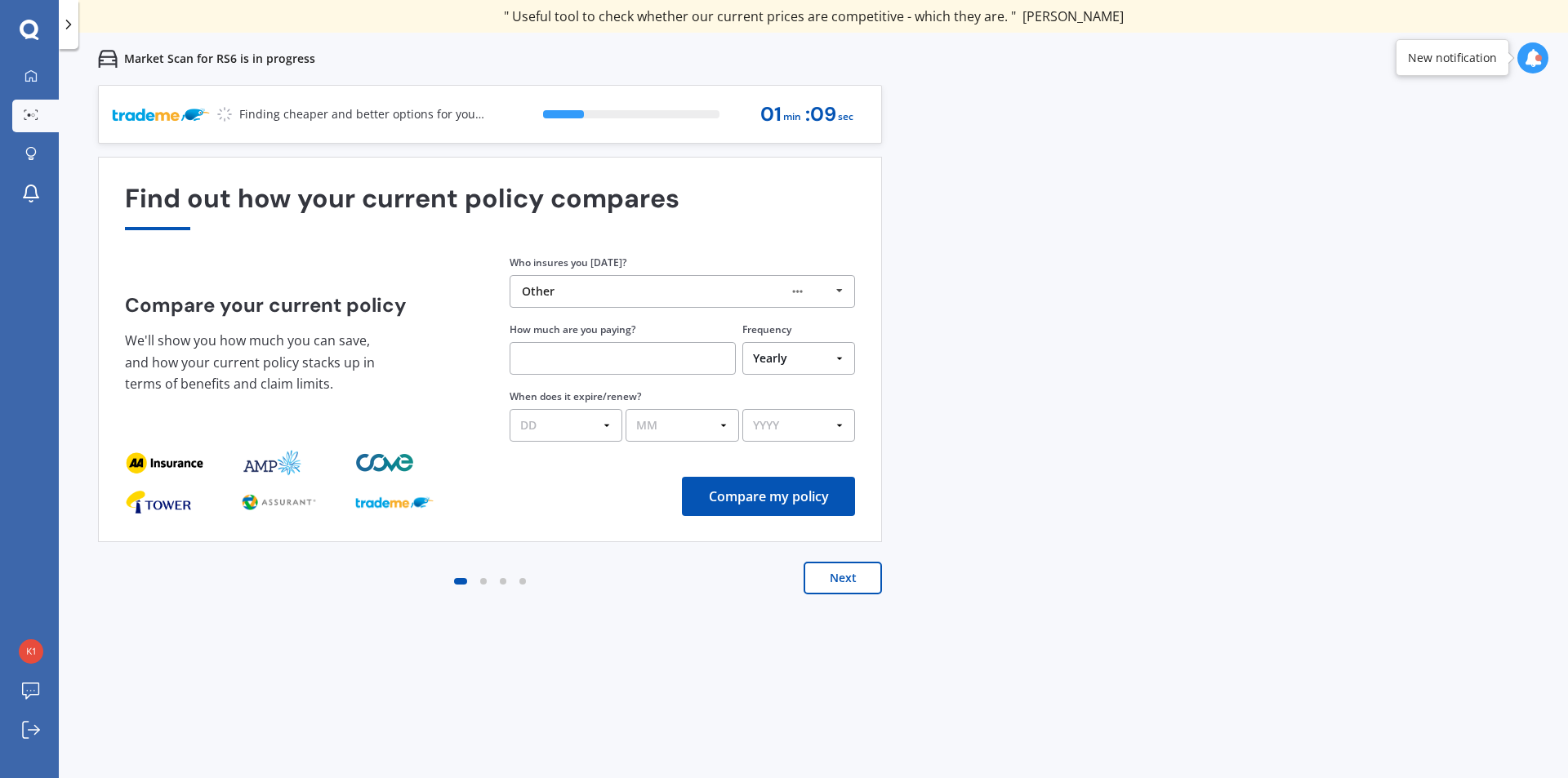
click at [691, 359] on input "text" at bounding box center [623, 358] width 226 height 33
paste input "$3,657.54"
type input "$3,657.54"
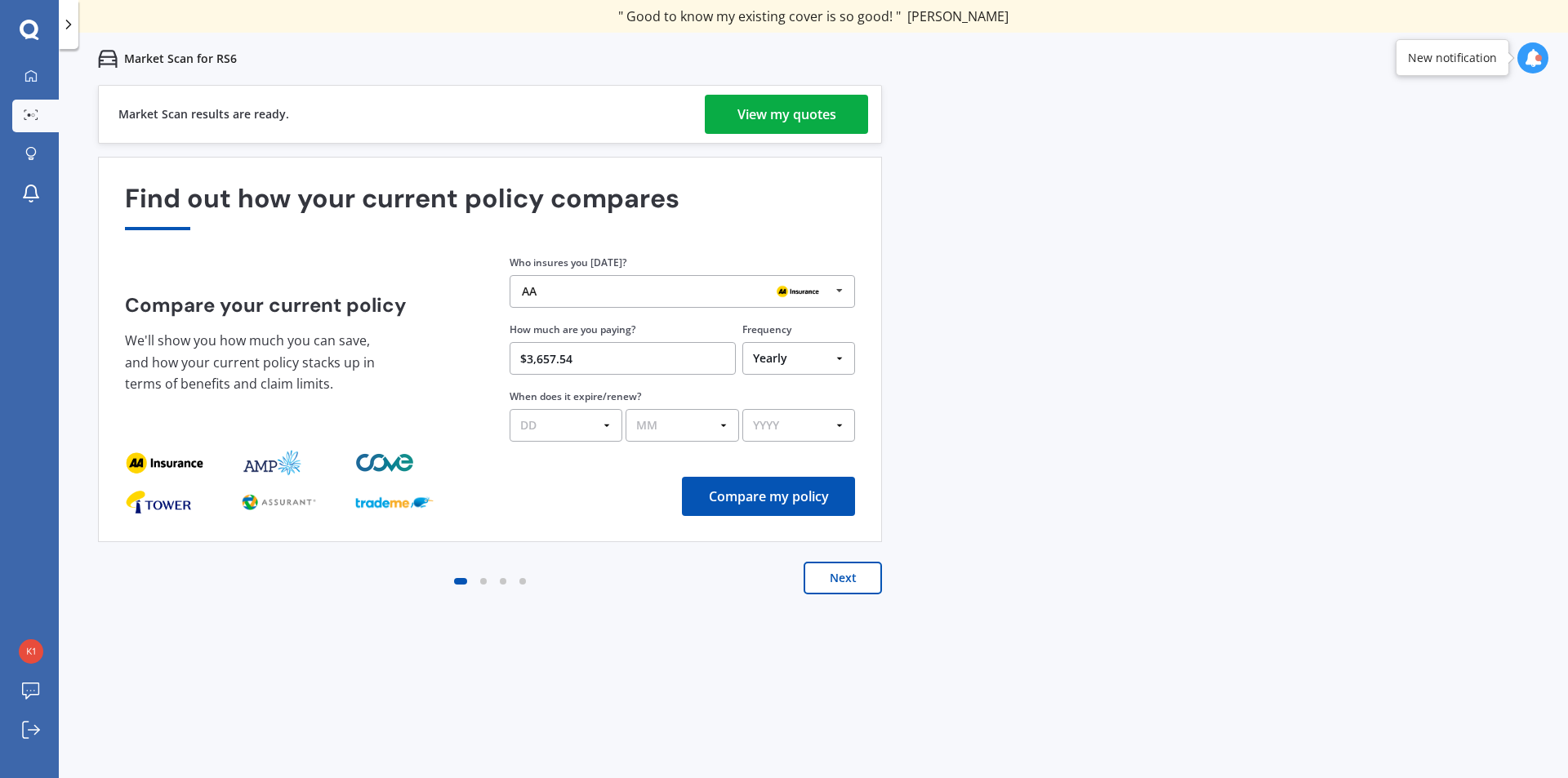
click at [564, 422] on select "DD 01 02 03 04 05 06 07 08 09 10 11 12 13 14 15 16 17 18 19 20 21 22 23 24 25 2…" at bounding box center [566, 425] width 113 height 33
select select "29"
click at [510, 409] on select "DD 01 02 03 04 05 06 07 08 09 10 11 12 13 14 15 16 17 18 19 20 21 22 23 24 25 2…" at bounding box center [566, 425] width 113 height 33
click at [664, 425] on select "MM 01 02 03 04 05 06 07 08 09 10 11 12" at bounding box center [682, 425] width 113 height 33
select select "01"
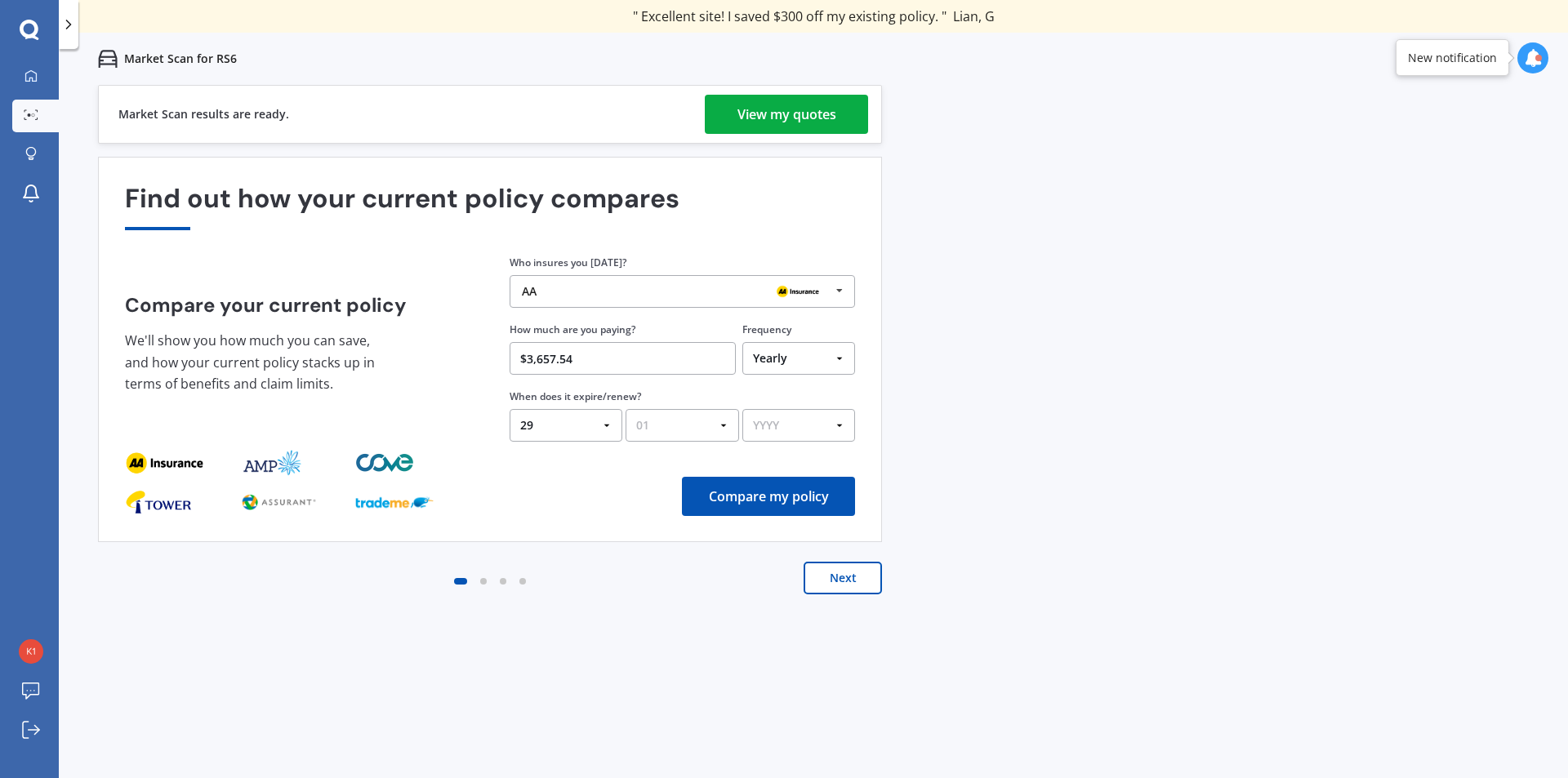
click at [625, 409] on select "MM 01 02 03 04 05 06 07 08 09 10 11 12" at bounding box center [682, 425] width 113 height 33
click at [808, 429] on select "YYYY 2026 2025 2024" at bounding box center [799, 425] width 113 height 33
select select "2026"
click at [743, 409] on select "YYYY 2026 2025 2024" at bounding box center [799, 425] width 113 height 33
click at [790, 121] on div "View my quotes" at bounding box center [786, 114] width 99 height 39
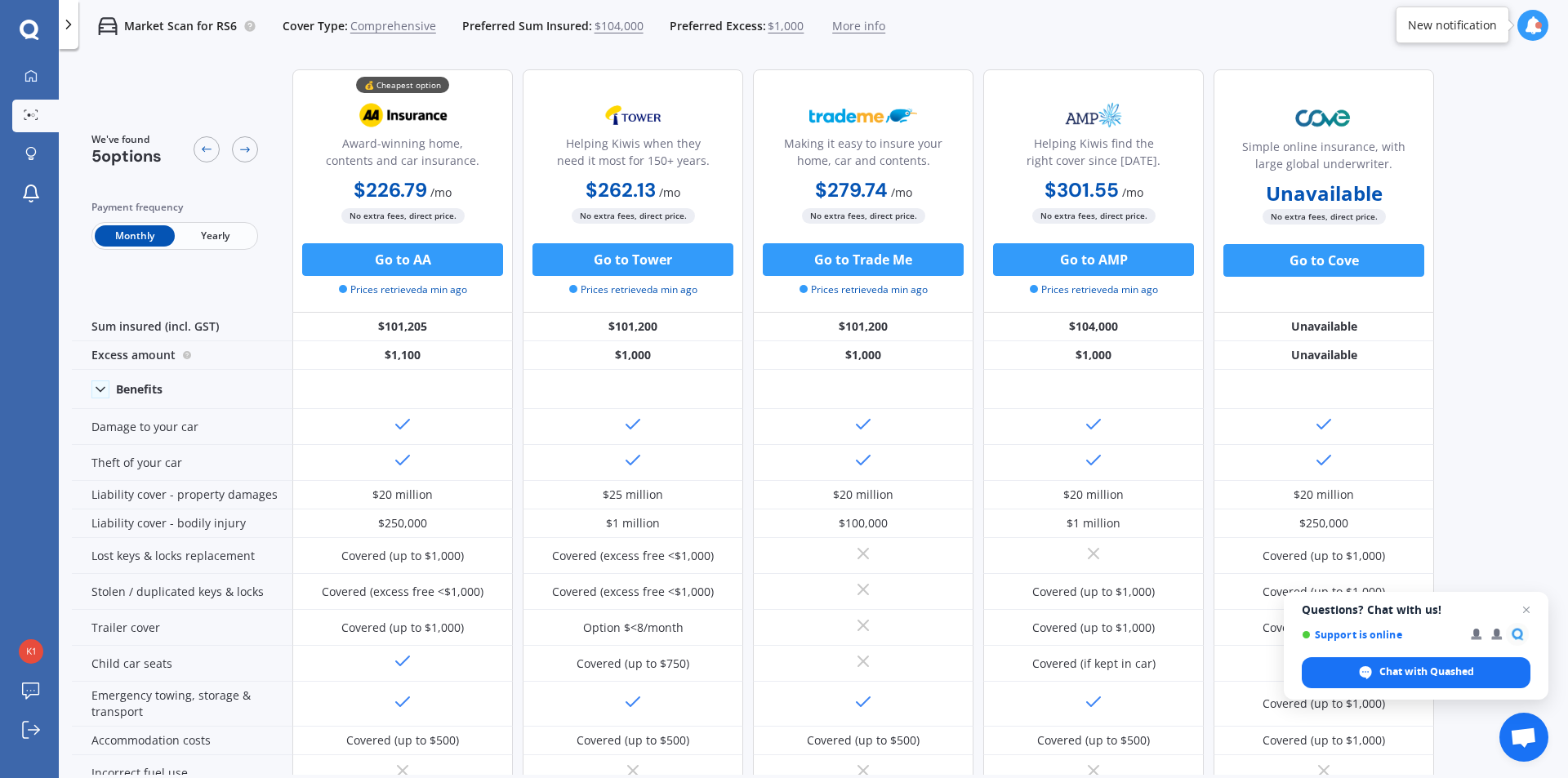
click at [229, 232] on span "Yearly" at bounding box center [215, 235] width 80 height 21
